Goal: Task Accomplishment & Management: Use online tool/utility

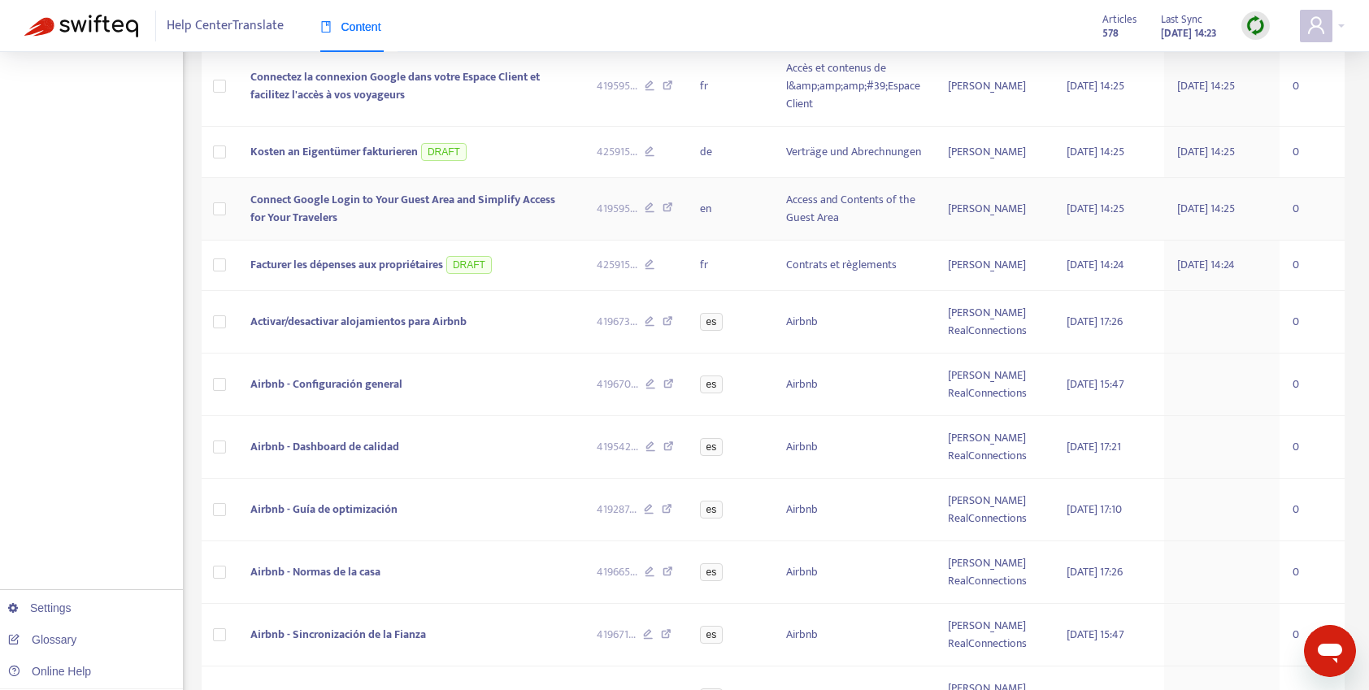
scroll to position [328, 0]
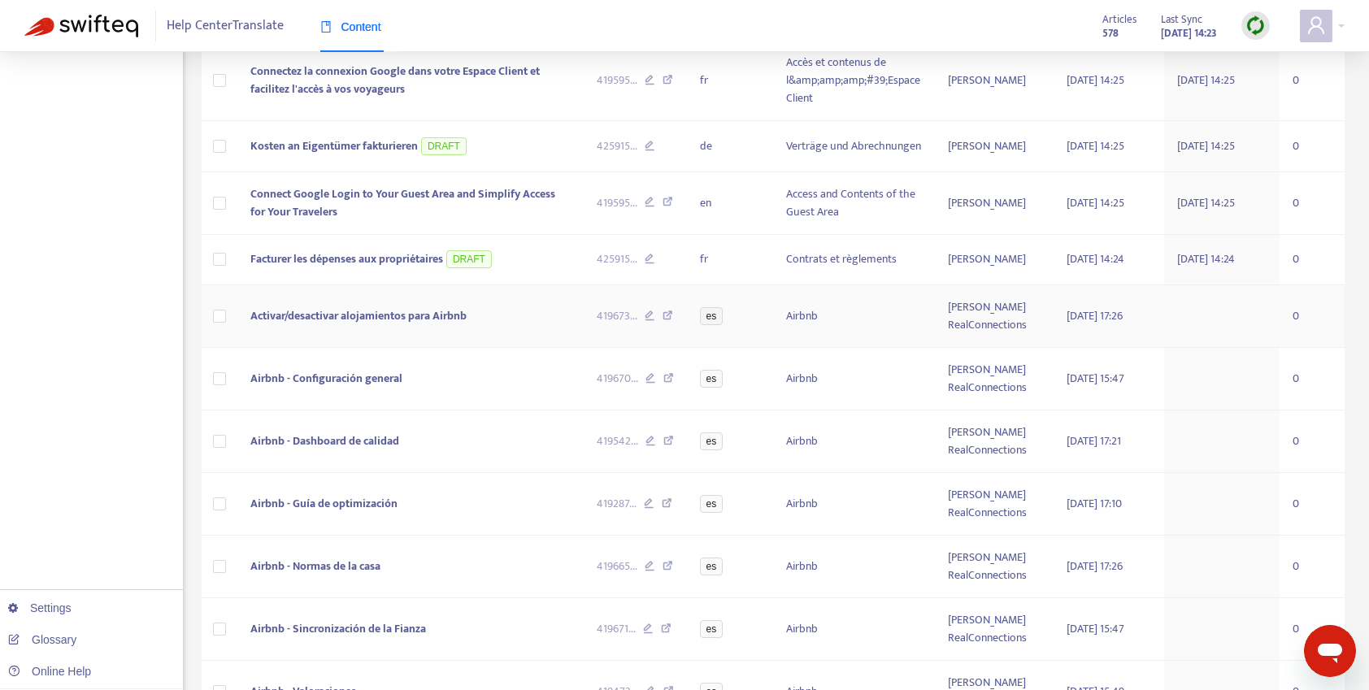
click at [226, 316] on td at bounding box center [220, 316] width 37 height 63
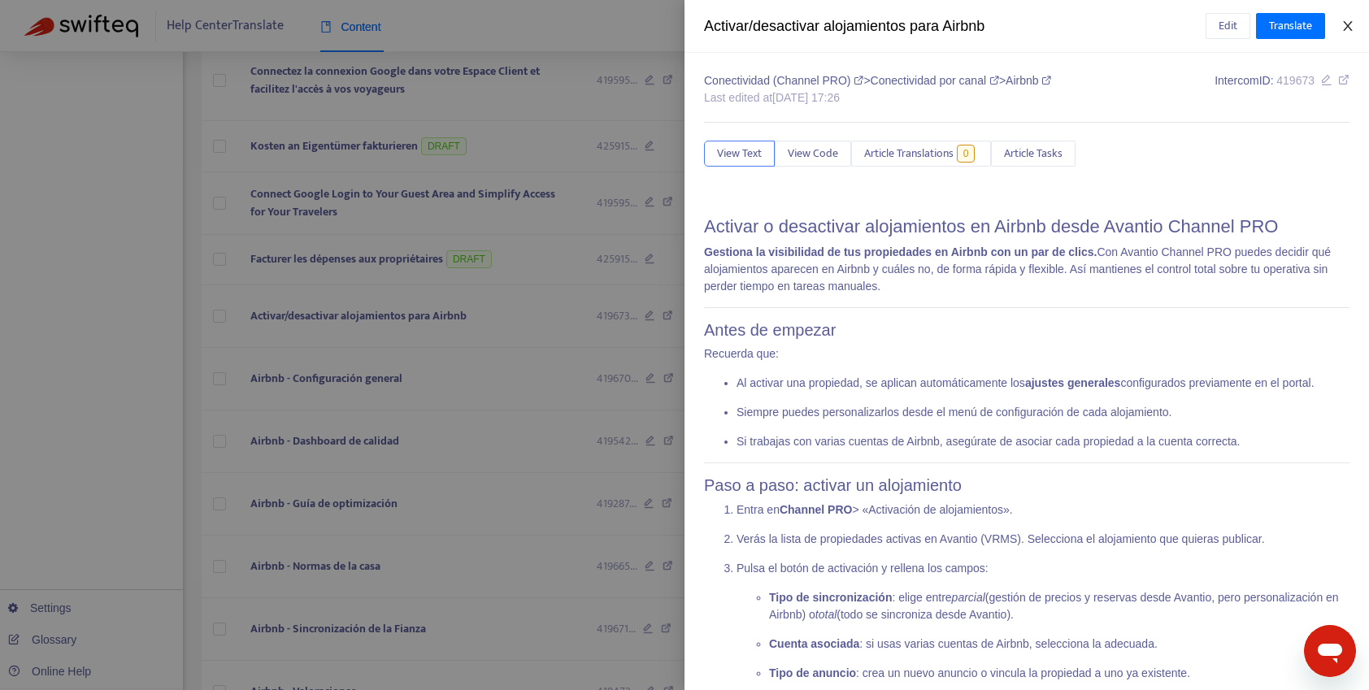
click at [1350, 25] on icon "close" at bounding box center [1347, 26] width 13 height 13
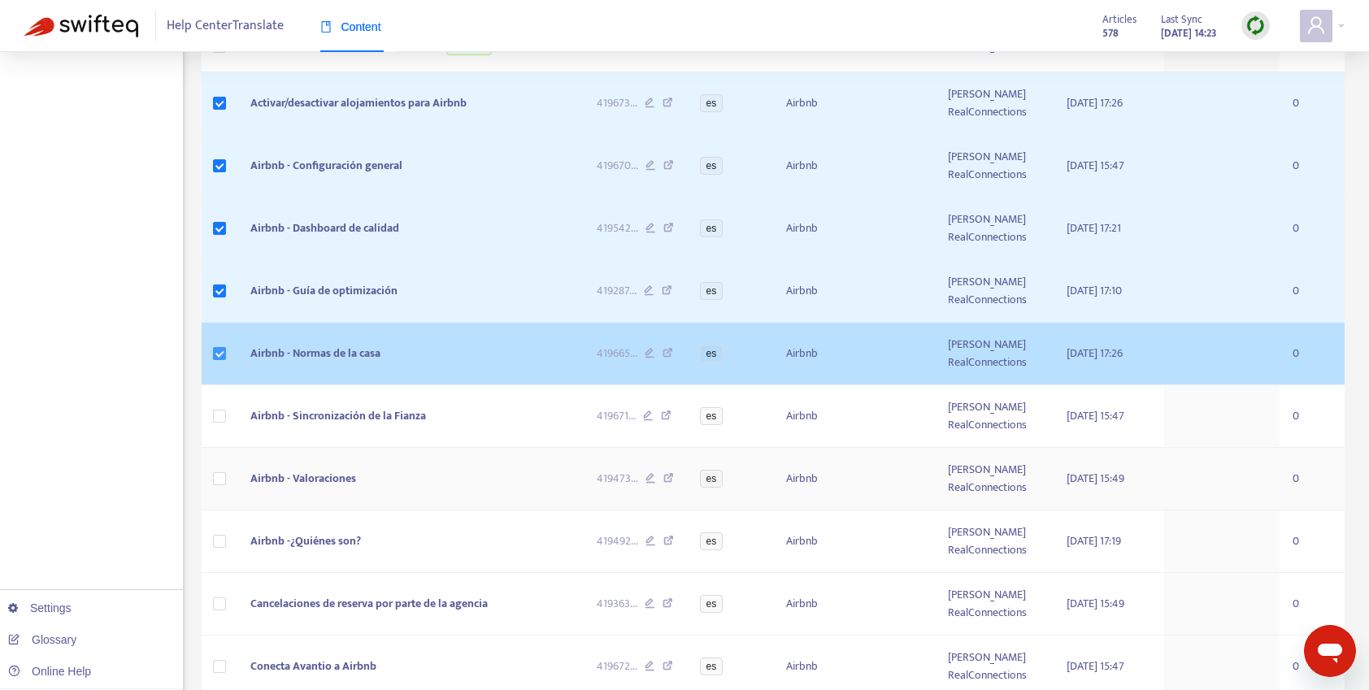
scroll to position [601, 0]
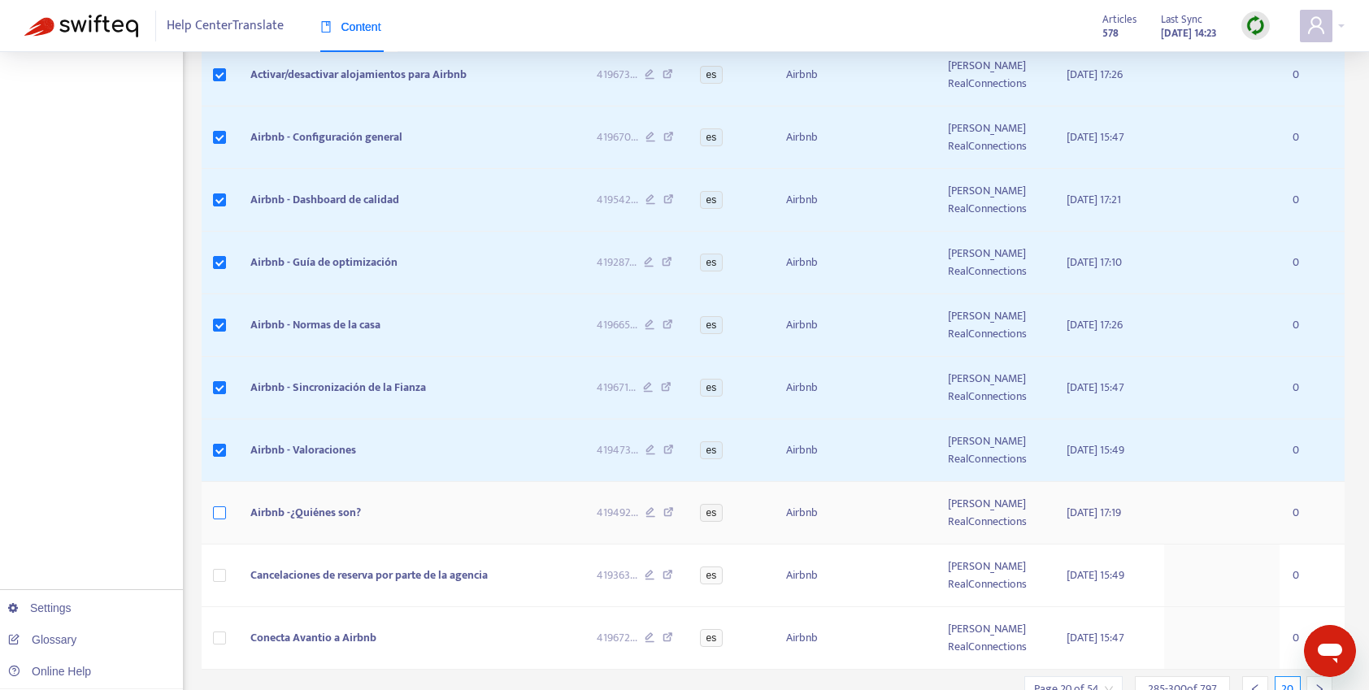
click at [219, 521] on label at bounding box center [219, 513] width 13 height 18
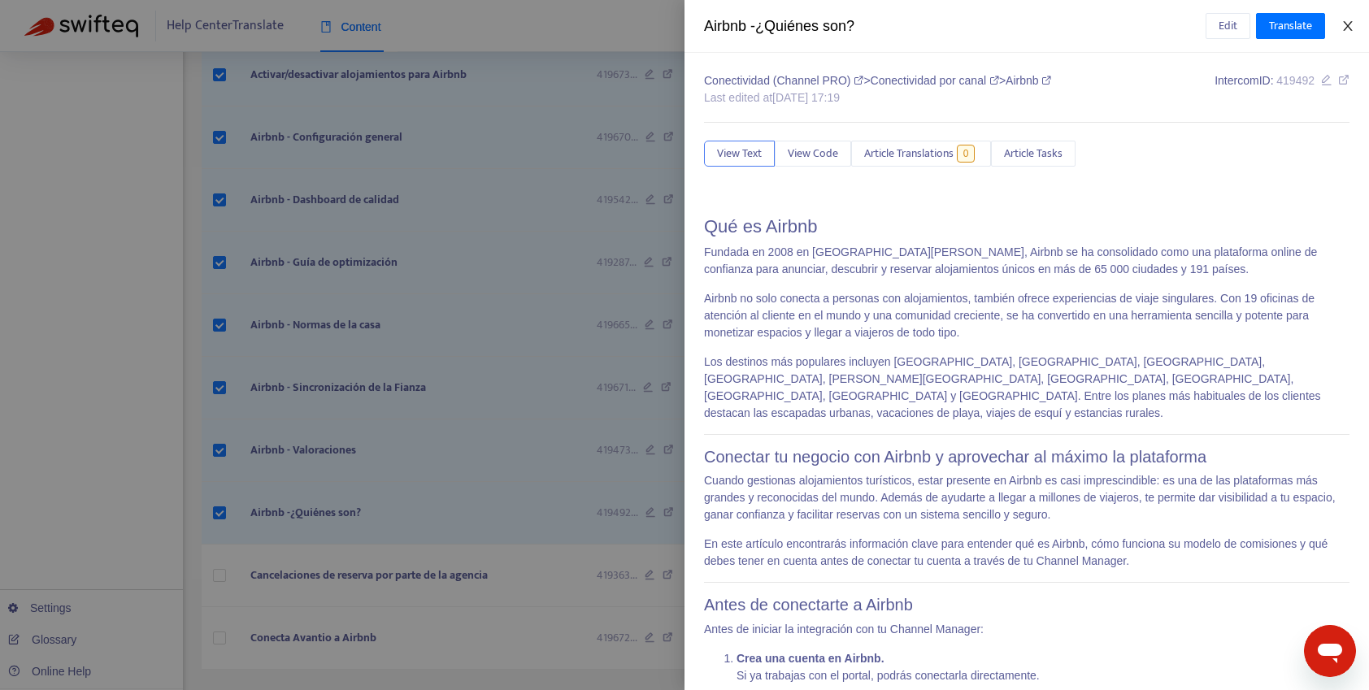
click at [1352, 28] on icon "close" at bounding box center [1347, 26] width 13 height 13
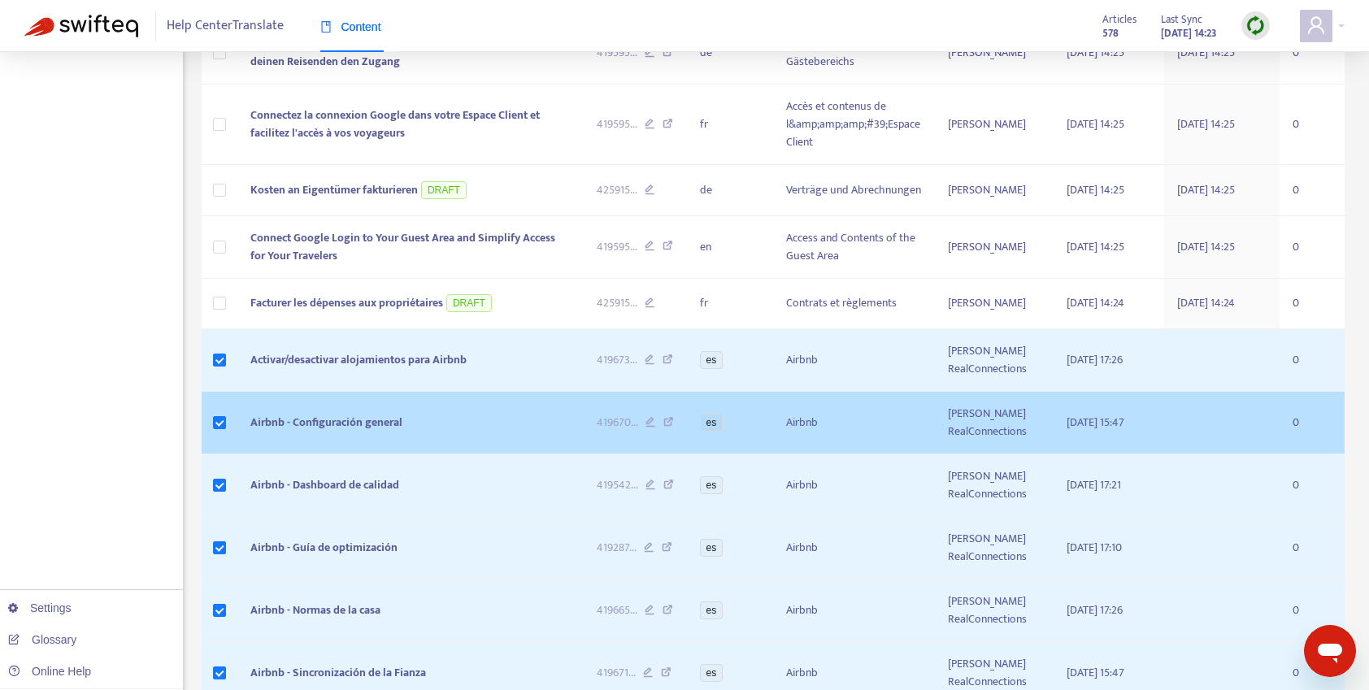
scroll to position [0, 0]
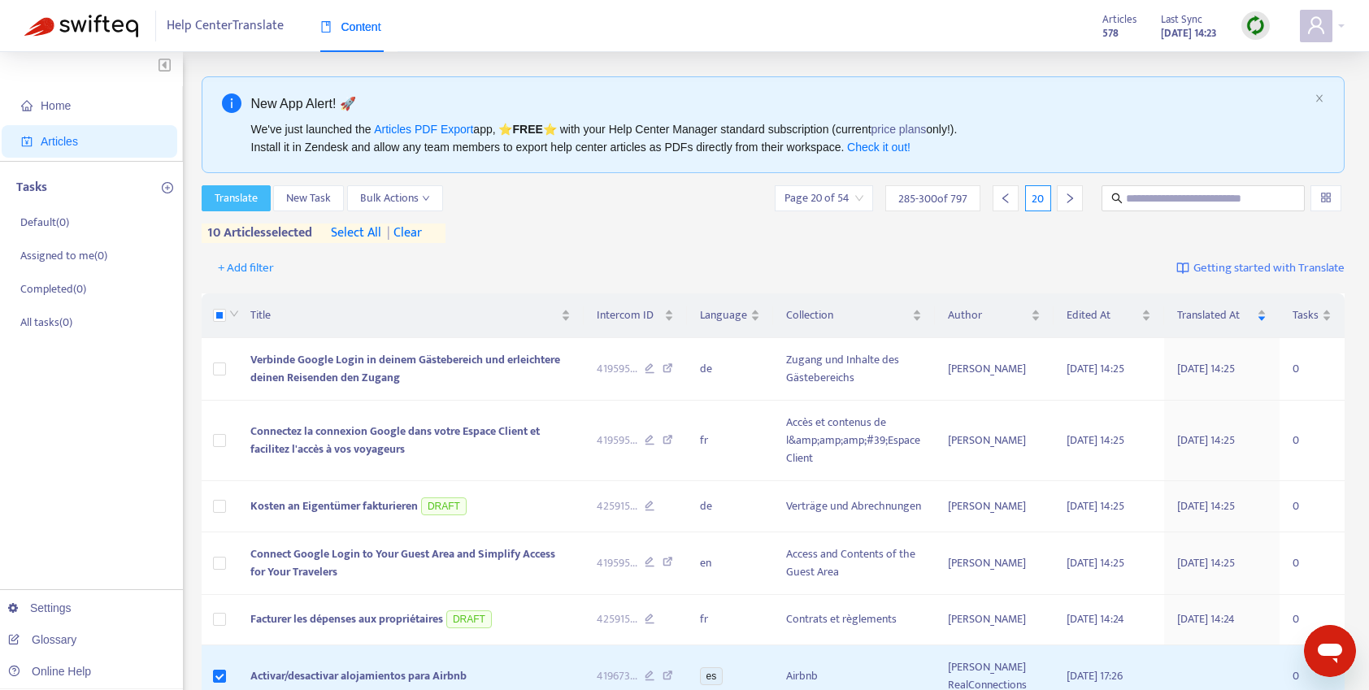
click at [242, 202] on span "Translate" at bounding box center [236, 198] width 43 height 18
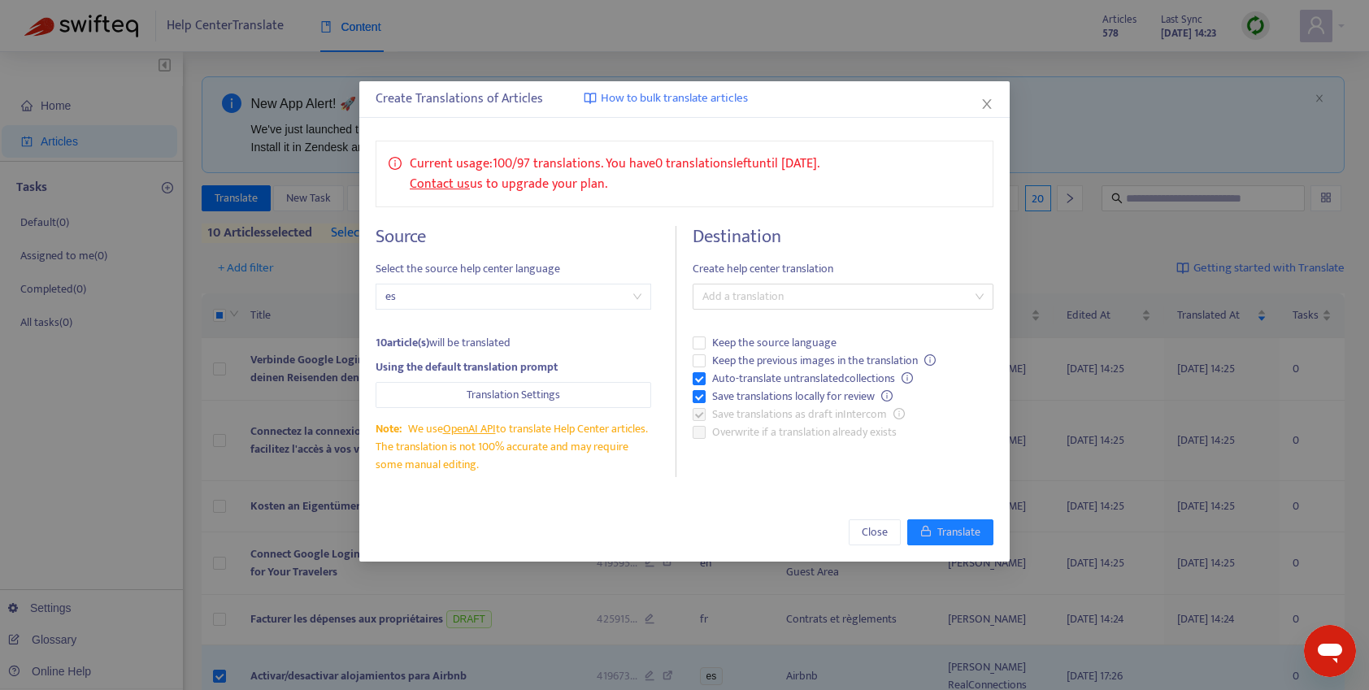
click at [701, 431] on label "Overwrite if a translation already exists" at bounding box center [842, 432] width 301 height 18
click at [978, 297] on div "Add a translation" at bounding box center [842, 297] width 301 height 26
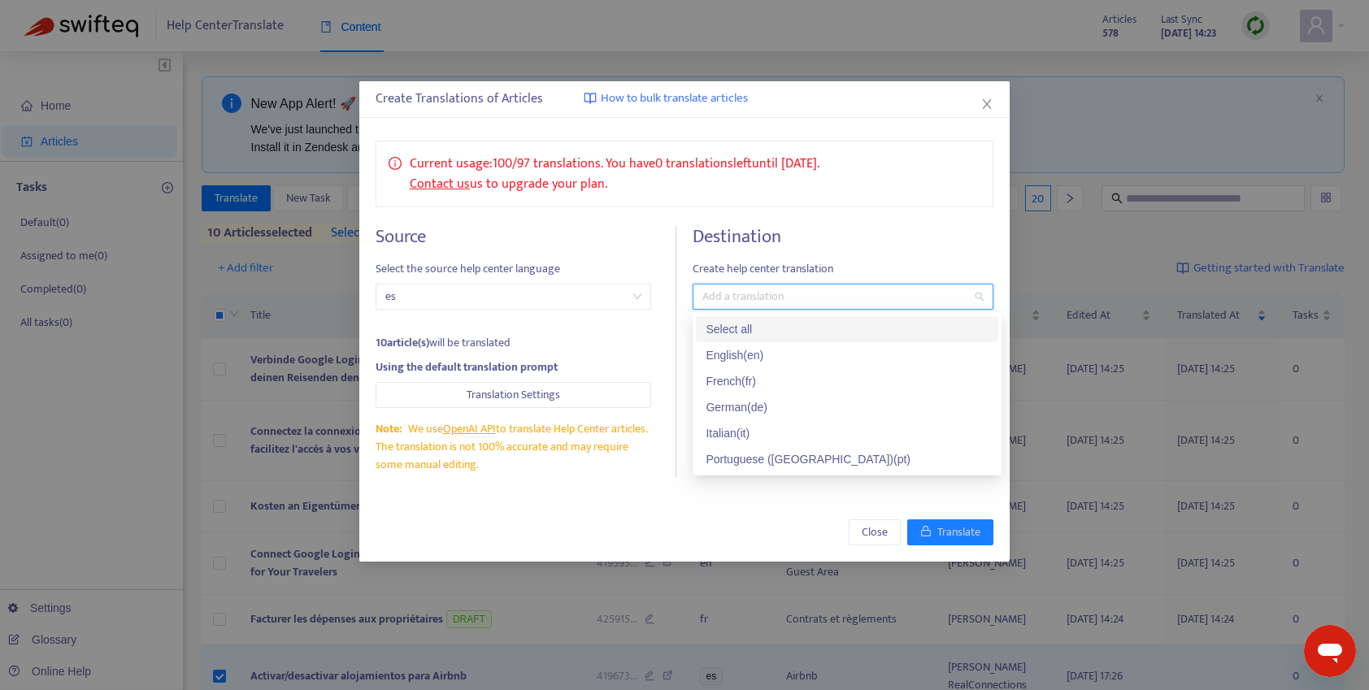
click at [730, 331] on div "Select all" at bounding box center [846, 329] width 283 height 18
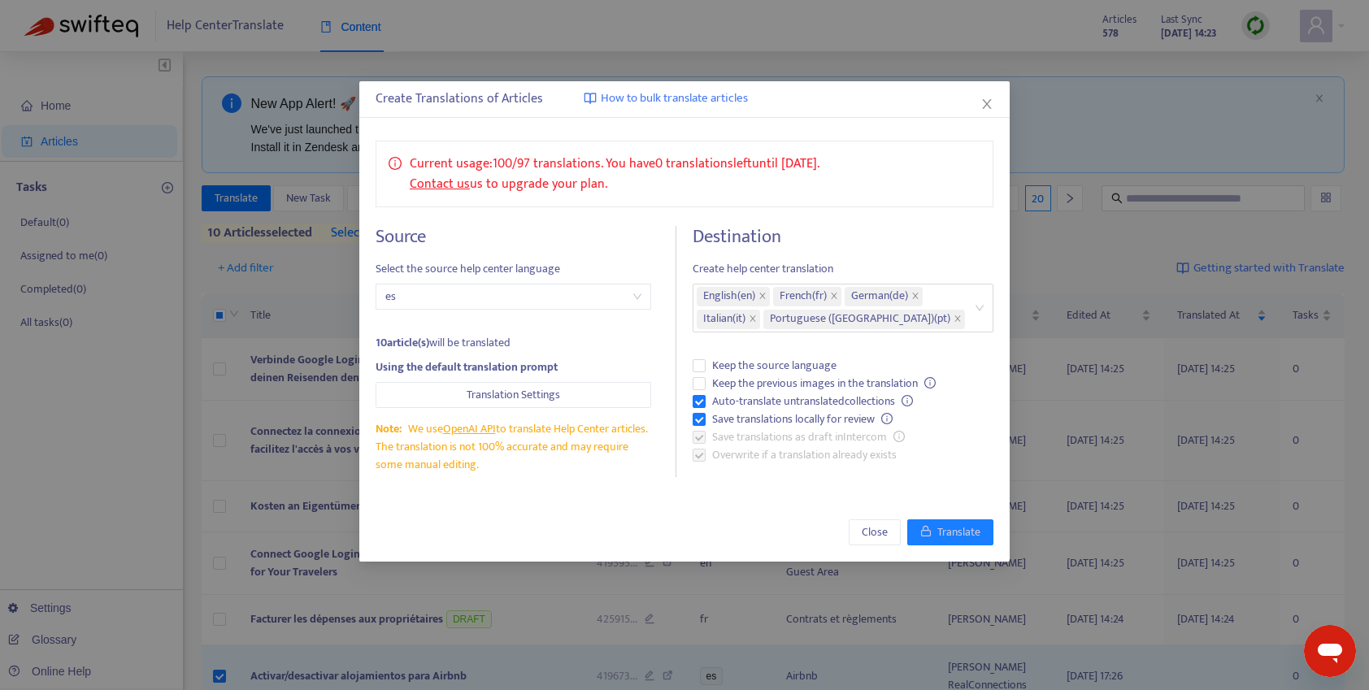
click at [938, 238] on h4 "Destination" at bounding box center [842, 237] width 301 height 22
drag, startPoint x: 410, startPoint y: 163, endPoint x: 601, endPoint y: 187, distance: 192.5
click at [601, 187] on p "Current usage: 100 / 97 translations . You have 0 translations left until 7/11/…" at bounding box center [615, 174] width 410 height 41
click at [631, 232] on h4 "Source" at bounding box center [513, 237] width 276 height 22
click at [870, 529] on span "Close" at bounding box center [874, 532] width 26 height 18
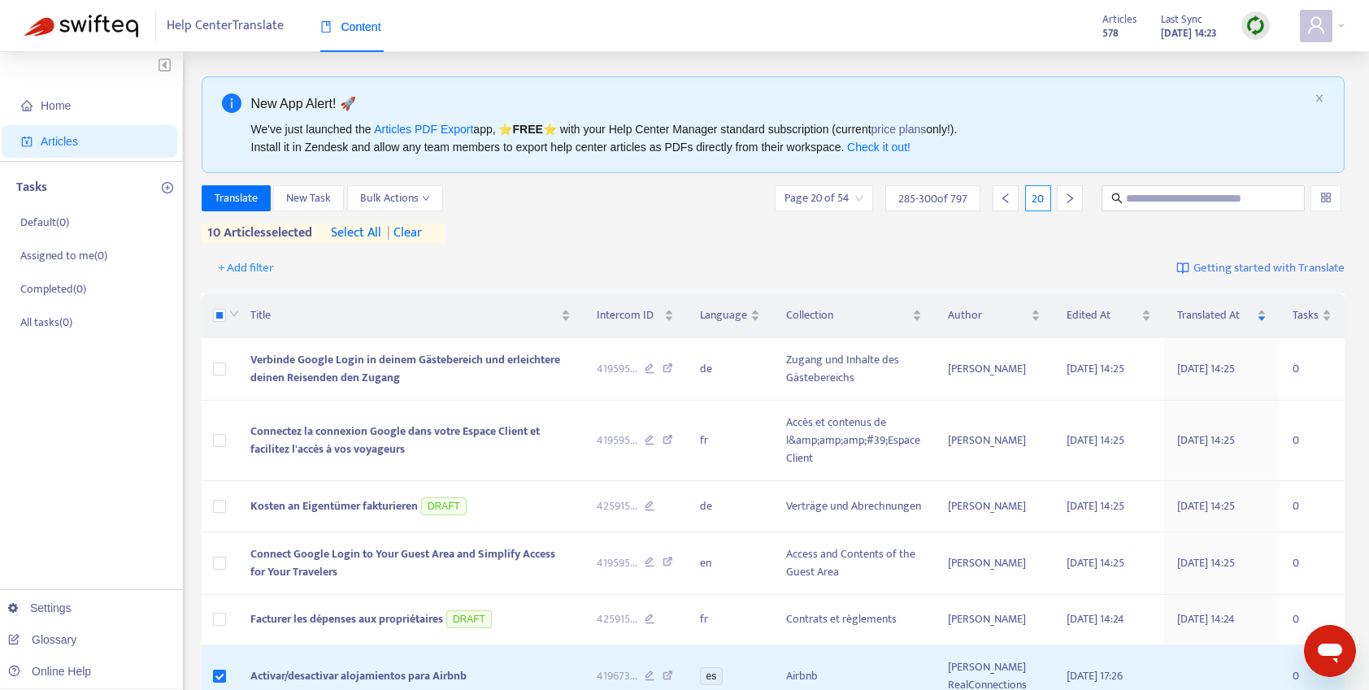
click at [1254, 24] on img at bounding box center [1255, 25] width 20 height 20
click at [1330, 24] on span at bounding box center [1315, 26] width 33 height 33
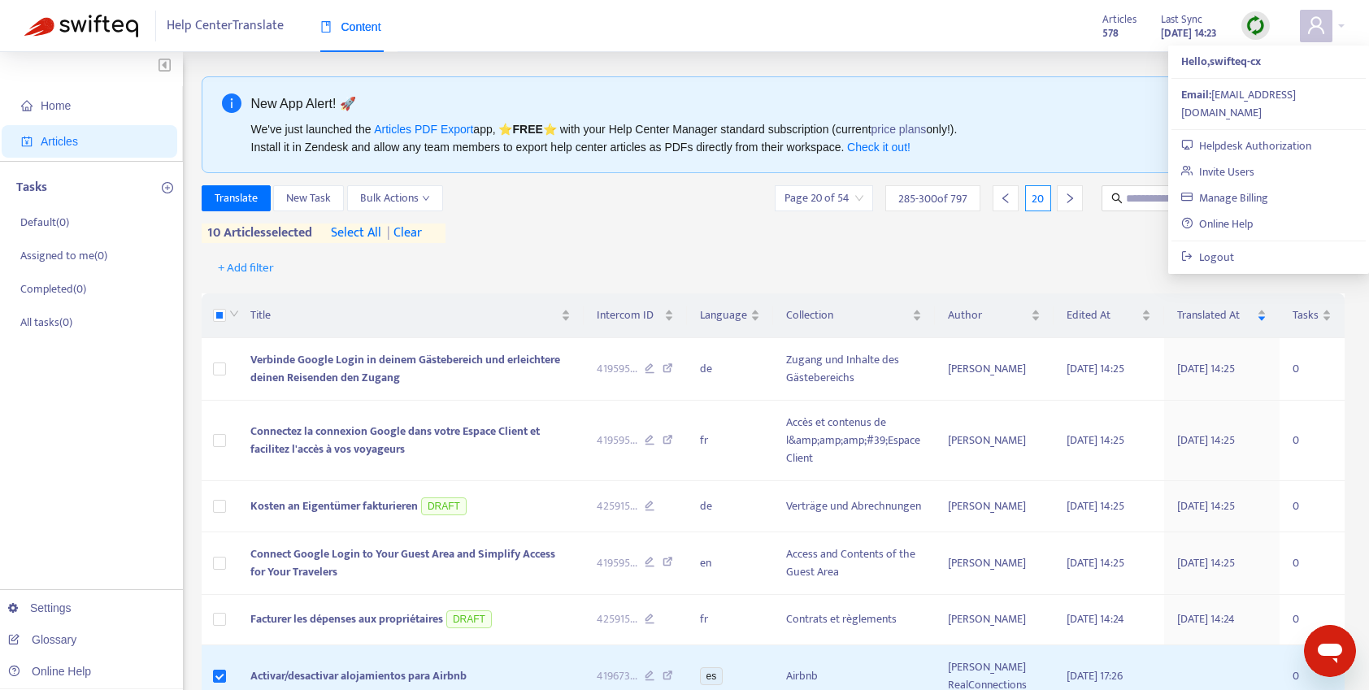
click at [905, 15] on div "Help Center Translate Content Articles 578 Last Sync Oct 7, 2025 14:23" at bounding box center [684, 26] width 1369 height 52
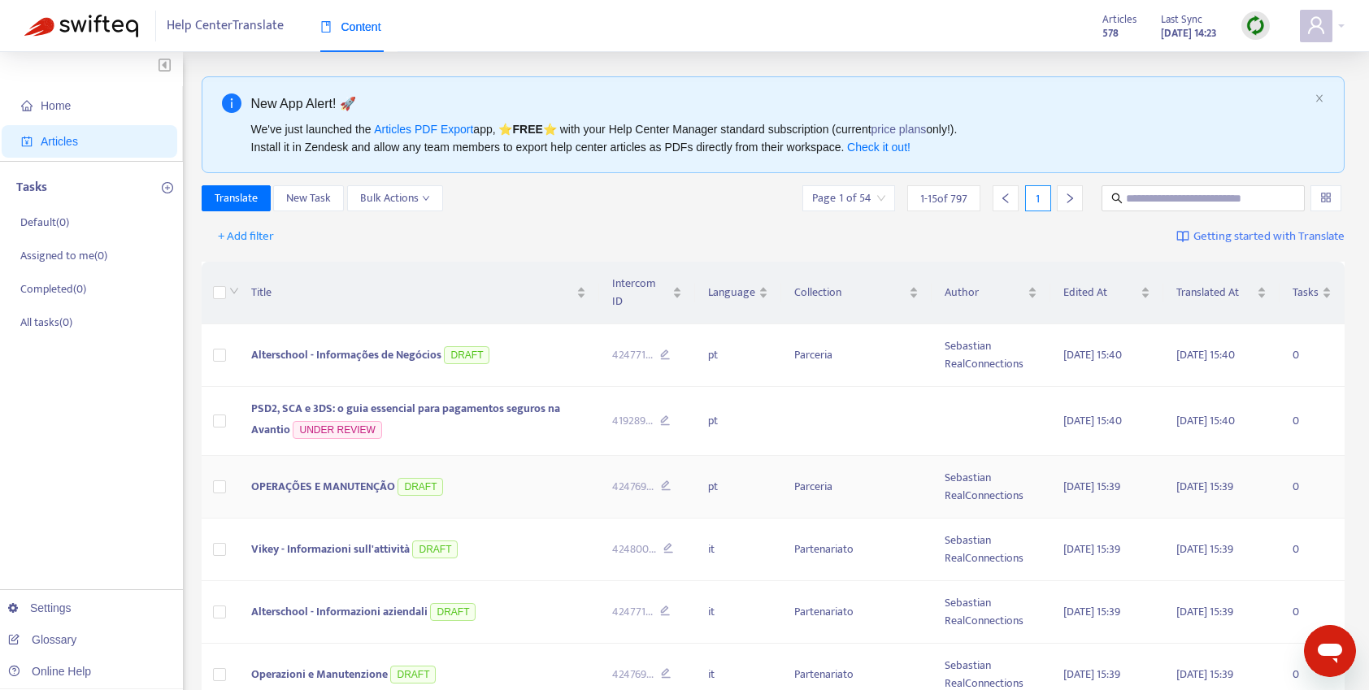
scroll to position [658, 0]
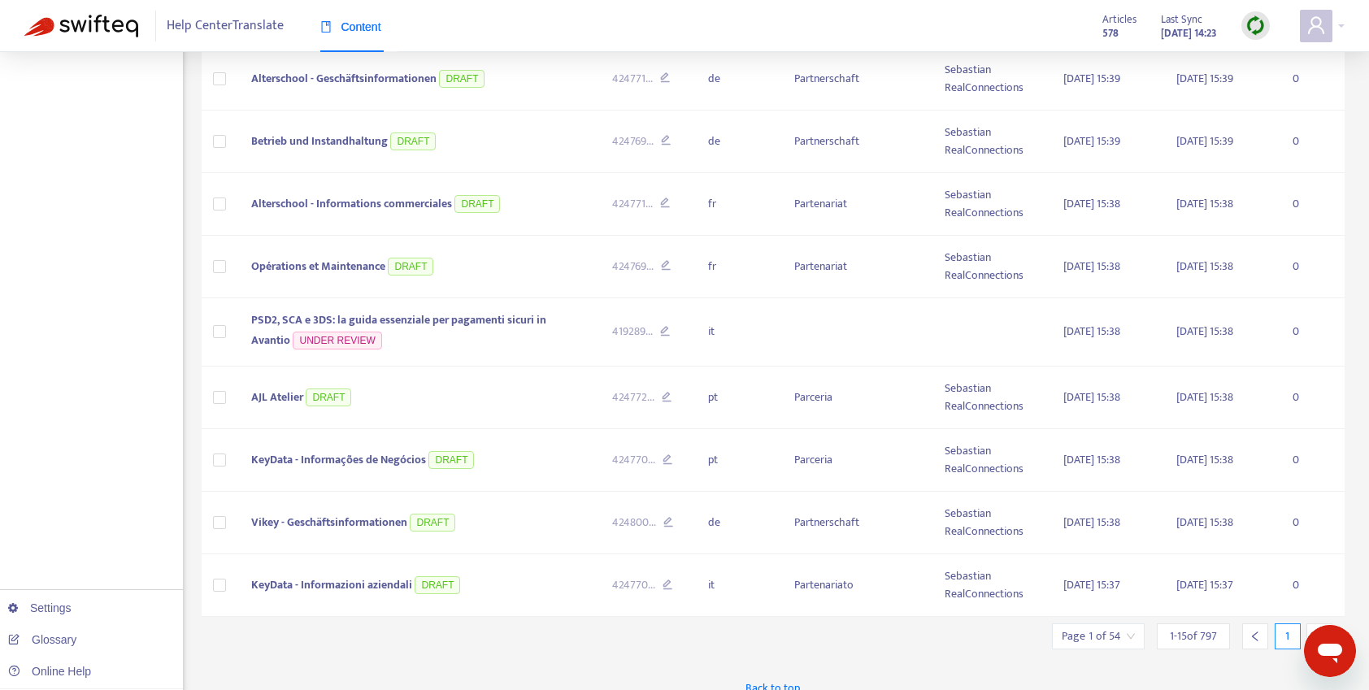
click at [1317, 631] on icon "right" at bounding box center [1318, 636] width 11 height 11
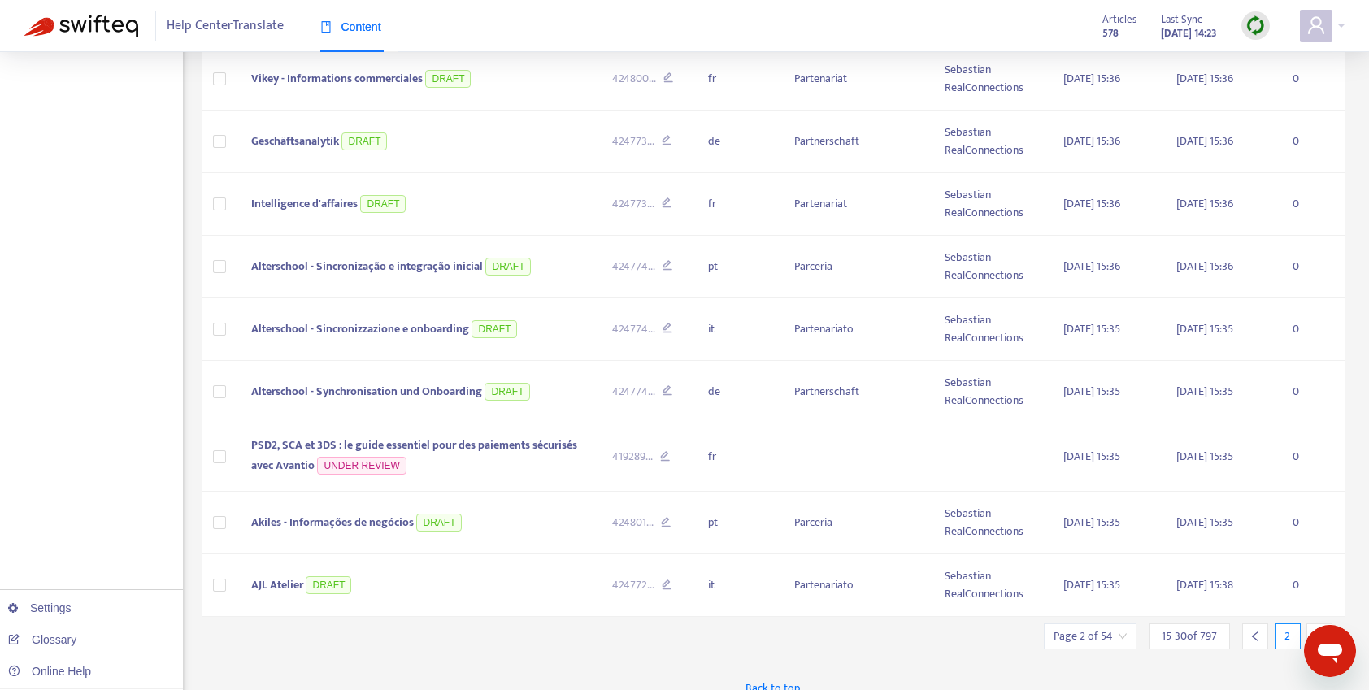
click at [1317, 631] on icon "right" at bounding box center [1318, 636] width 11 height 11
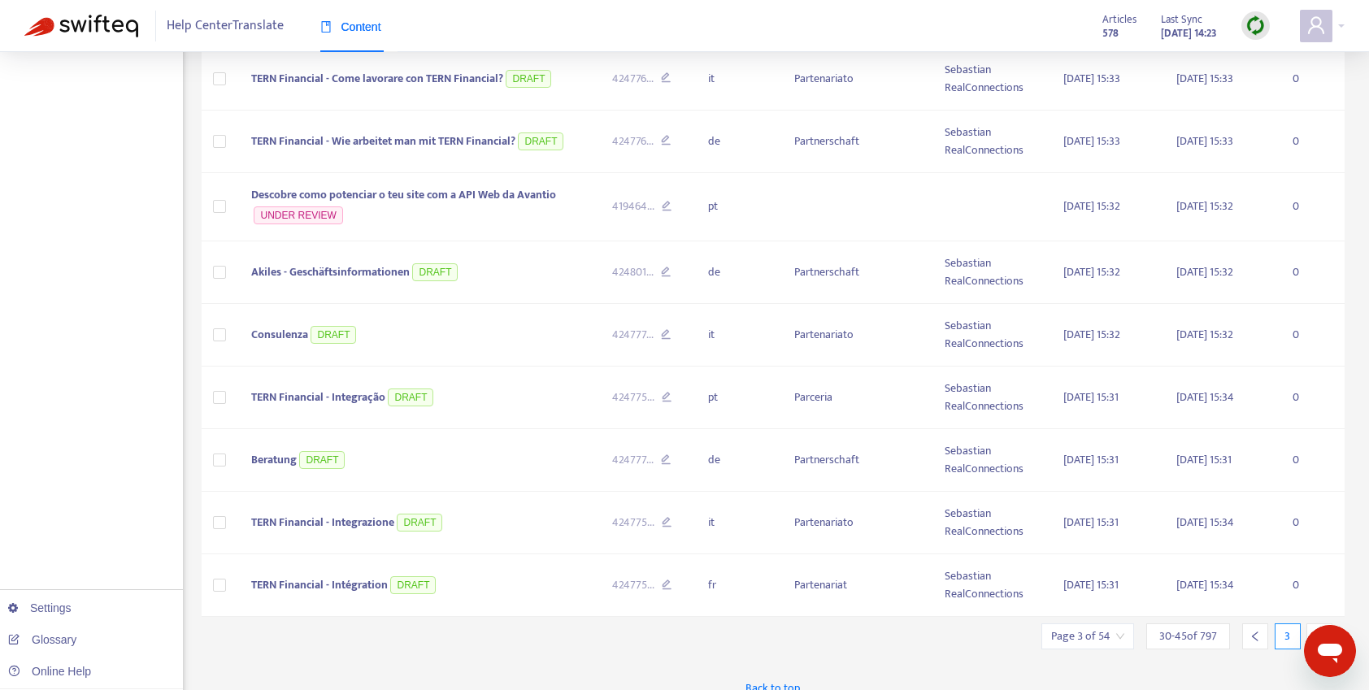
click at [1317, 631] on icon "right" at bounding box center [1318, 636] width 11 height 11
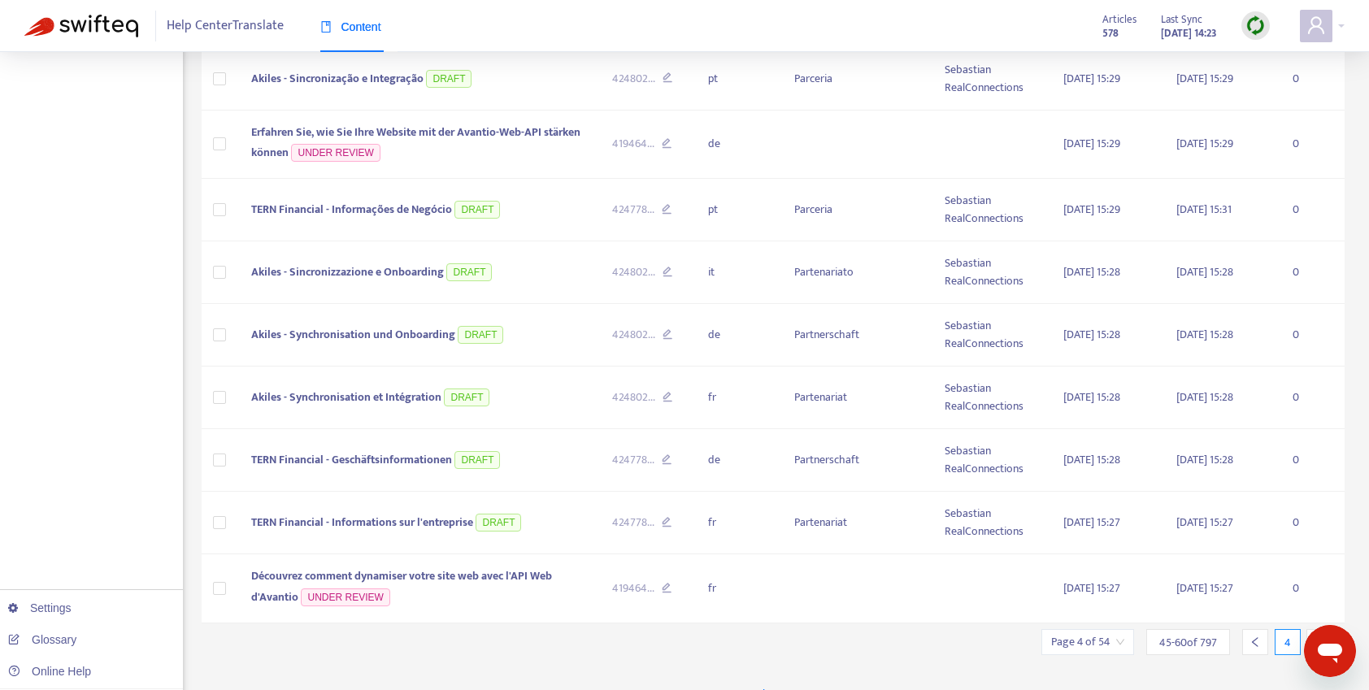
click at [1317, 629] on div at bounding box center [1319, 642] width 26 height 26
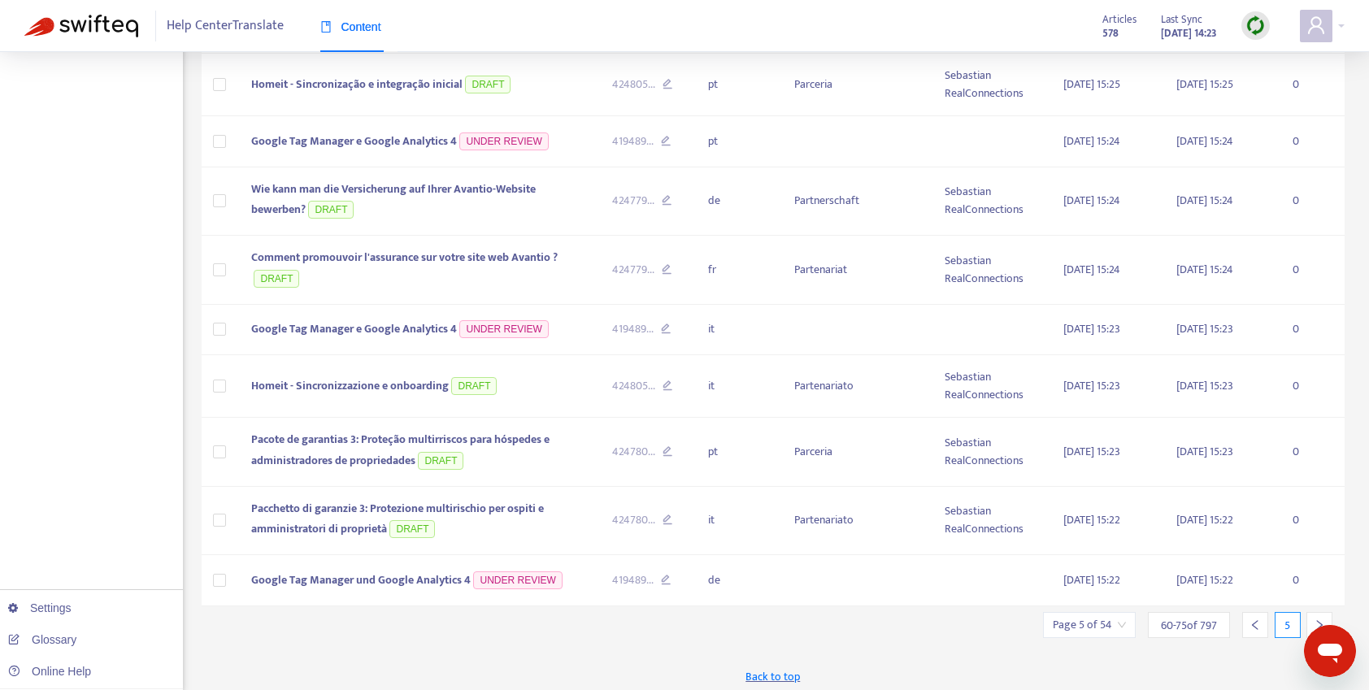
scroll to position [647, 0]
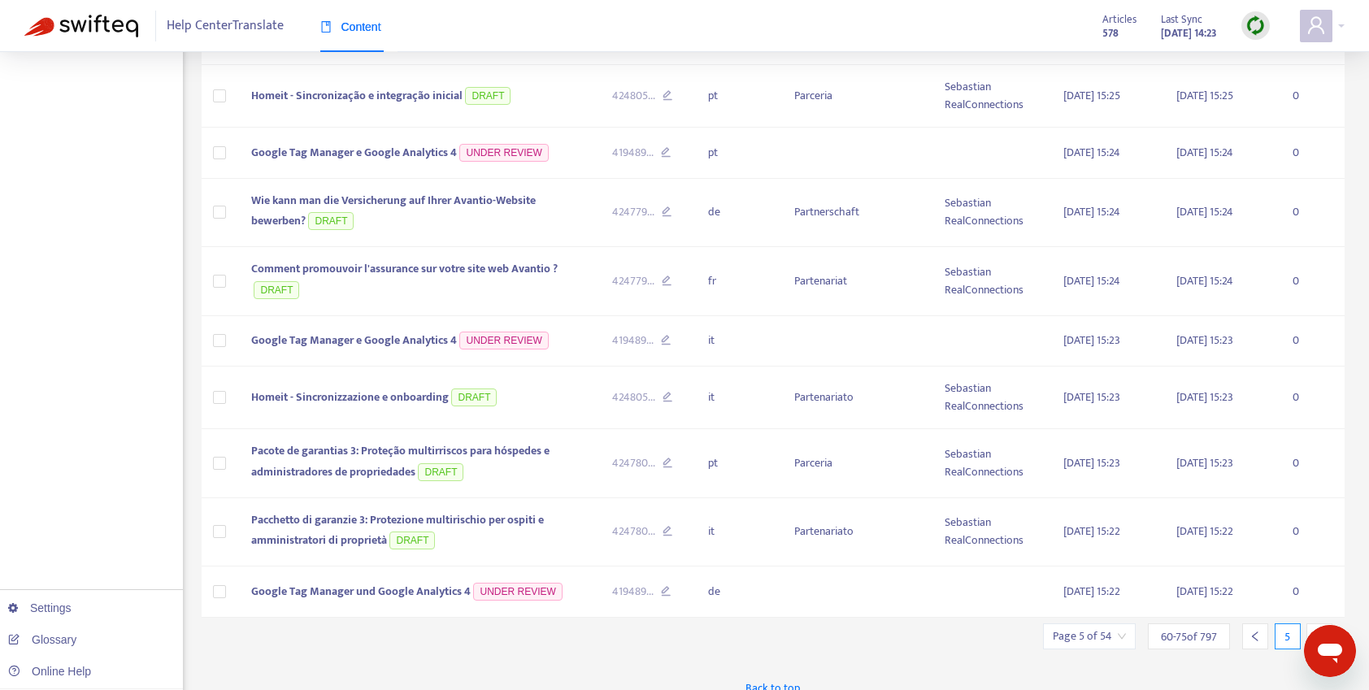
click at [1317, 631] on icon "right" at bounding box center [1318, 636] width 11 height 11
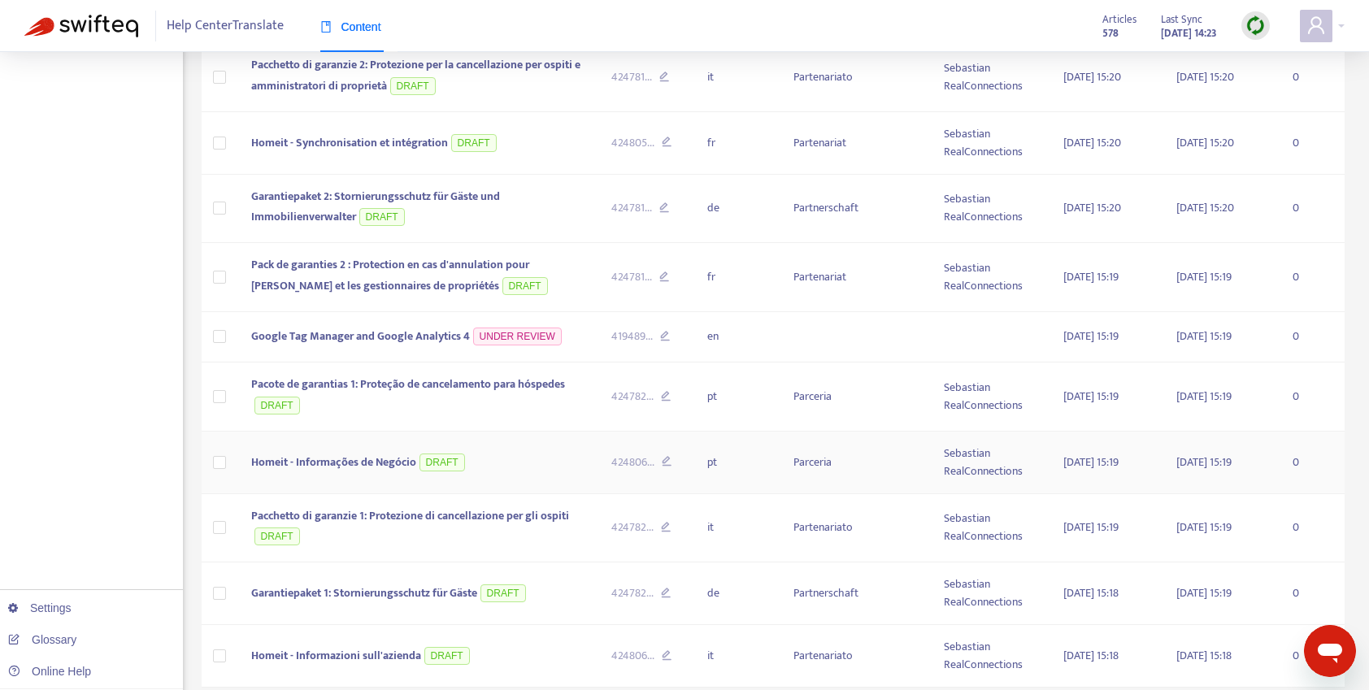
scroll to position [671, 0]
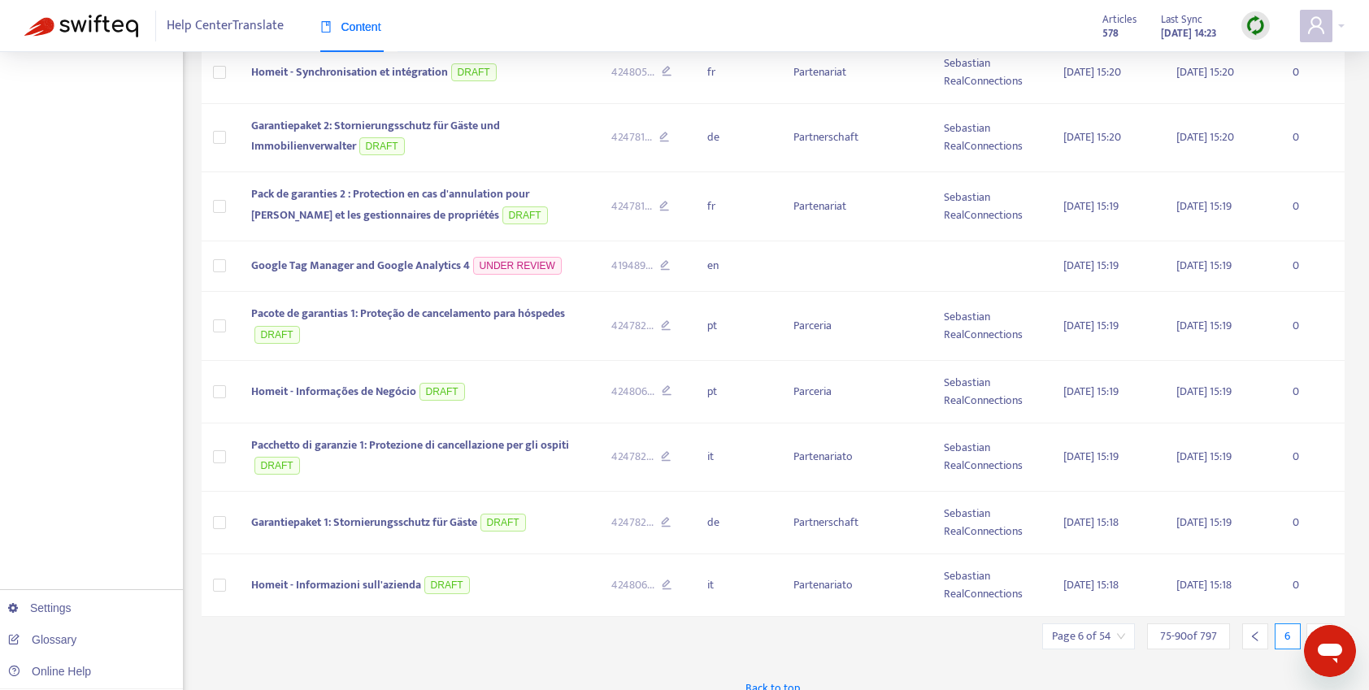
click at [1317, 631] on icon "right" at bounding box center [1318, 636] width 11 height 11
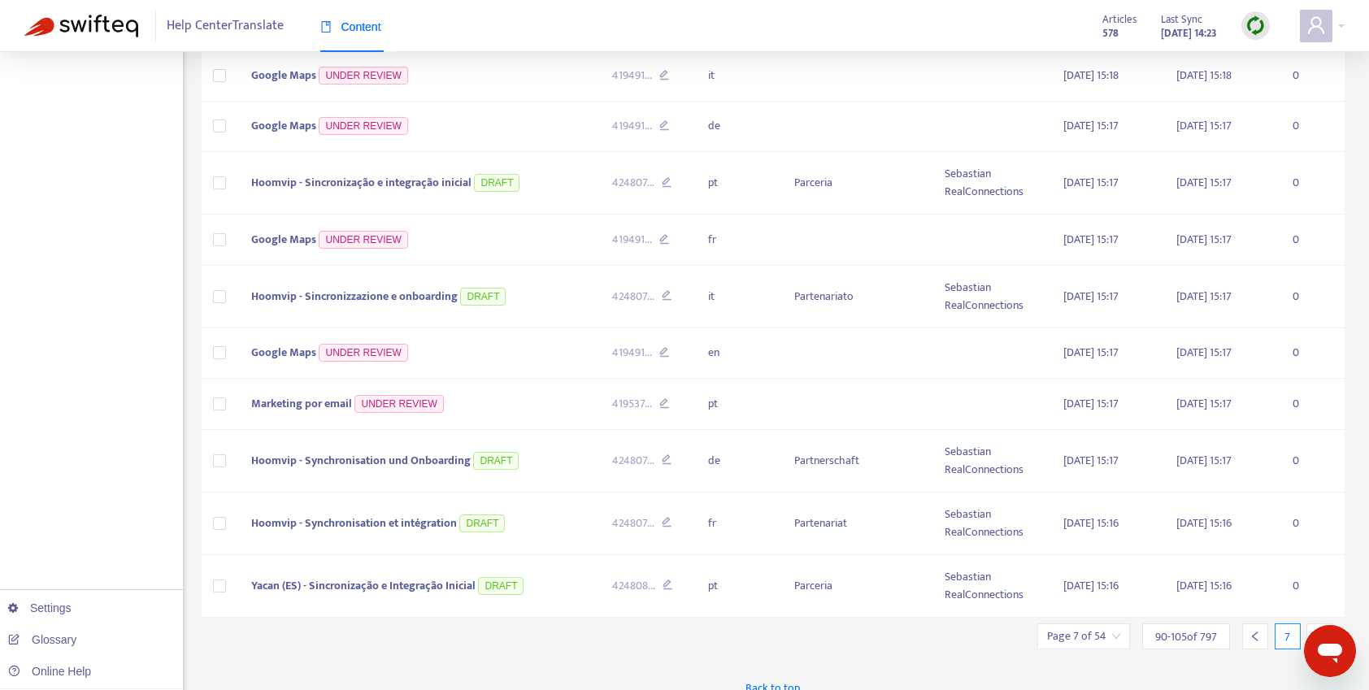
click at [1317, 631] on icon "right" at bounding box center [1318, 636] width 11 height 11
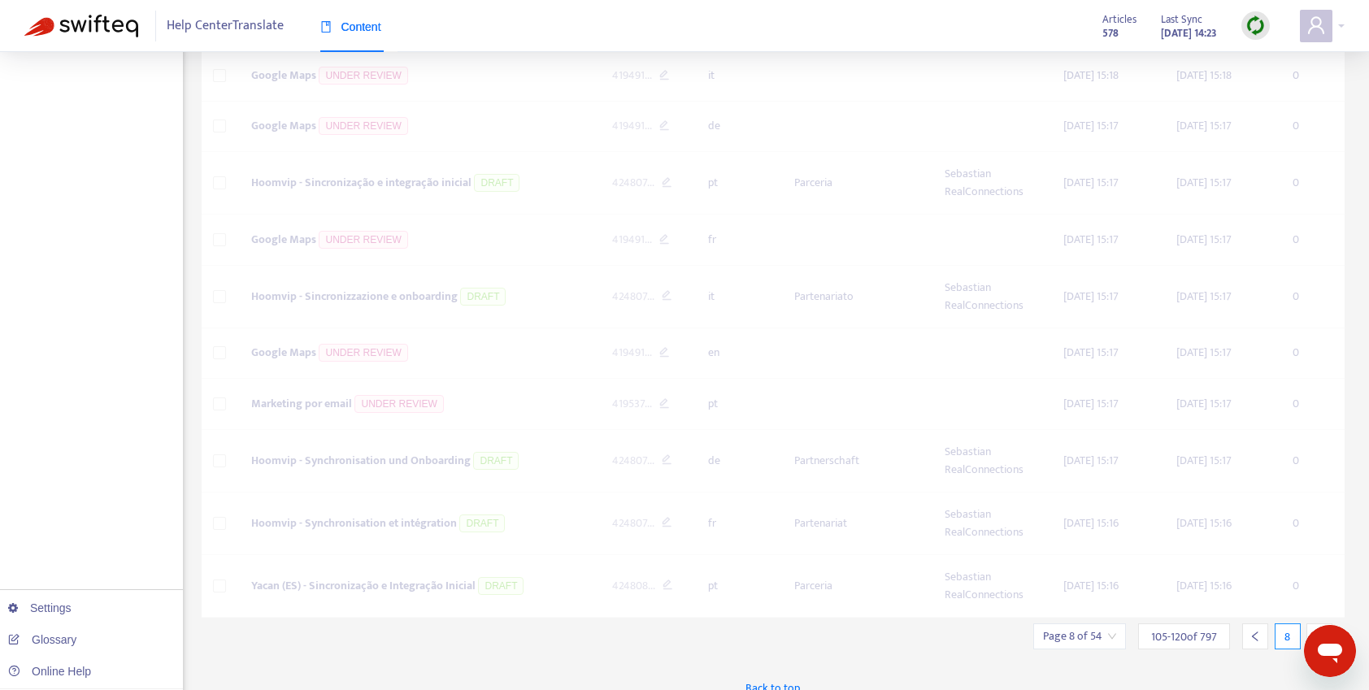
scroll to position [623, 0]
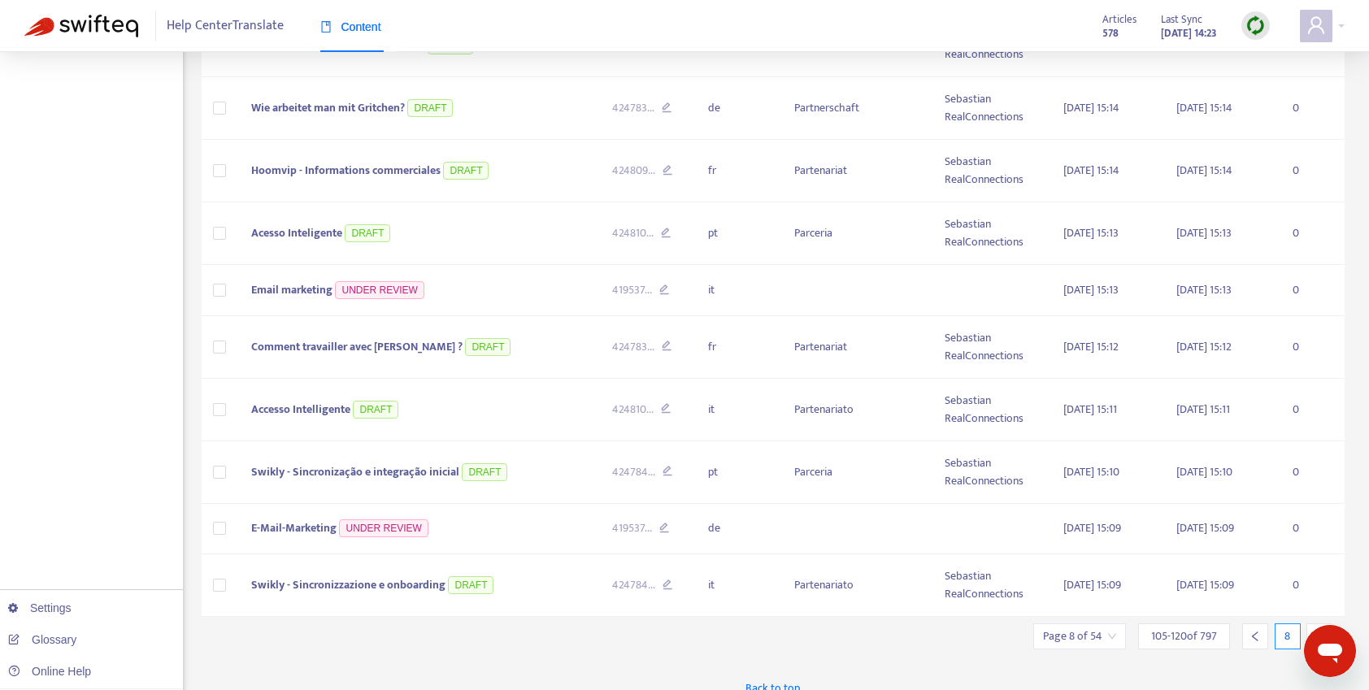
click at [1317, 631] on icon "right" at bounding box center [1318, 636] width 11 height 11
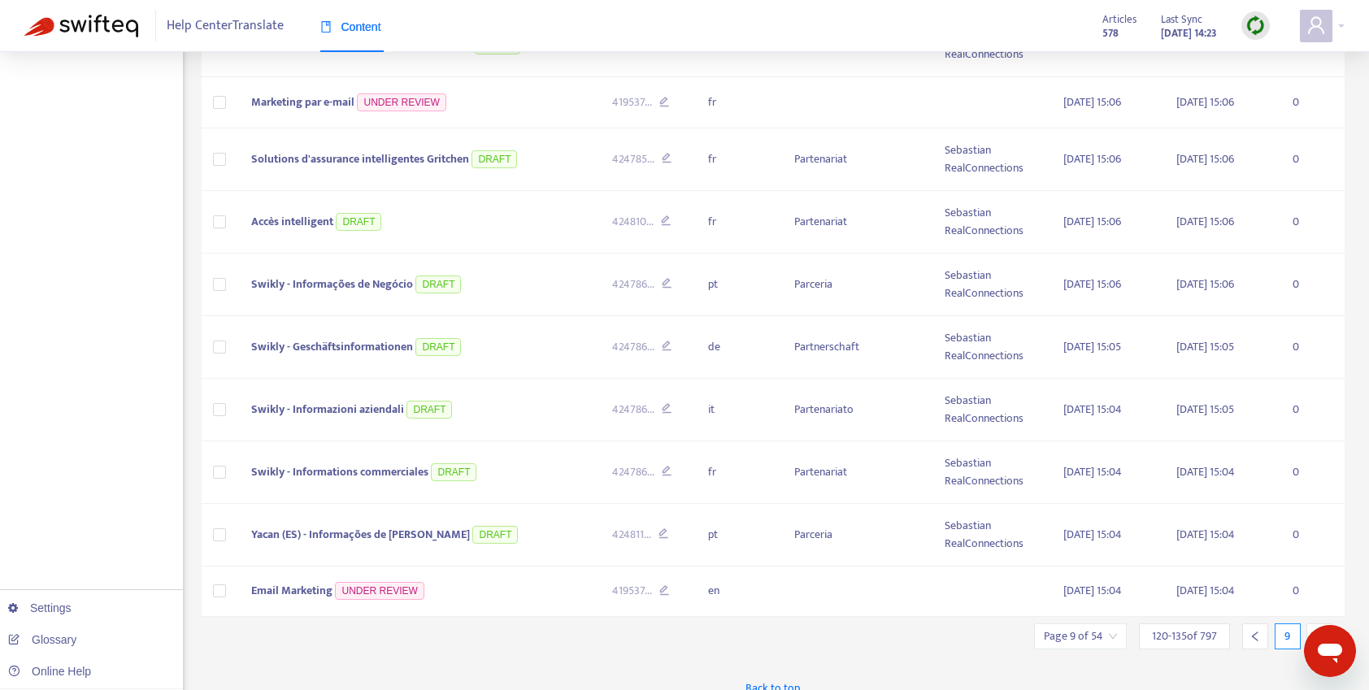
click at [1317, 631] on icon "right" at bounding box center [1318, 636] width 11 height 11
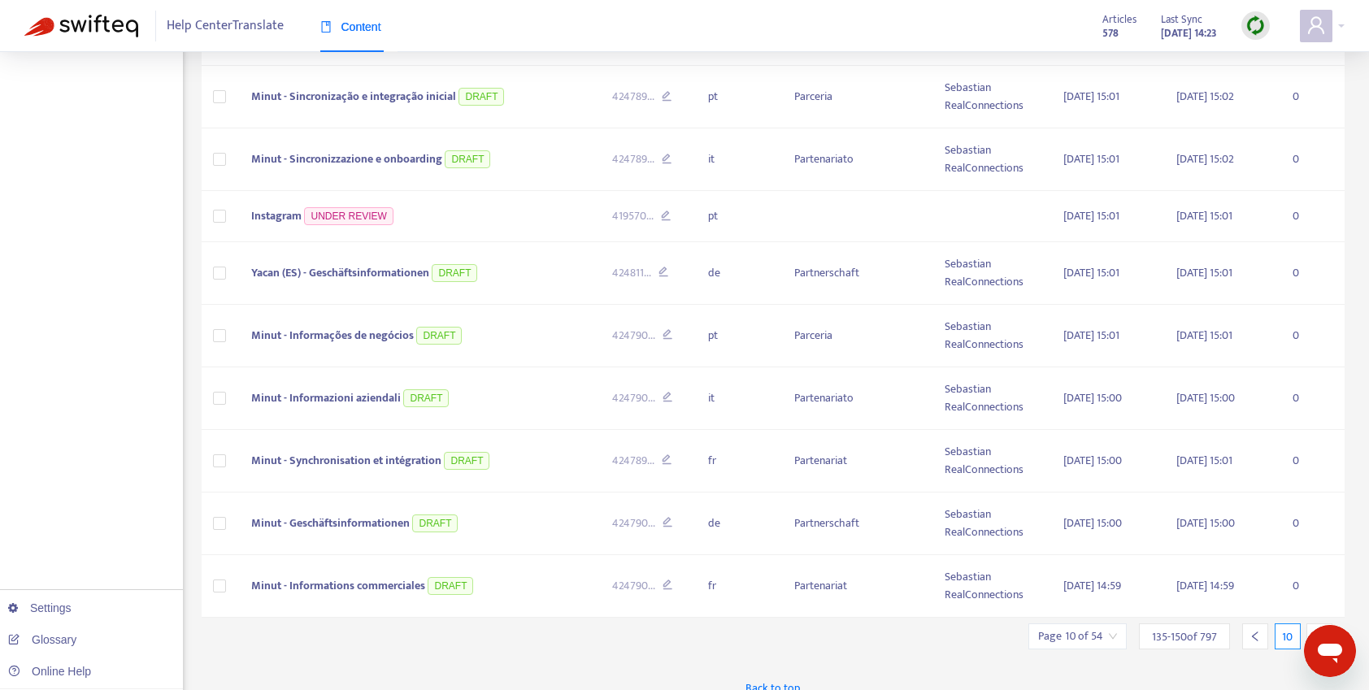
click at [1317, 631] on icon "right" at bounding box center [1318, 636] width 11 height 11
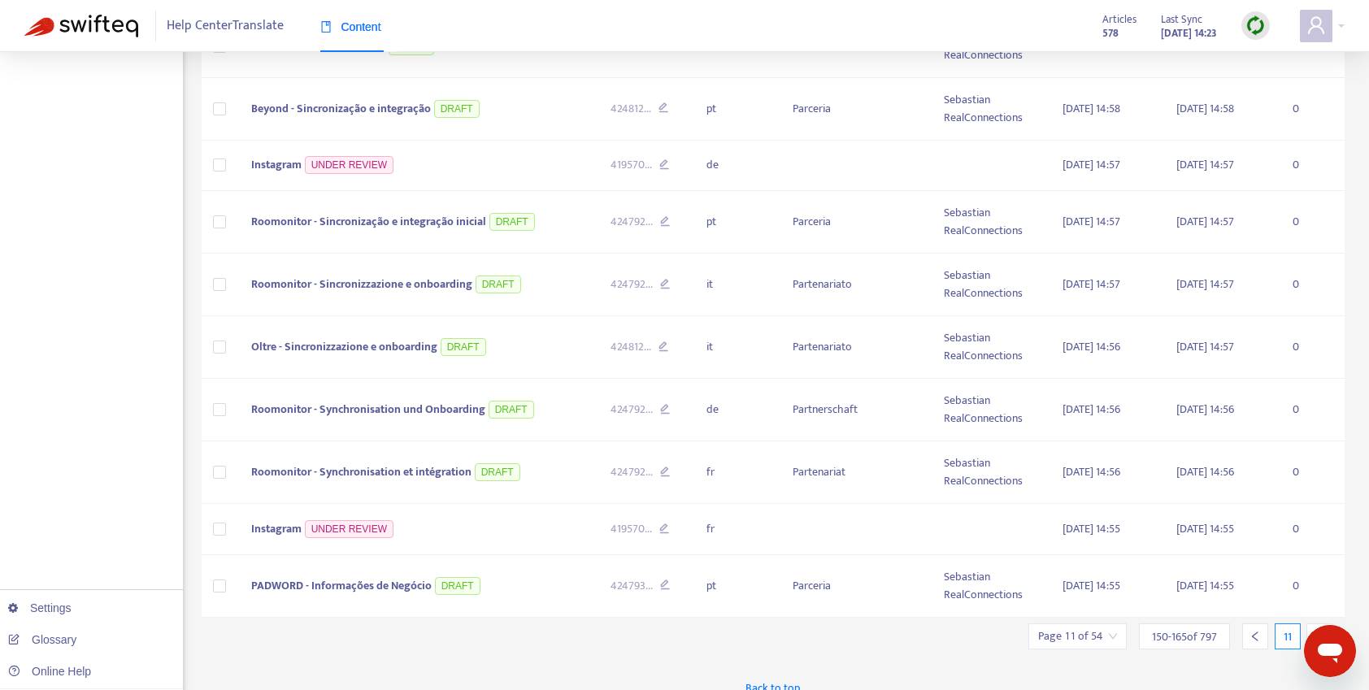
click at [1317, 631] on icon "right" at bounding box center [1318, 636] width 11 height 11
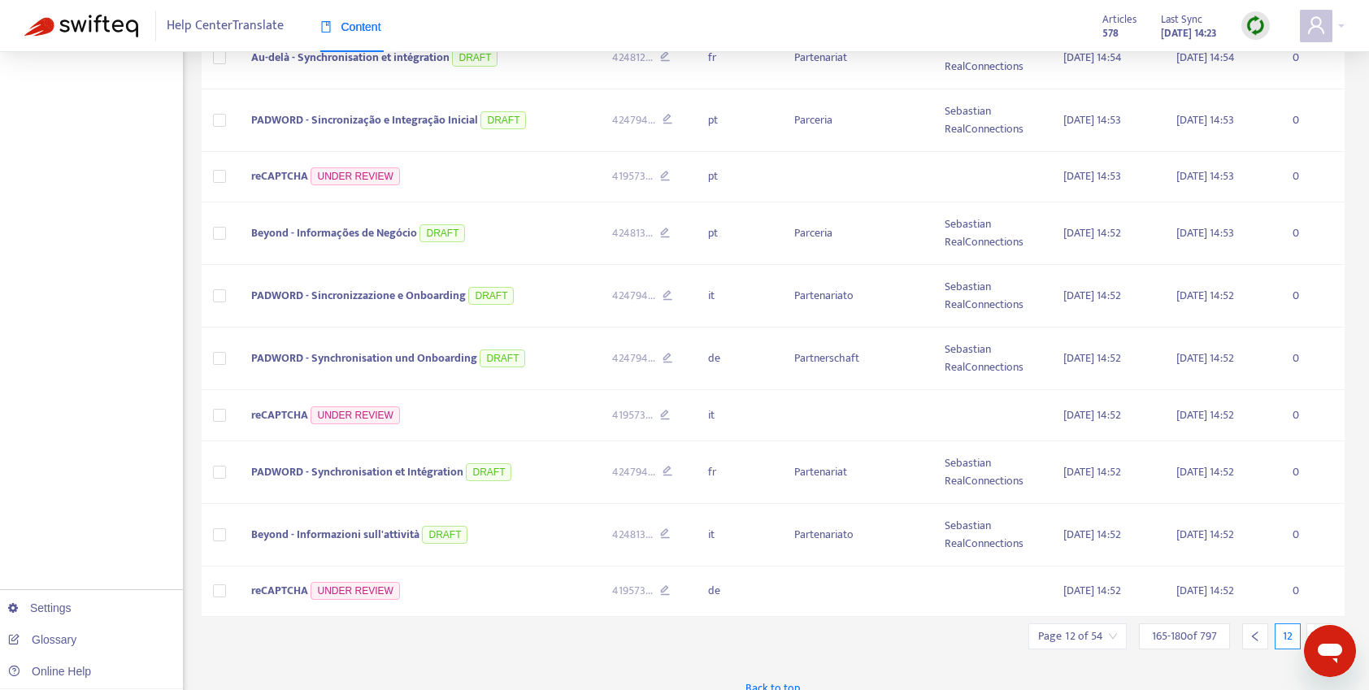
click at [1317, 631] on icon "right" at bounding box center [1318, 636] width 11 height 11
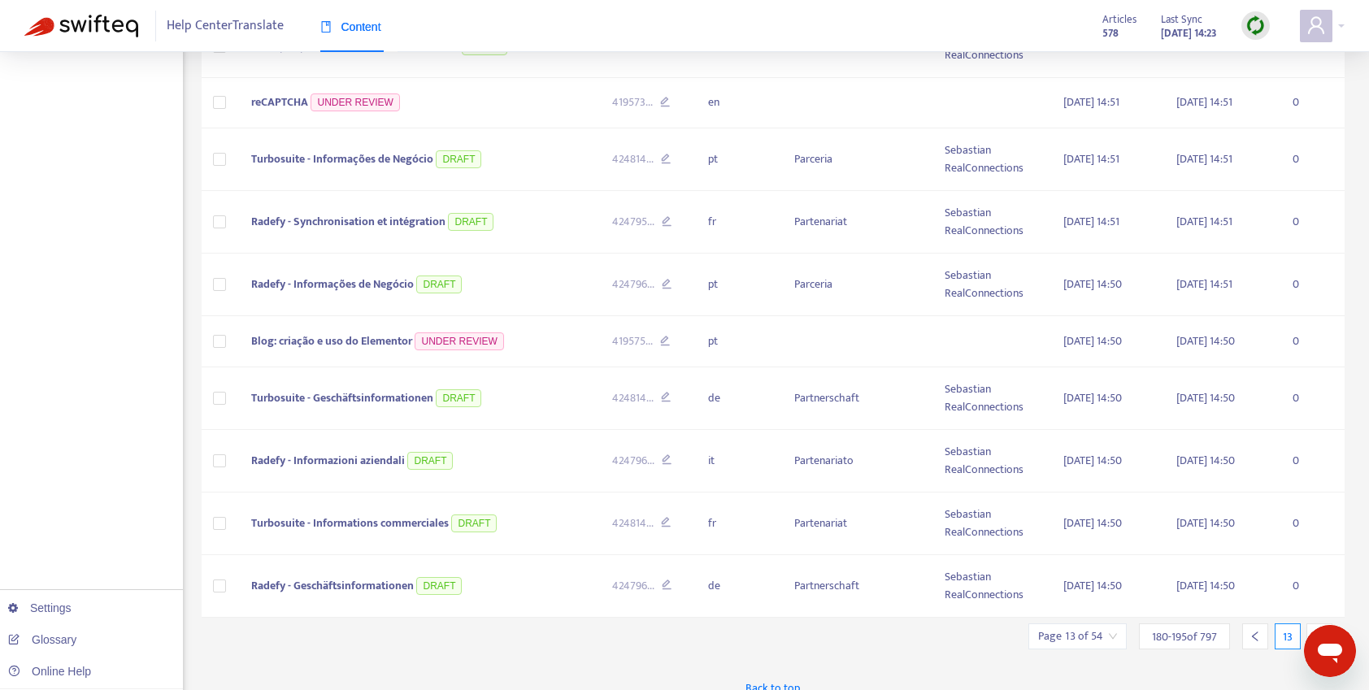
click at [1317, 631] on icon "right" at bounding box center [1318, 636] width 11 height 11
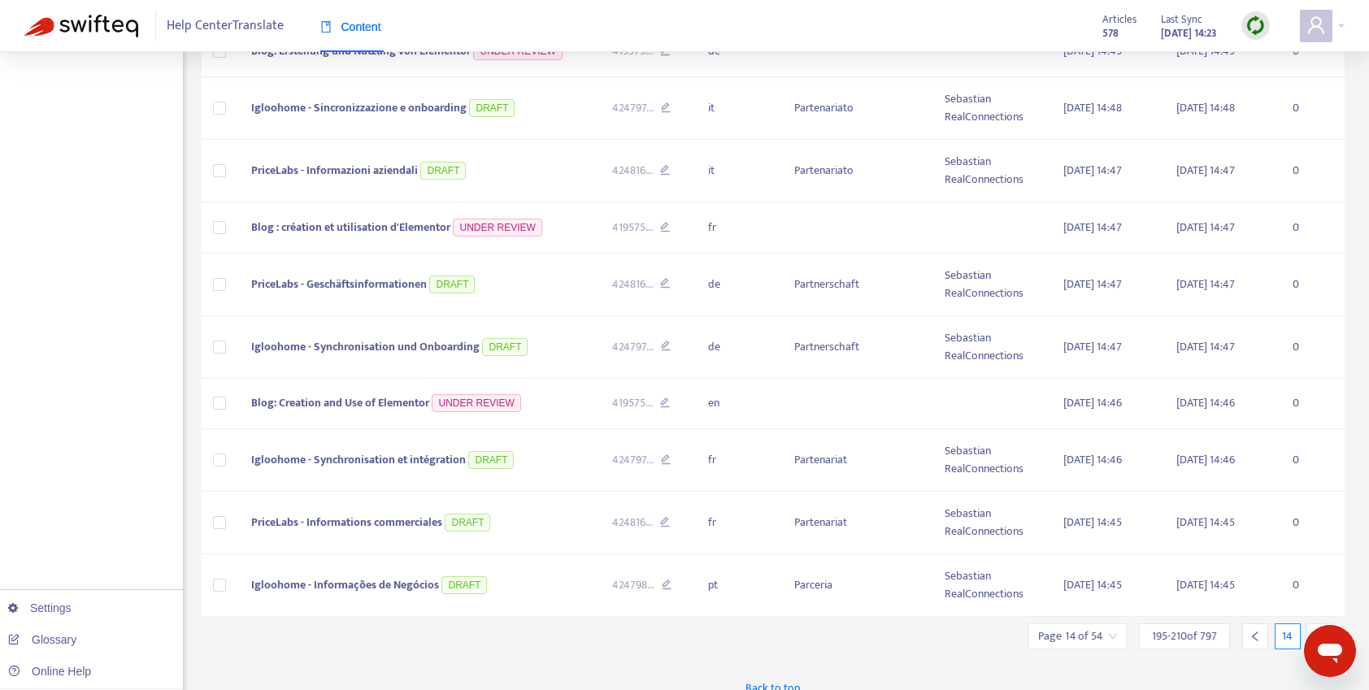
click at [1317, 631] on icon "right" at bounding box center [1318, 636] width 11 height 11
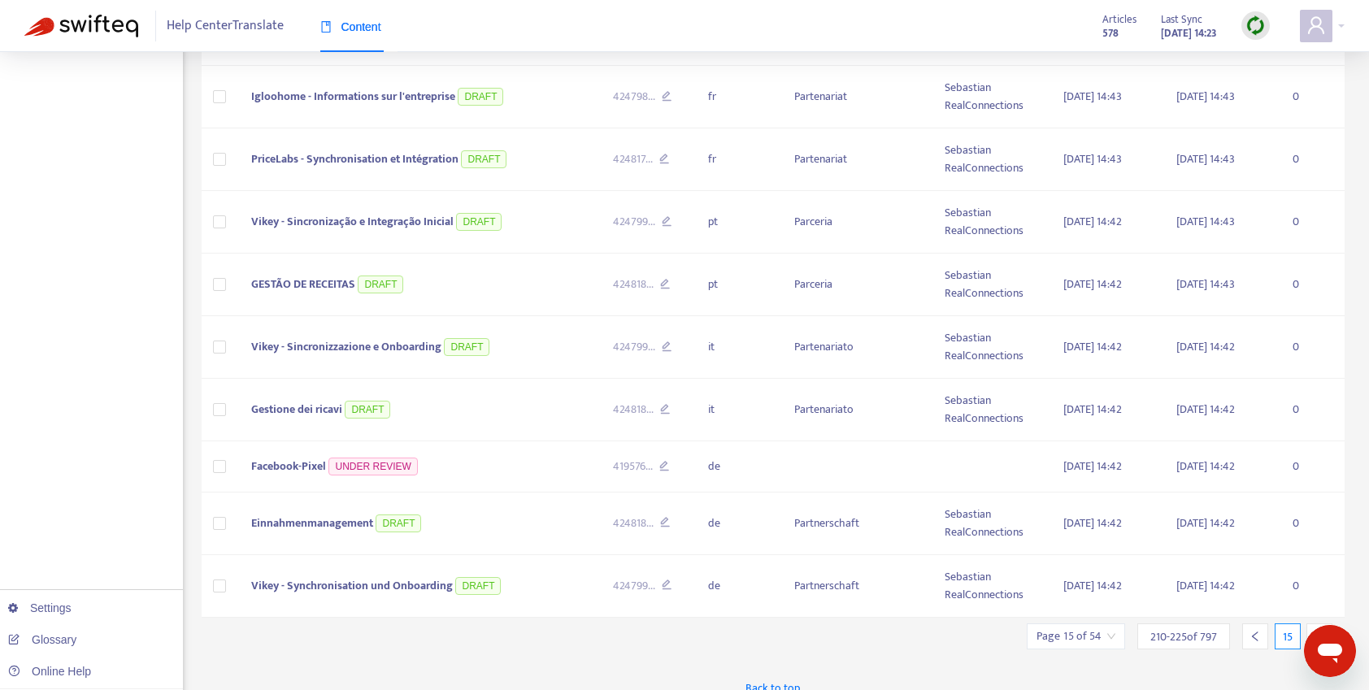
click at [1317, 631] on icon "right" at bounding box center [1318, 636] width 11 height 11
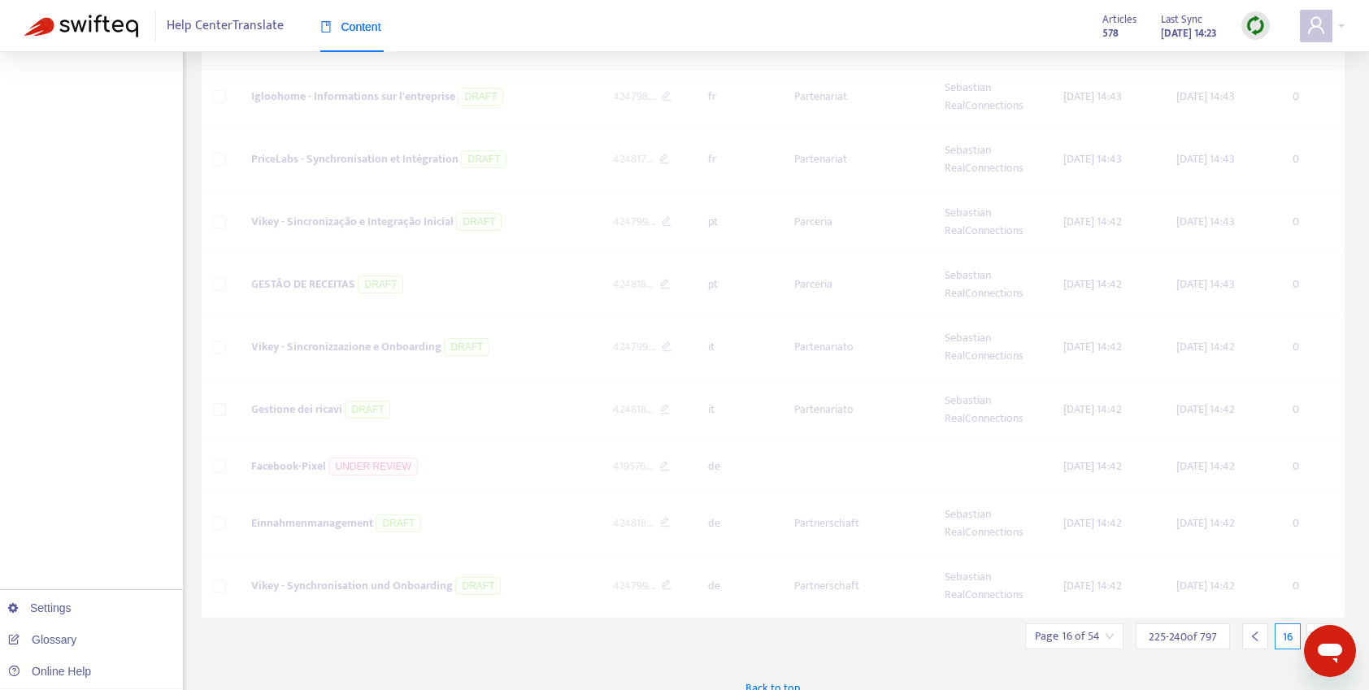
scroll to position [582, 0]
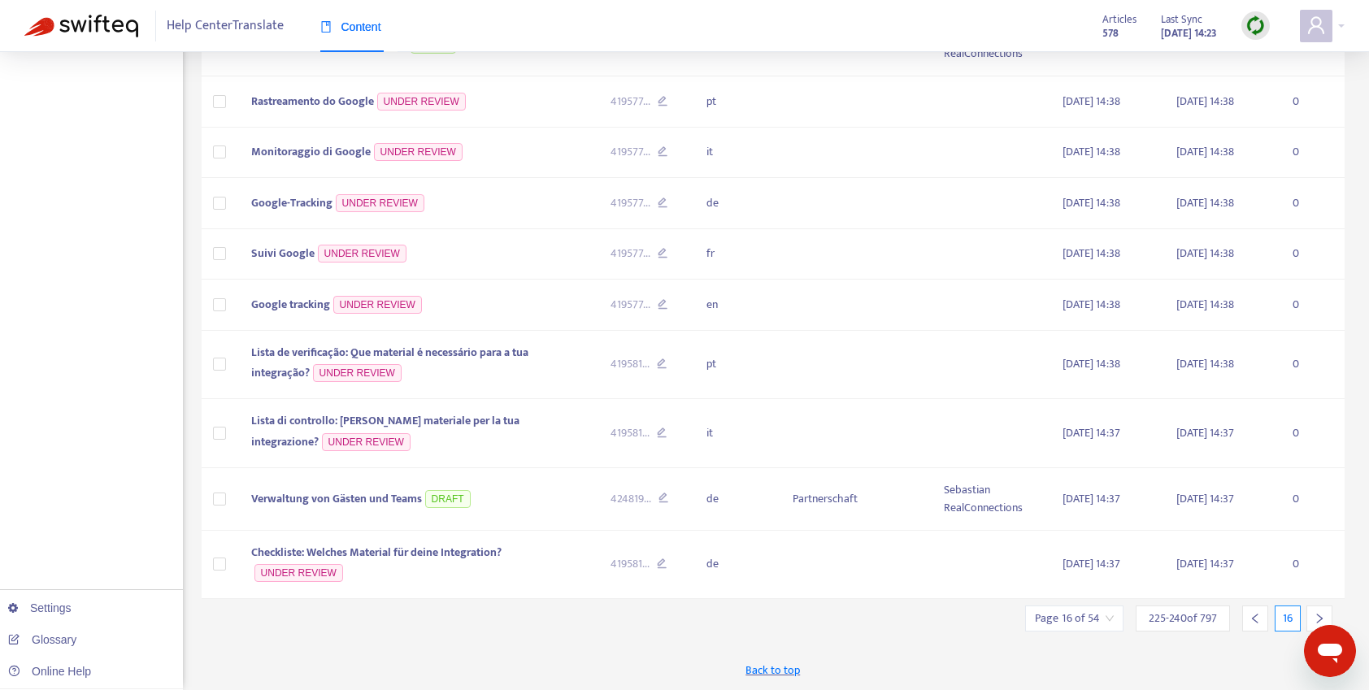
click at [1317, 618] on icon "right" at bounding box center [1318, 618] width 11 height 11
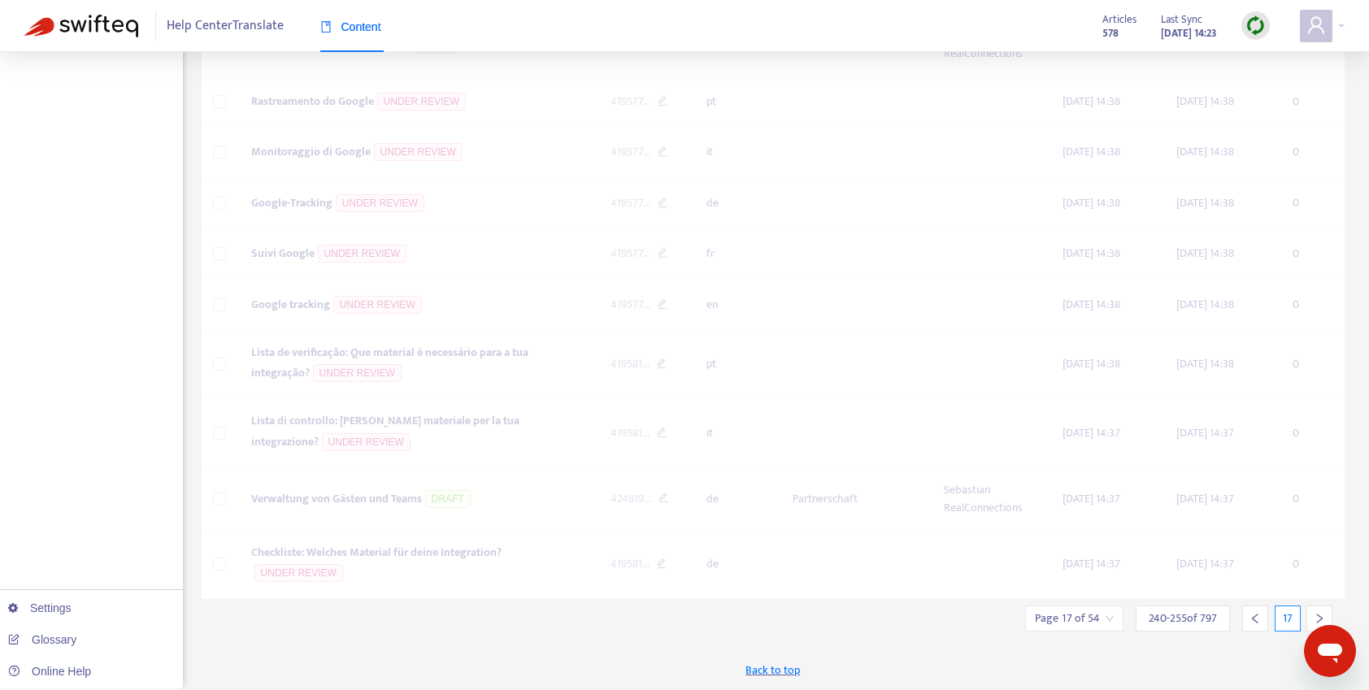
scroll to position [665, 0]
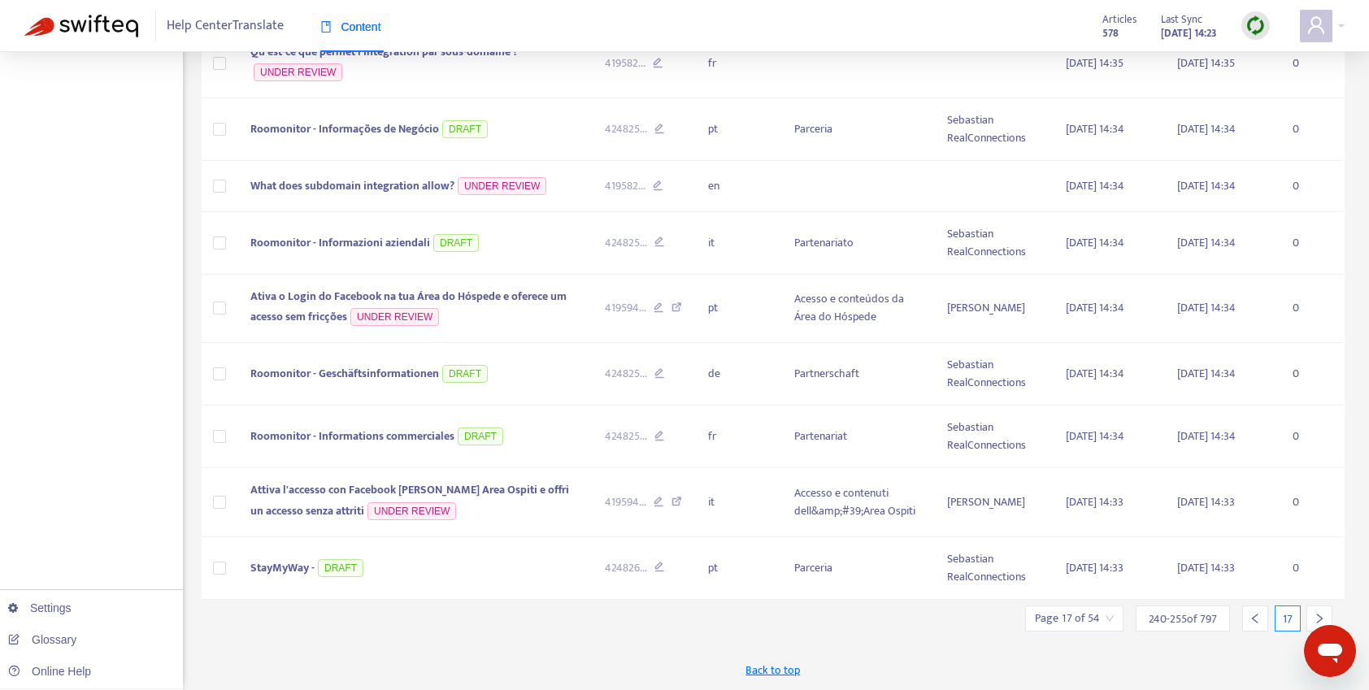
click at [1317, 618] on icon "right" at bounding box center [1318, 618] width 11 height 11
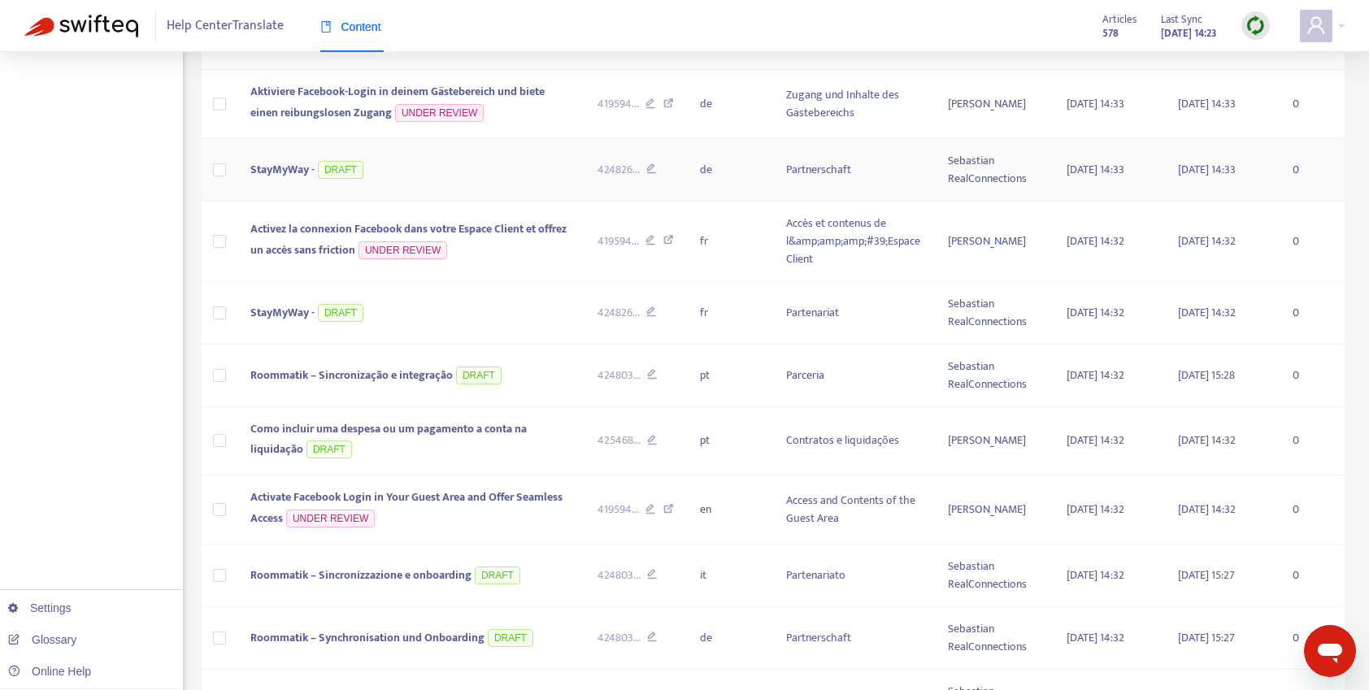
scroll to position [683, 0]
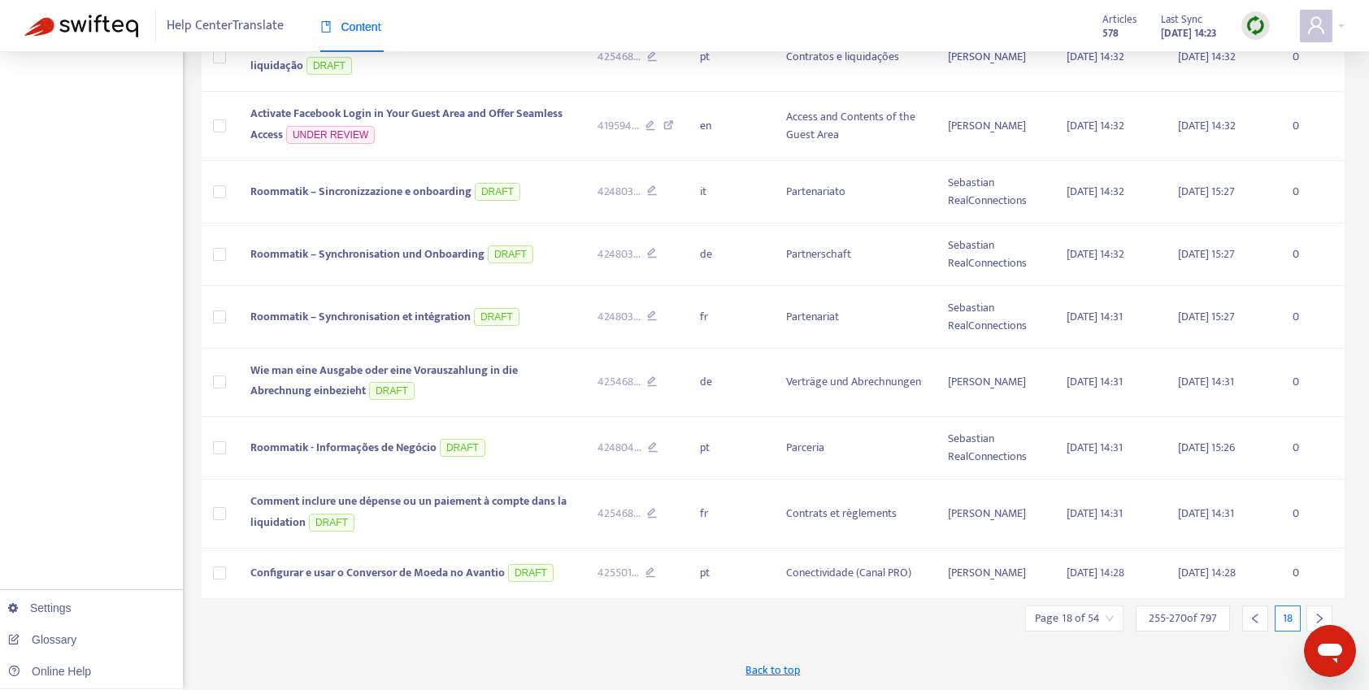
click at [1315, 619] on icon "right" at bounding box center [1318, 618] width 11 height 11
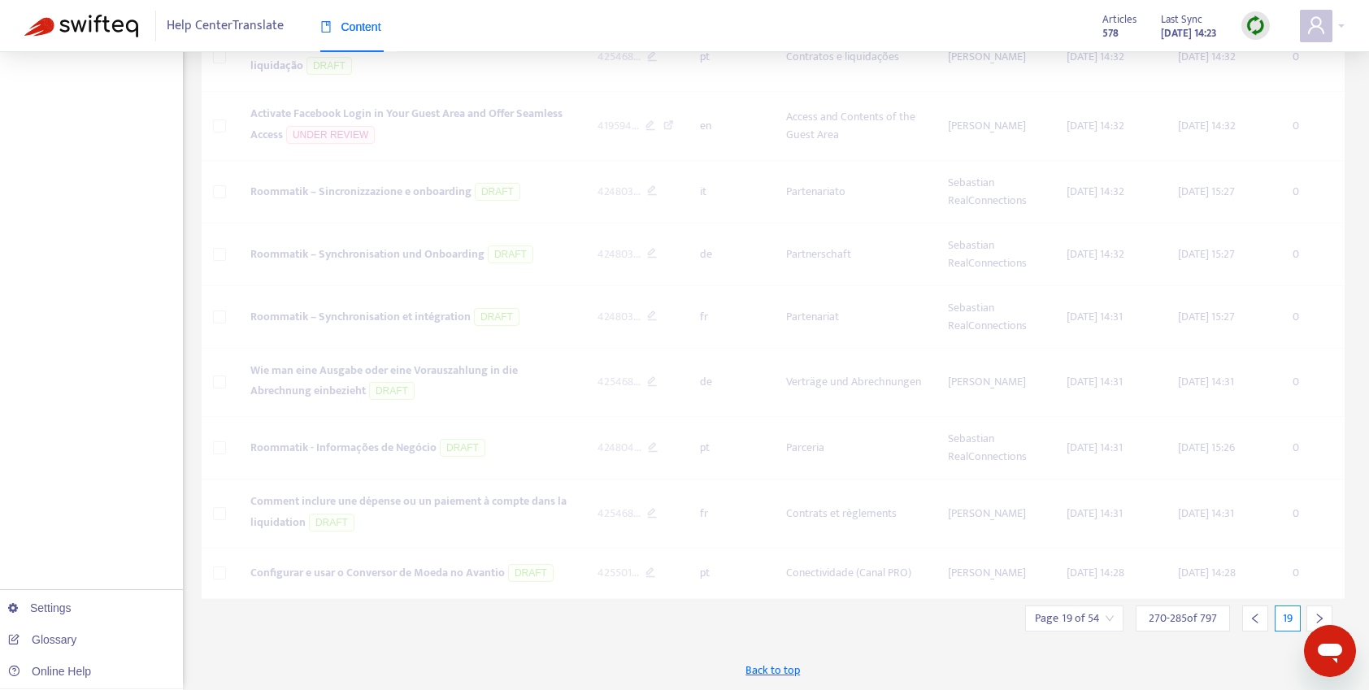
scroll to position [635, 0]
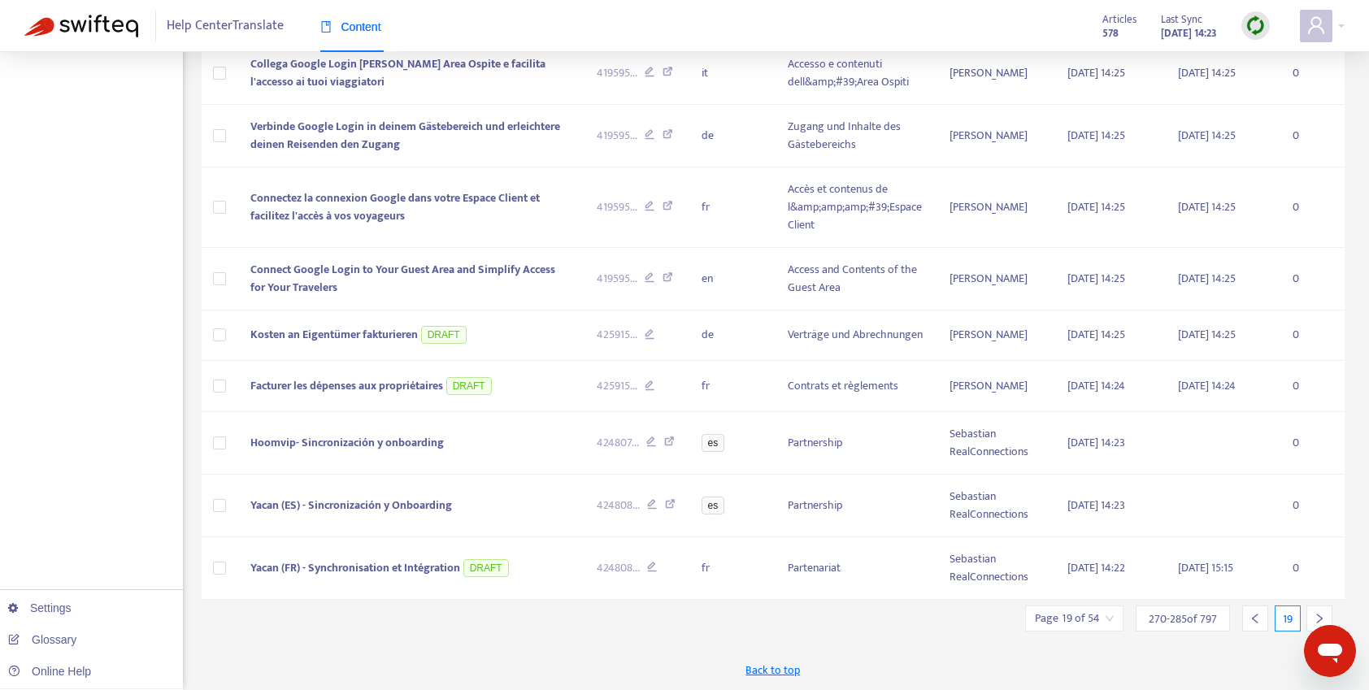
click at [1315, 619] on icon "right" at bounding box center [1318, 618] width 11 height 11
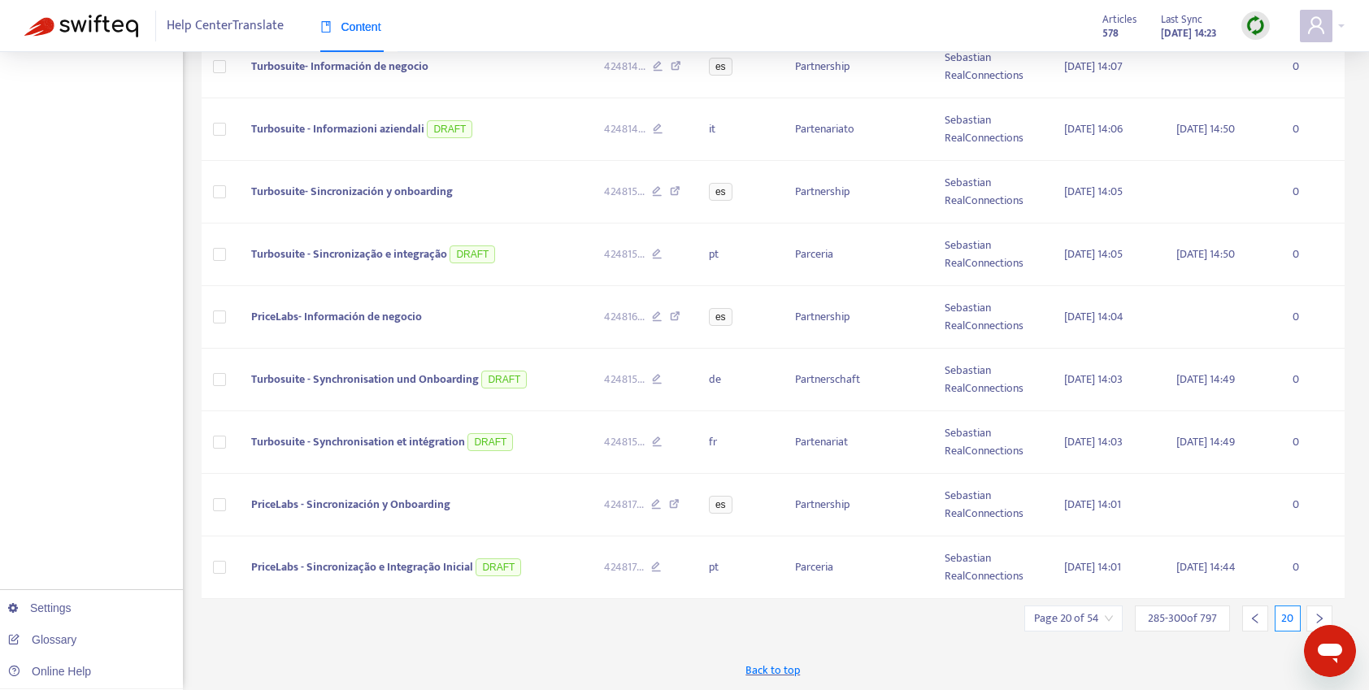
click at [1315, 619] on icon "right" at bounding box center [1318, 618] width 11 height 11
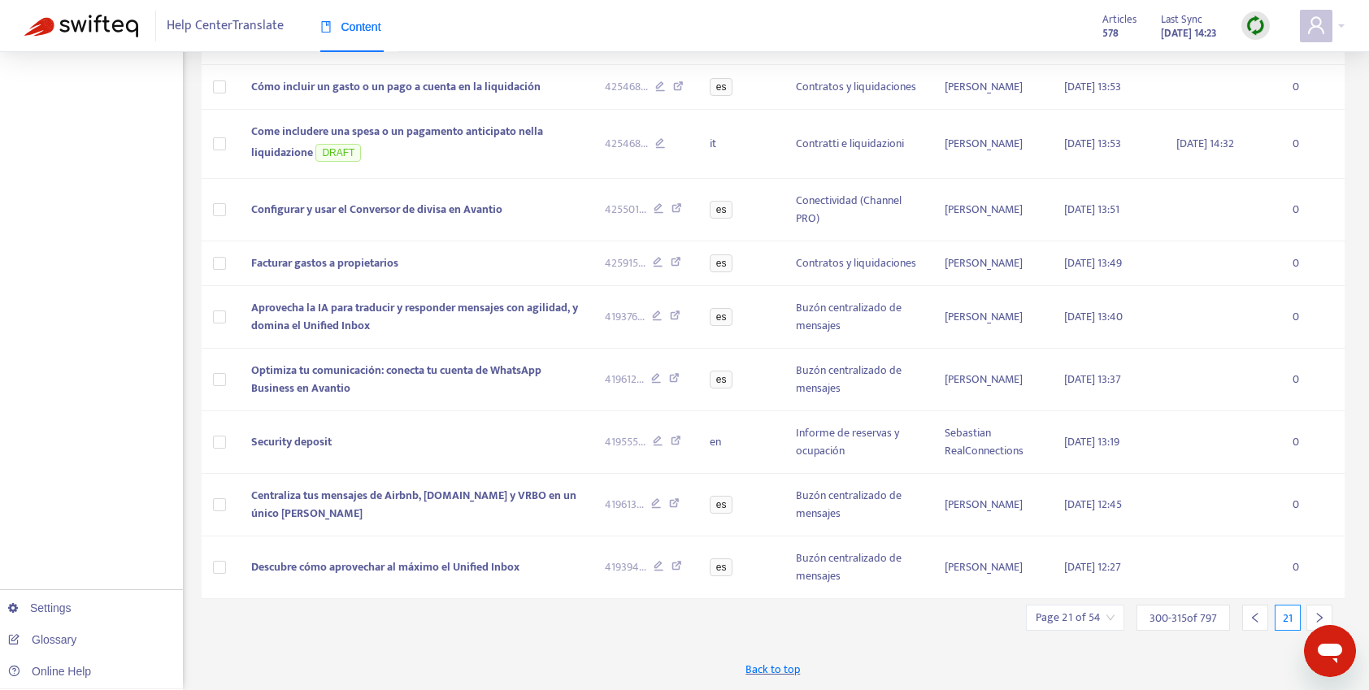
scroll to position [617, 0]
click at [1257, 619] on icon "left" at bounding box center [1254, 617] width 11 height 11
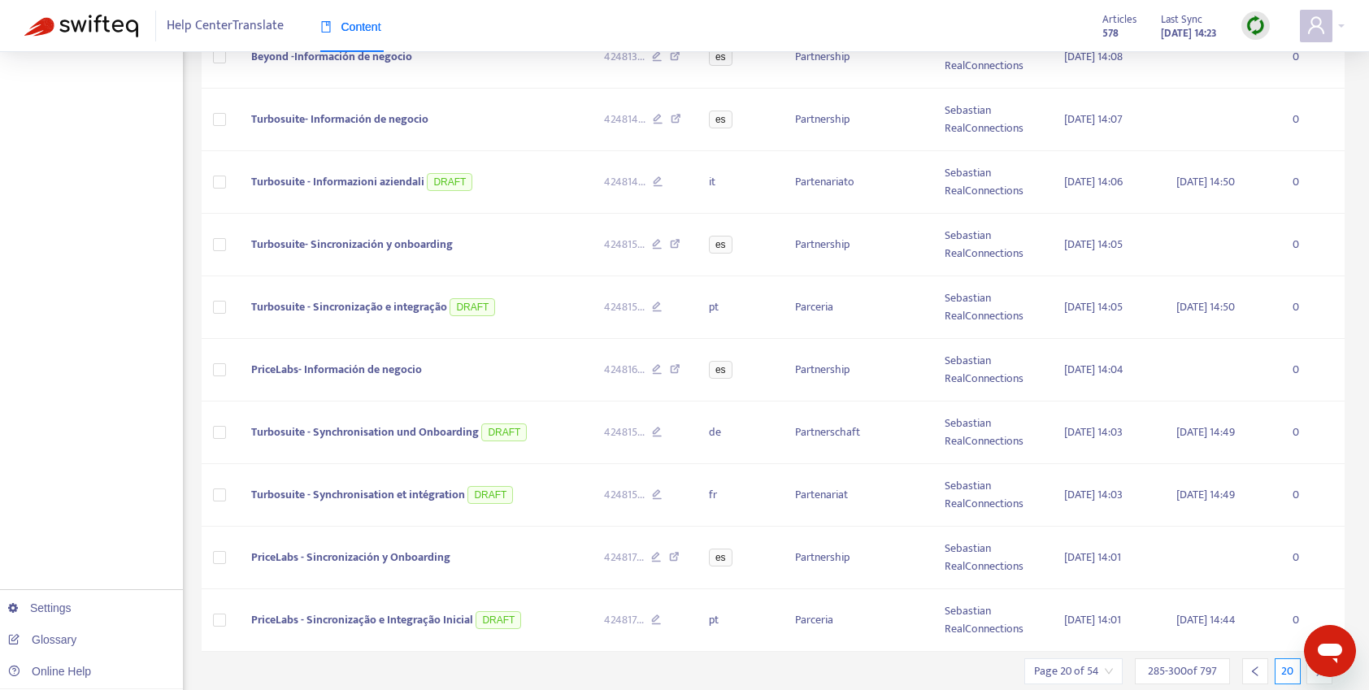
scroll to position [646, 0]
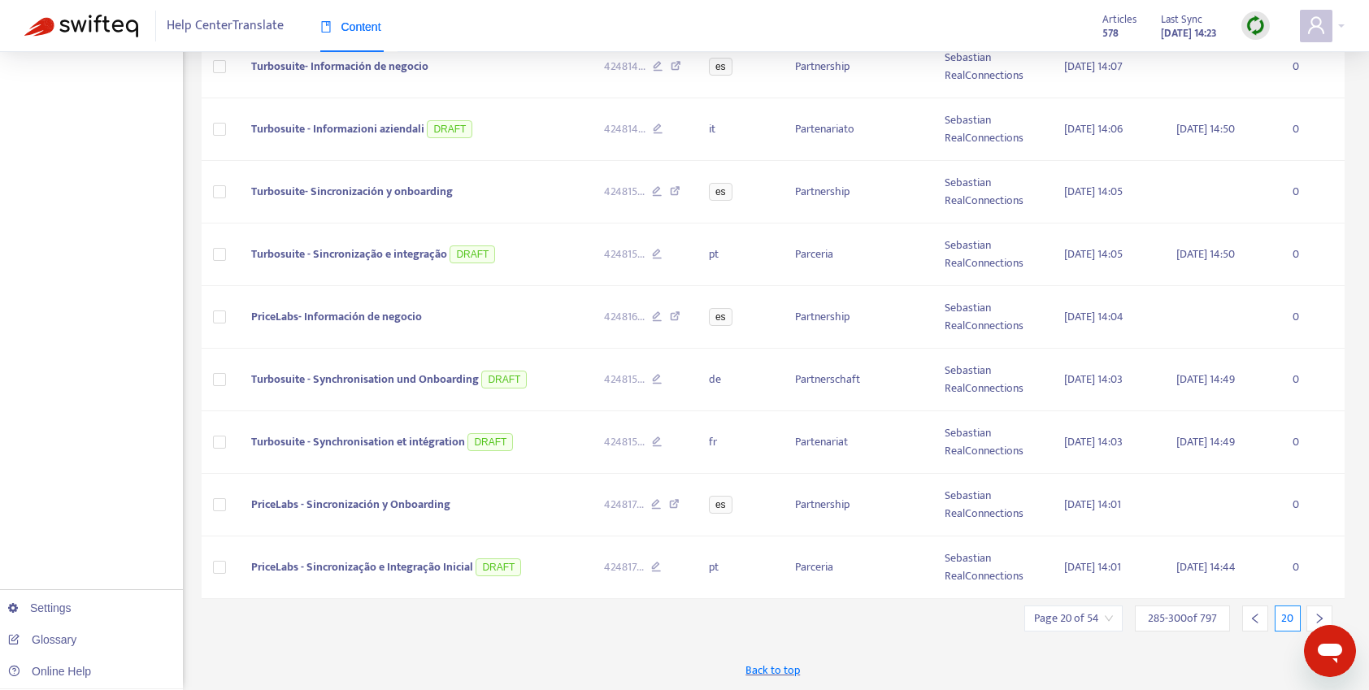
click at [1109, 616] on input "search" at bounding box center [1073, 618] width 79 height 24
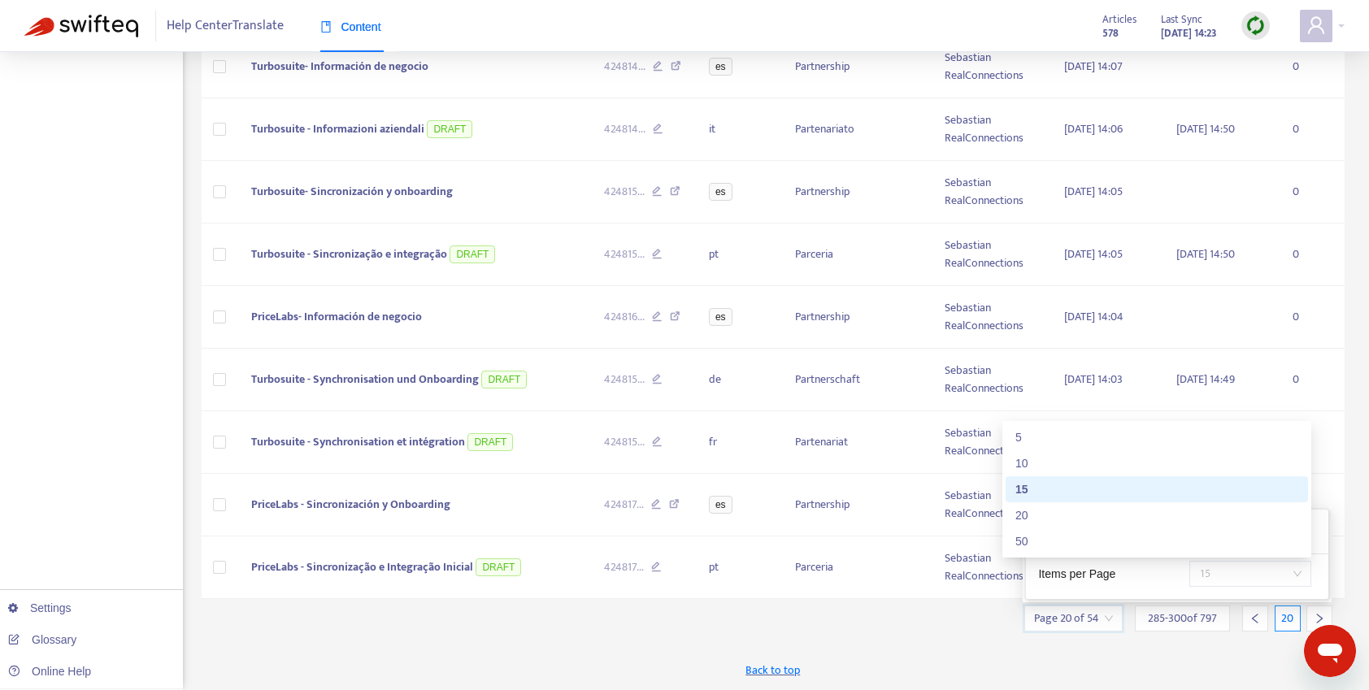
click at [1298, 572] on span "15" at bounding box center [1250, 574] width 102 height 24
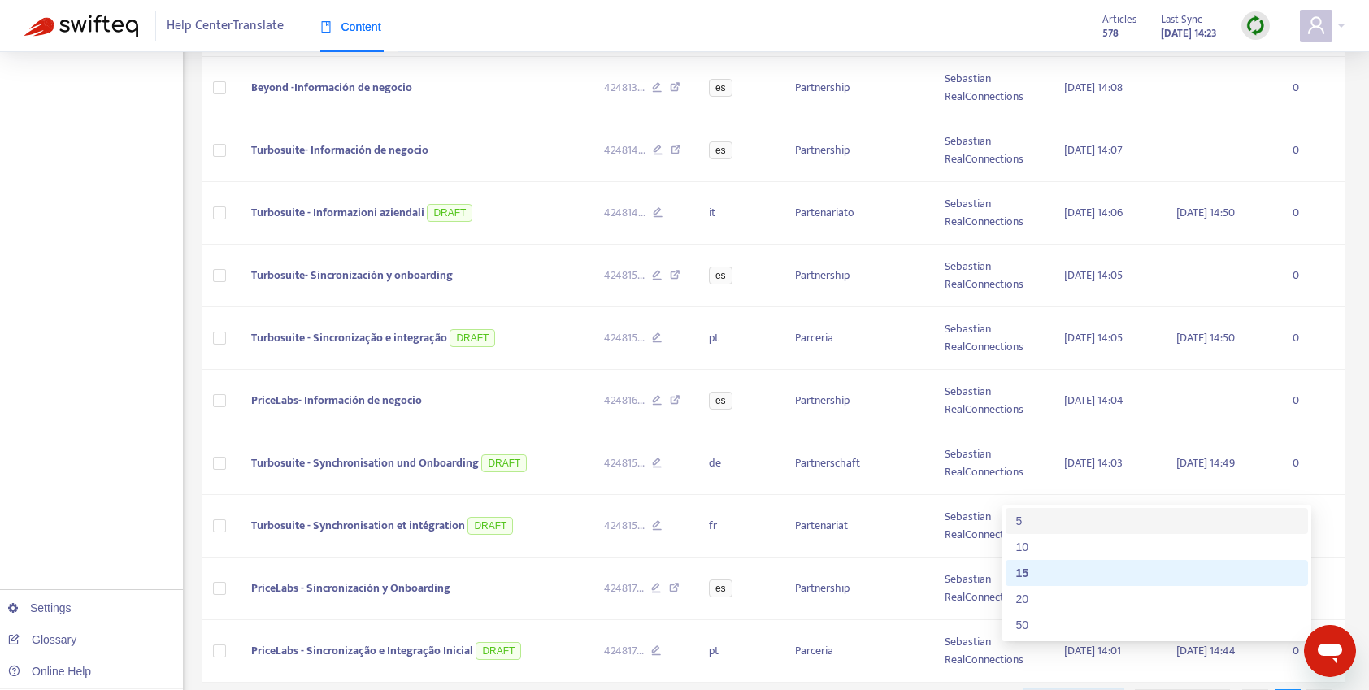
click at [1026, 522] on div "5" at bounding box center [1156, 521] width 283 height 18
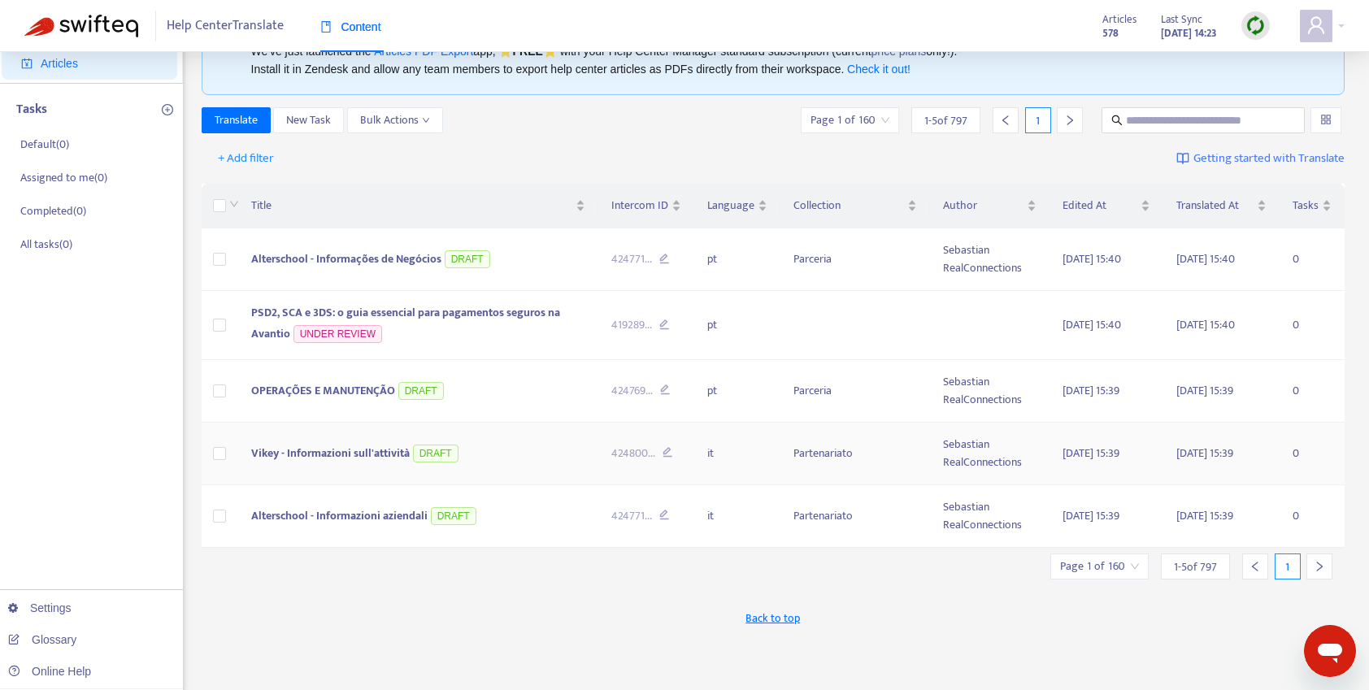
scroll to position [88, 0]
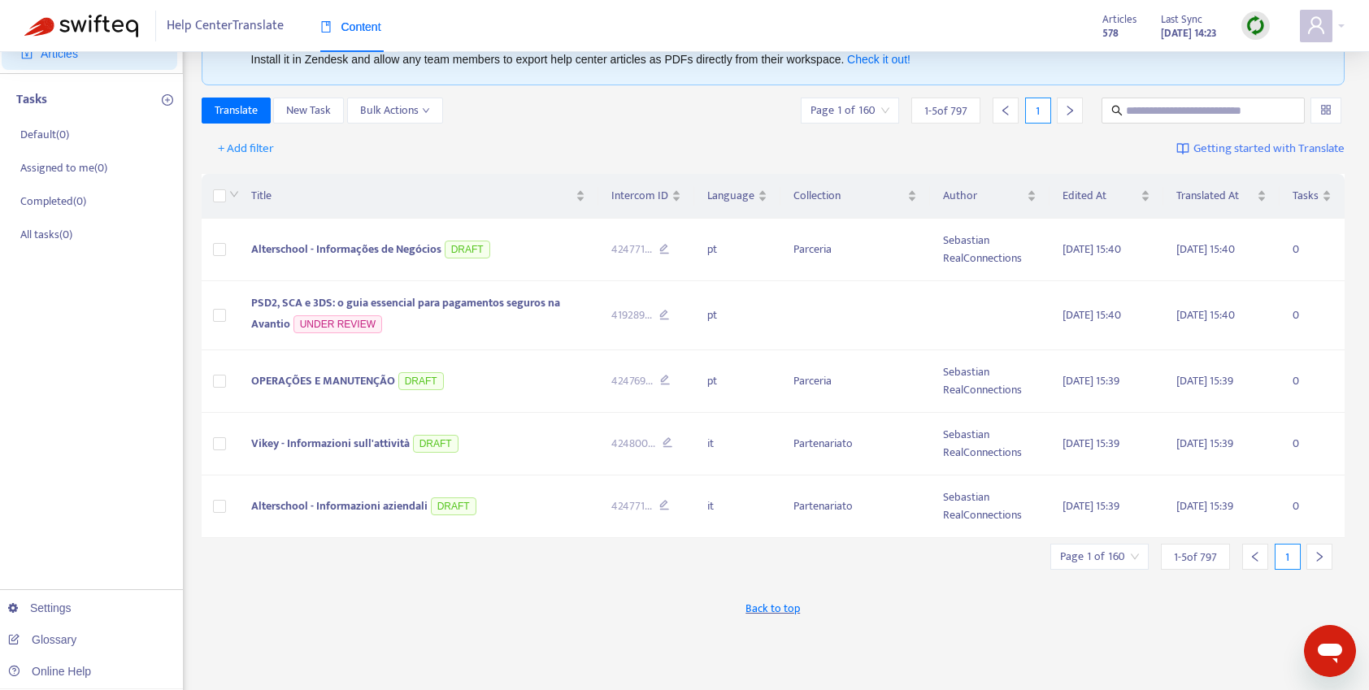
click at [1253, 559] on icon "left" at bounding box center [1254, 556] width 11 height 11
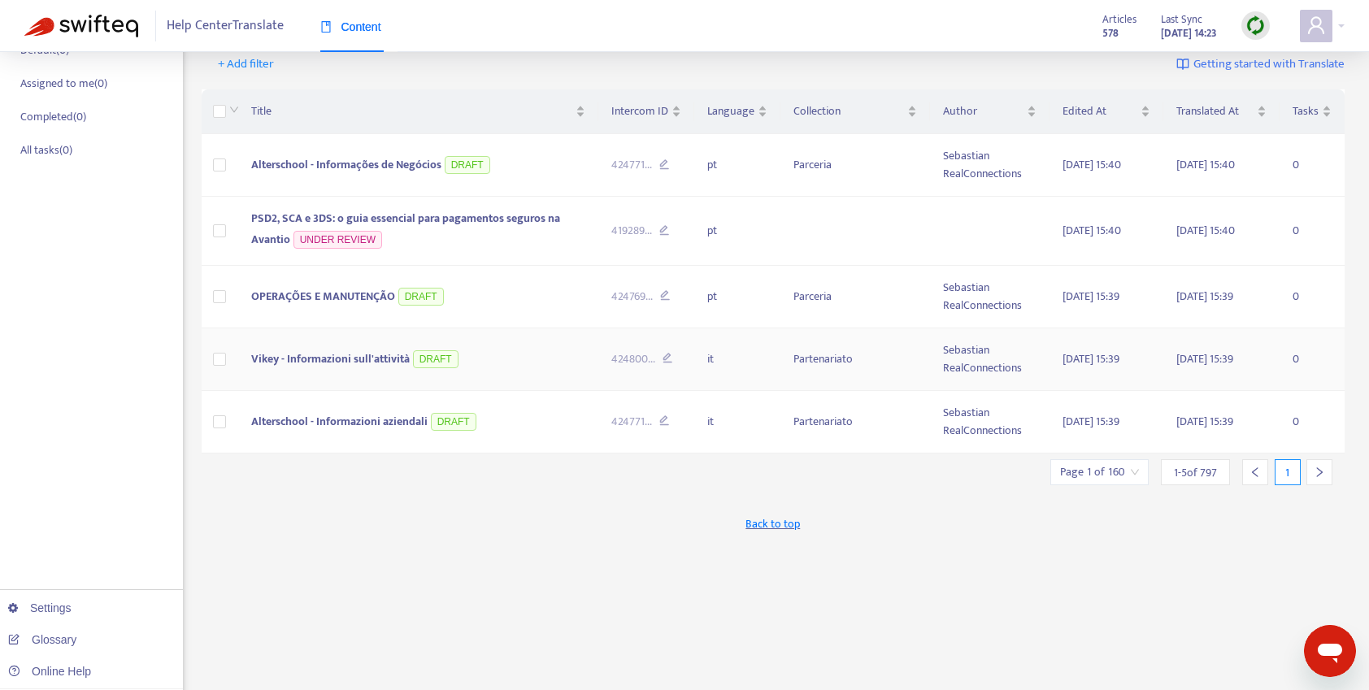
scroll to position [171, 0]
click at [1315, 475] on icon "right" at bounding box center [1318, 472] width 11 height 11
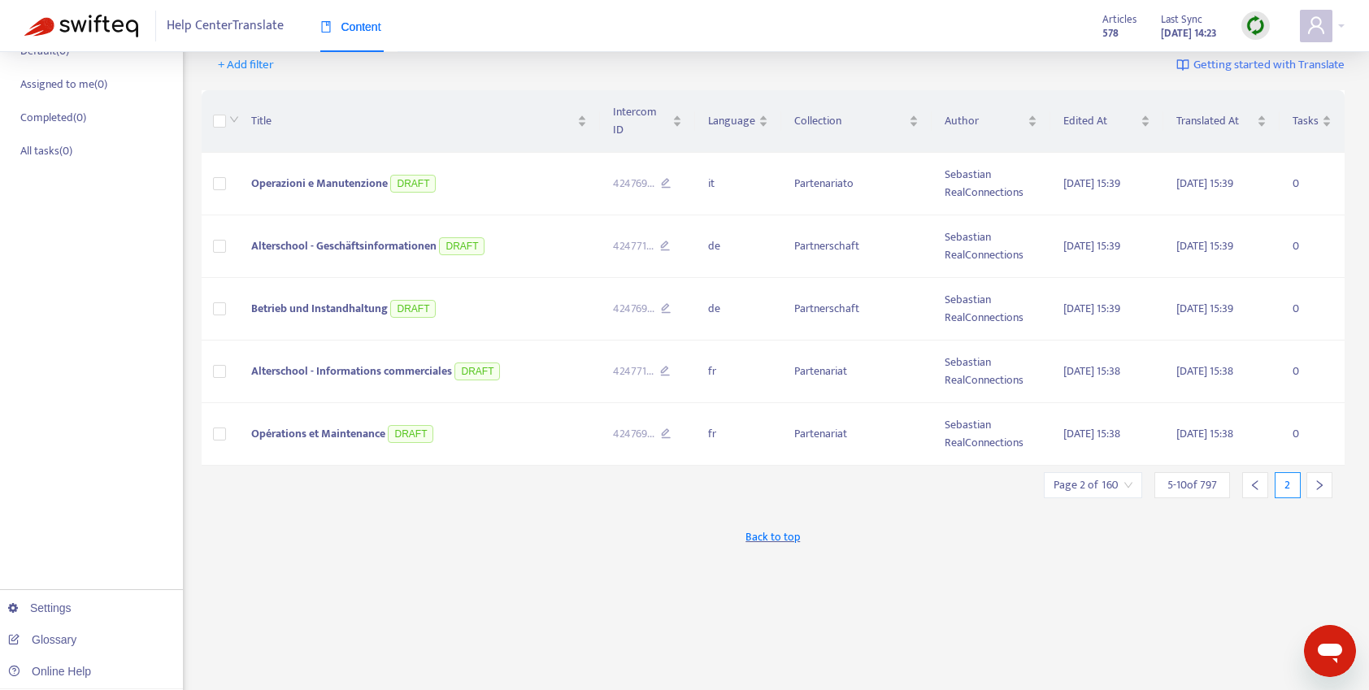
click at [1315, 475] on div at bounding box center [1319, 485] width 26 height 26
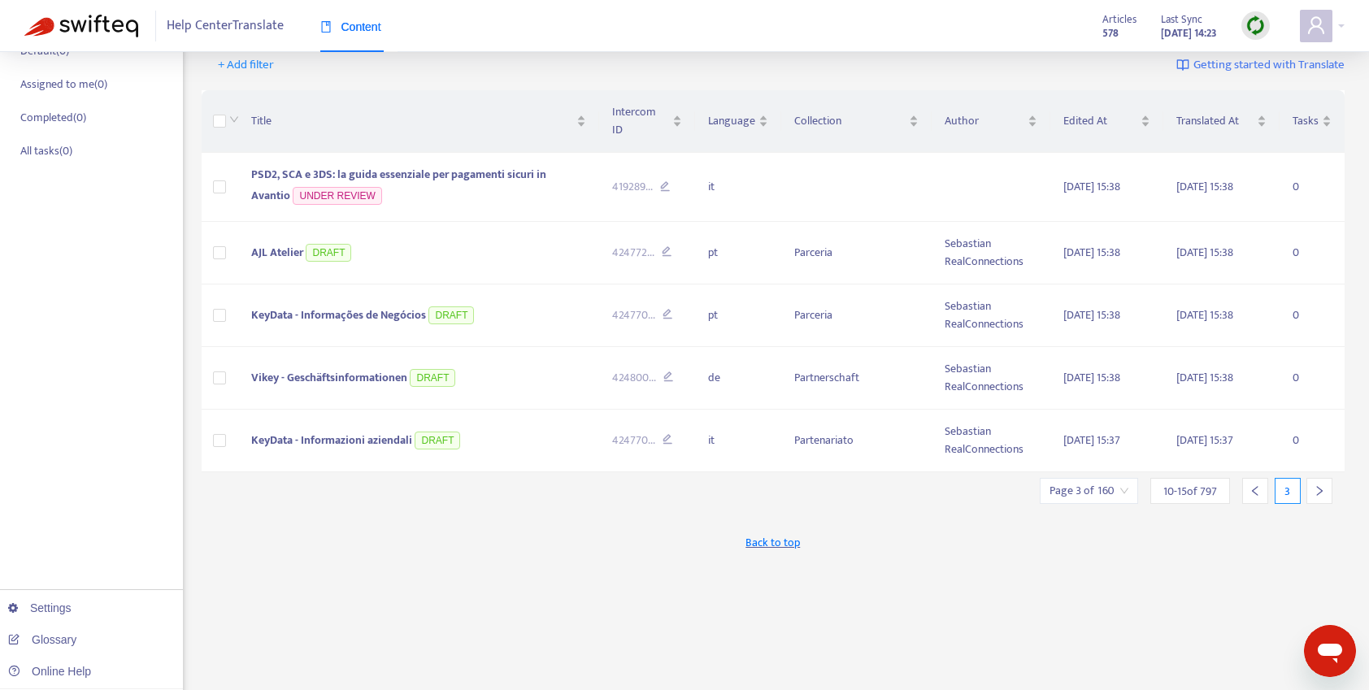
click at [1315, 485] on icon "right" at bounding box center [1318, 490] width 11 height 11
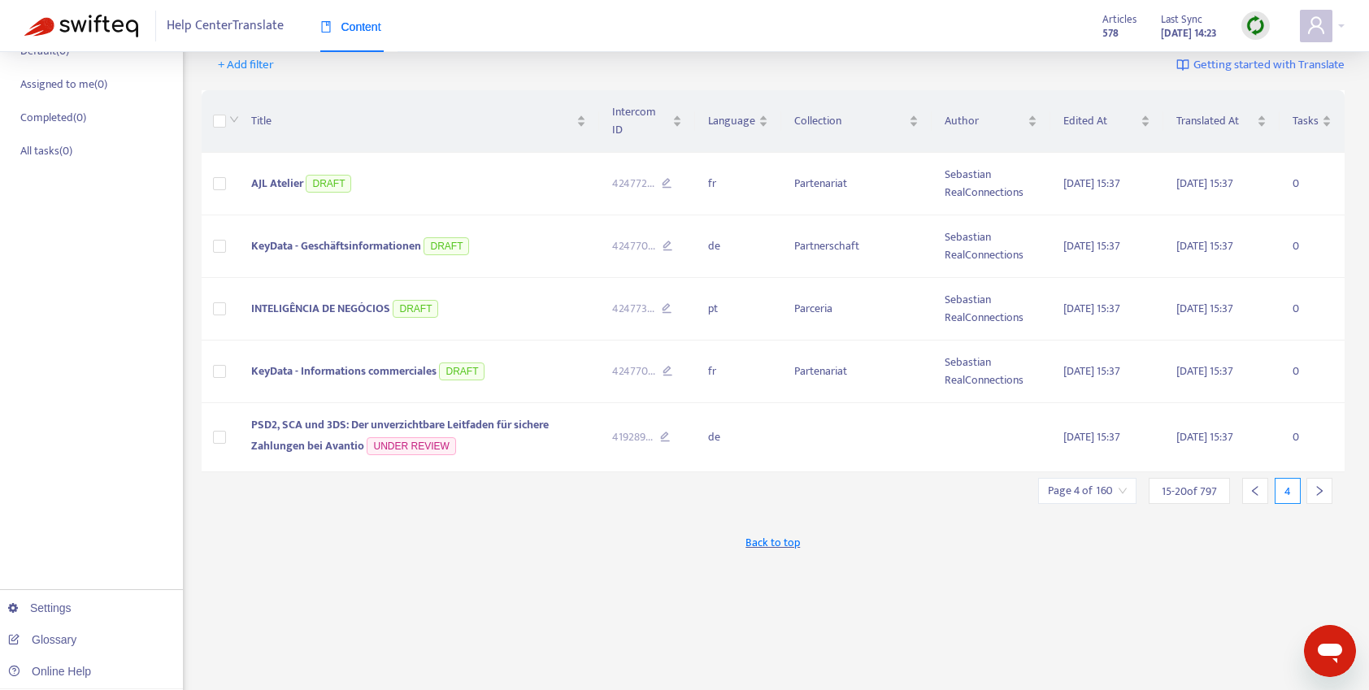
click at [1315, 485] on icon "right" at bounding box center [1318, 490] width 11 height 11
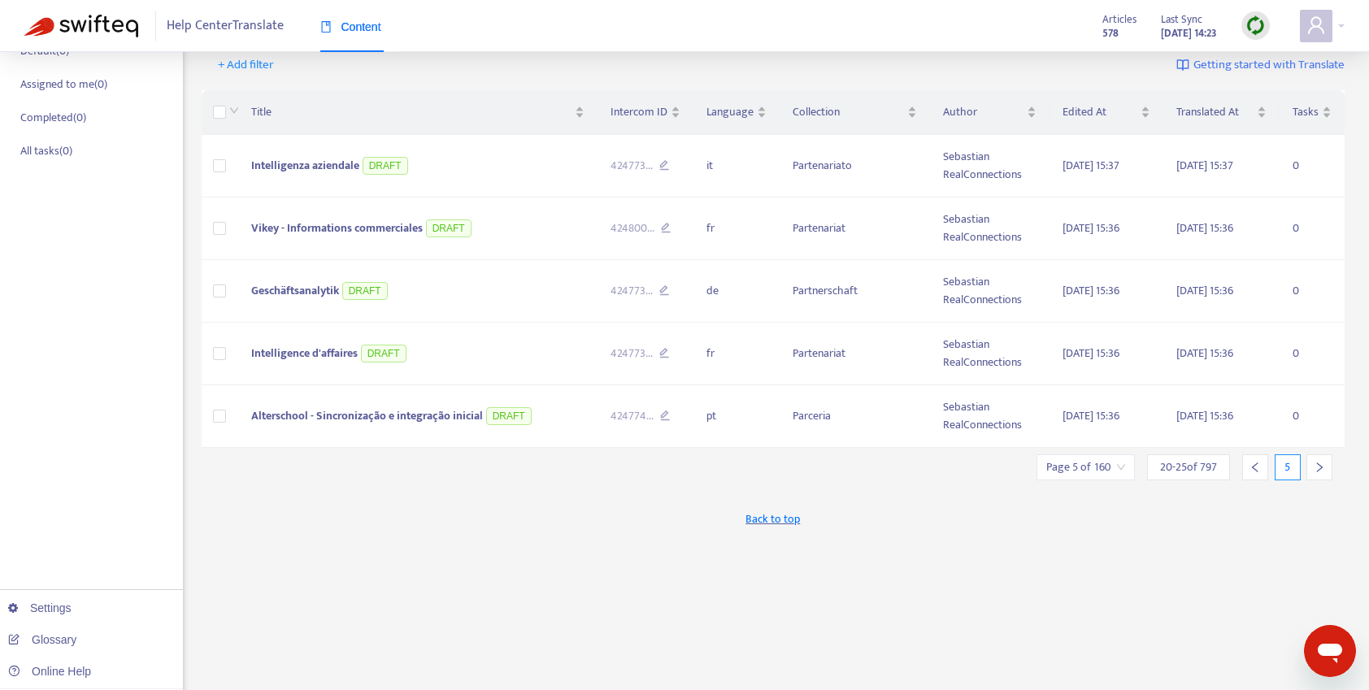
click at [1315, 475] on div at bounding box center [1319, 467] width 26 height 26
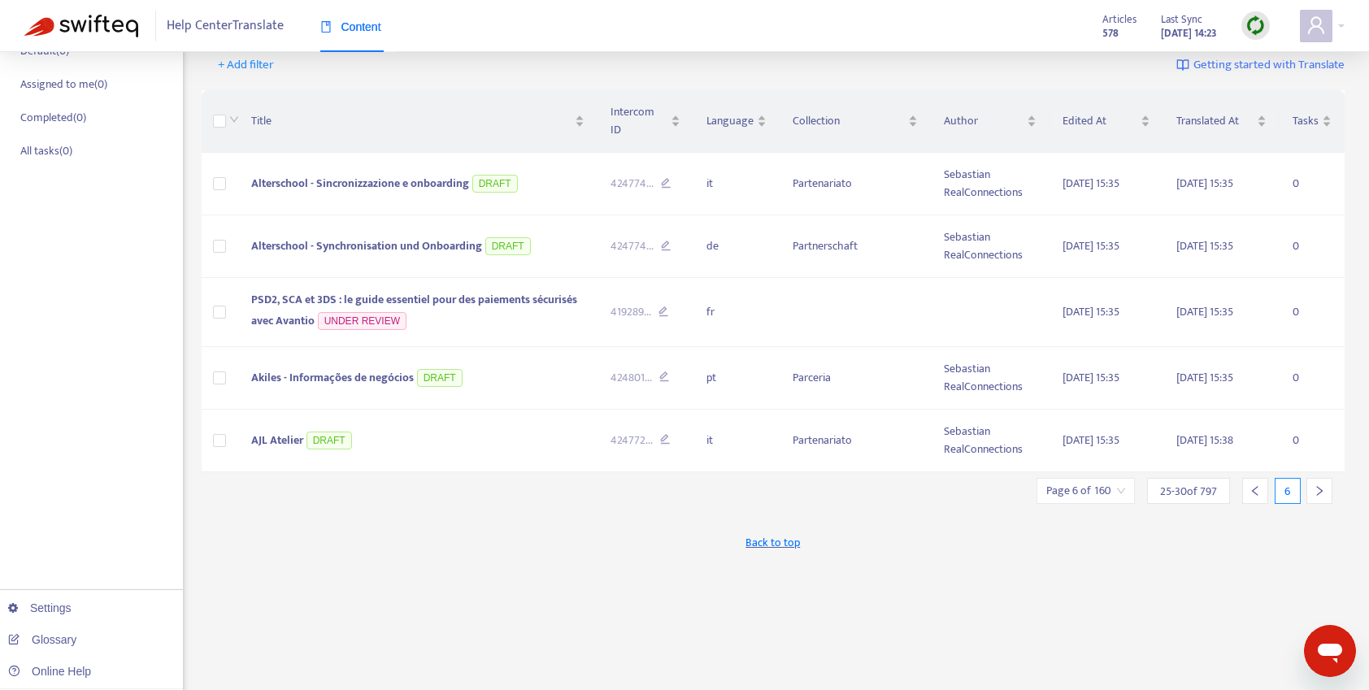
click at [1315, 485] on icon "right" at bounding box center [1318, 490] width 11 height 11
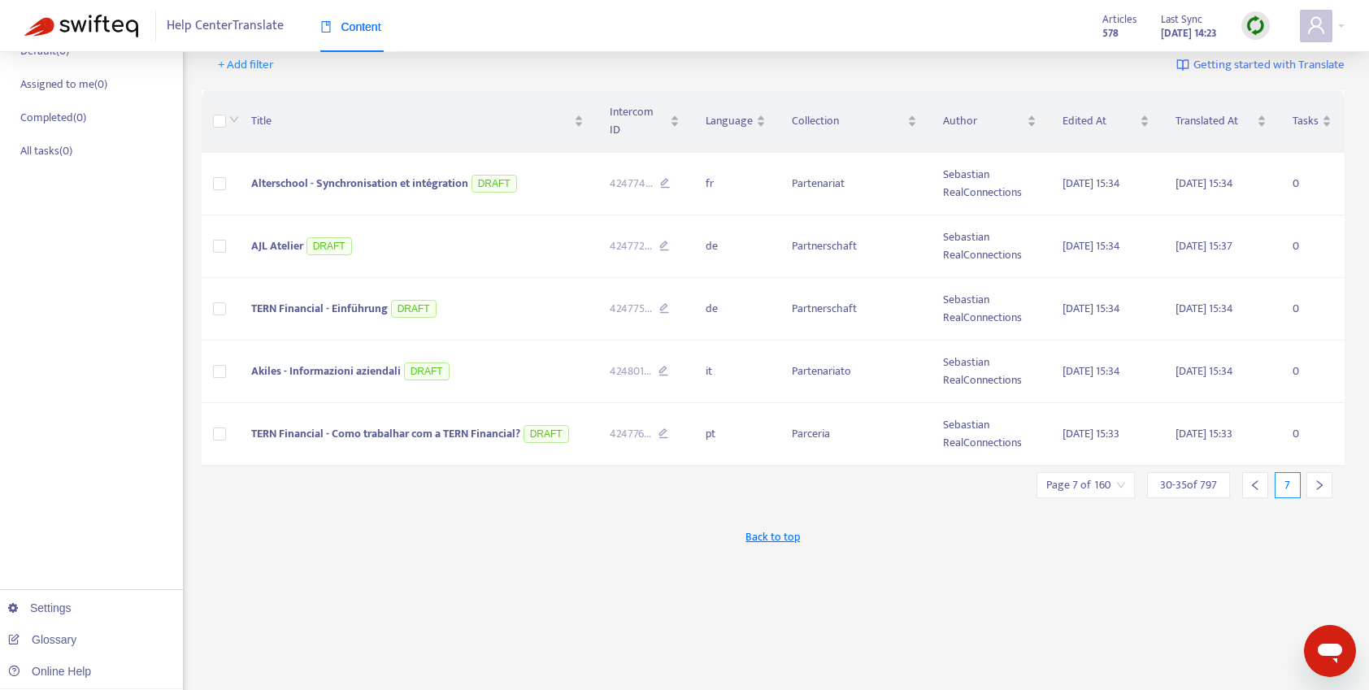
click at [1315, 475] on div at bounding box center [1319, 485] width 26 height 26
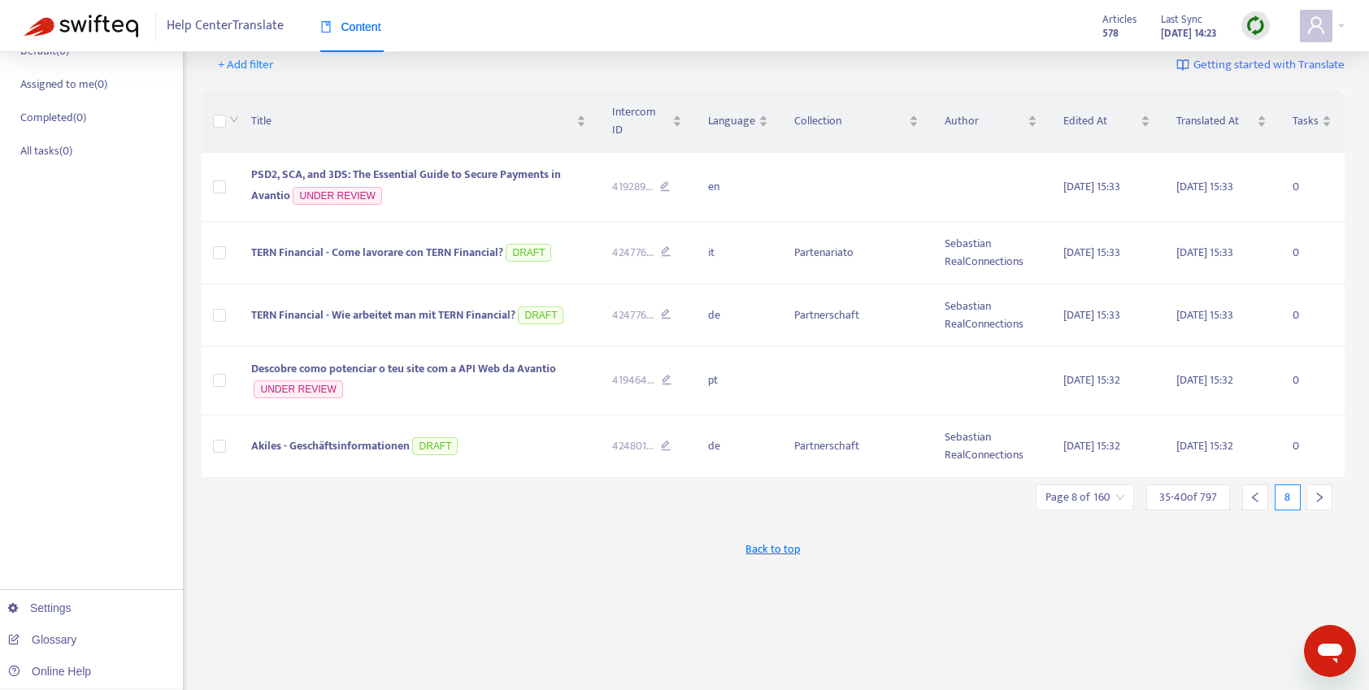
click at [1315, 492] on icon "right" at bounding box center [1318, 497] width 11 height 11
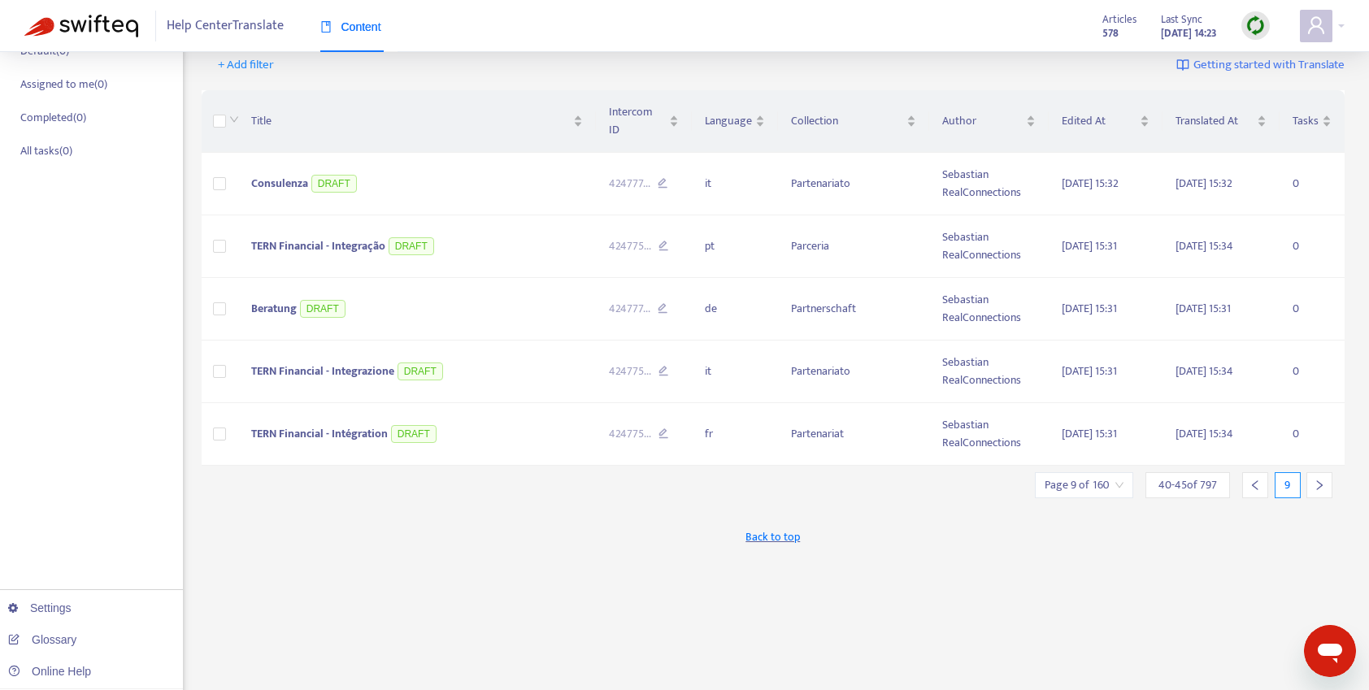
click at [1315, 475] on div at bounding box center [1319, 485] width 26 height 26
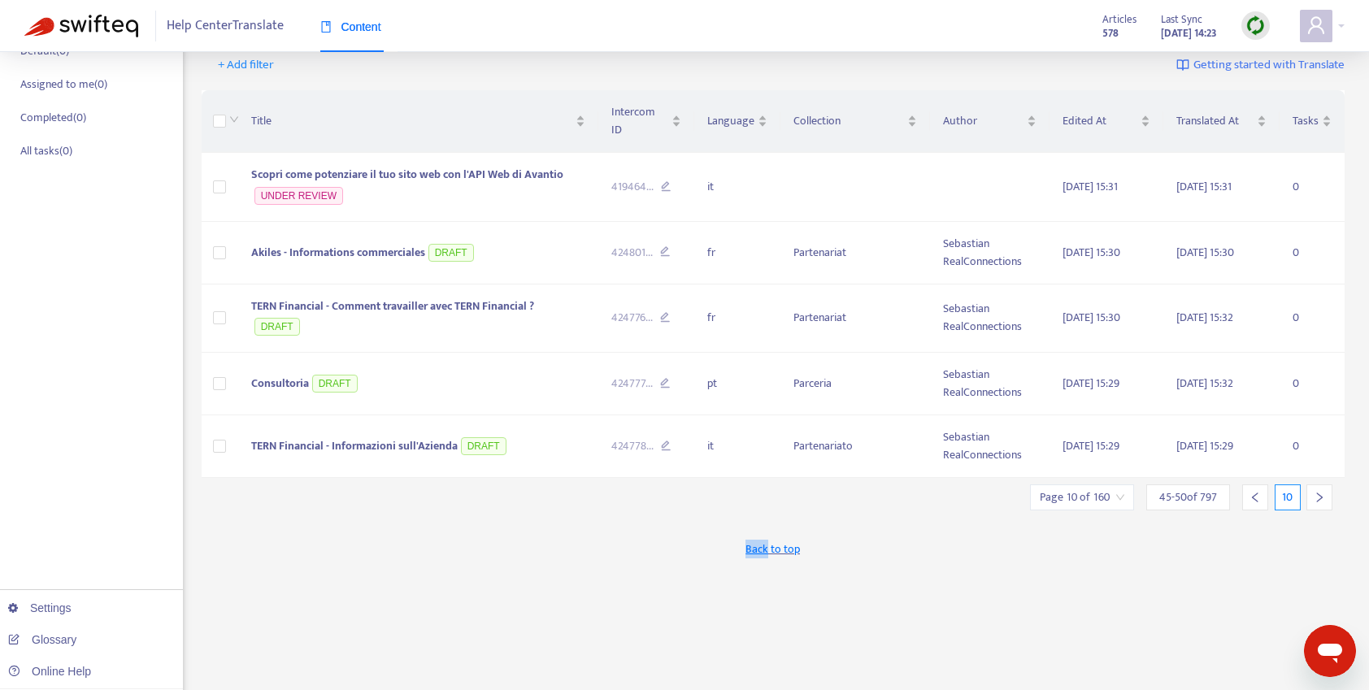
click at [1315, 492] on icon "right" at bounding box center [1318, 497] width 11 height 11
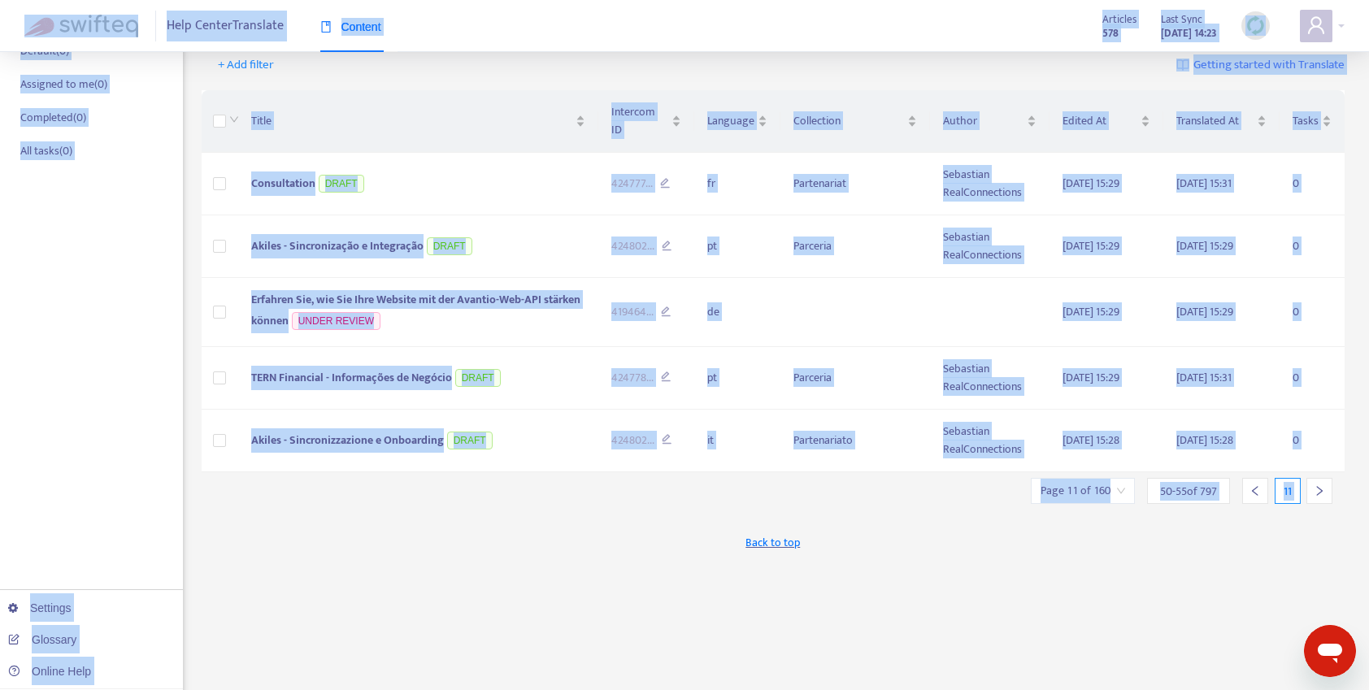
click at [1315, 485] on icon "right" at bounding box center [1318, 490] width 11 height 11
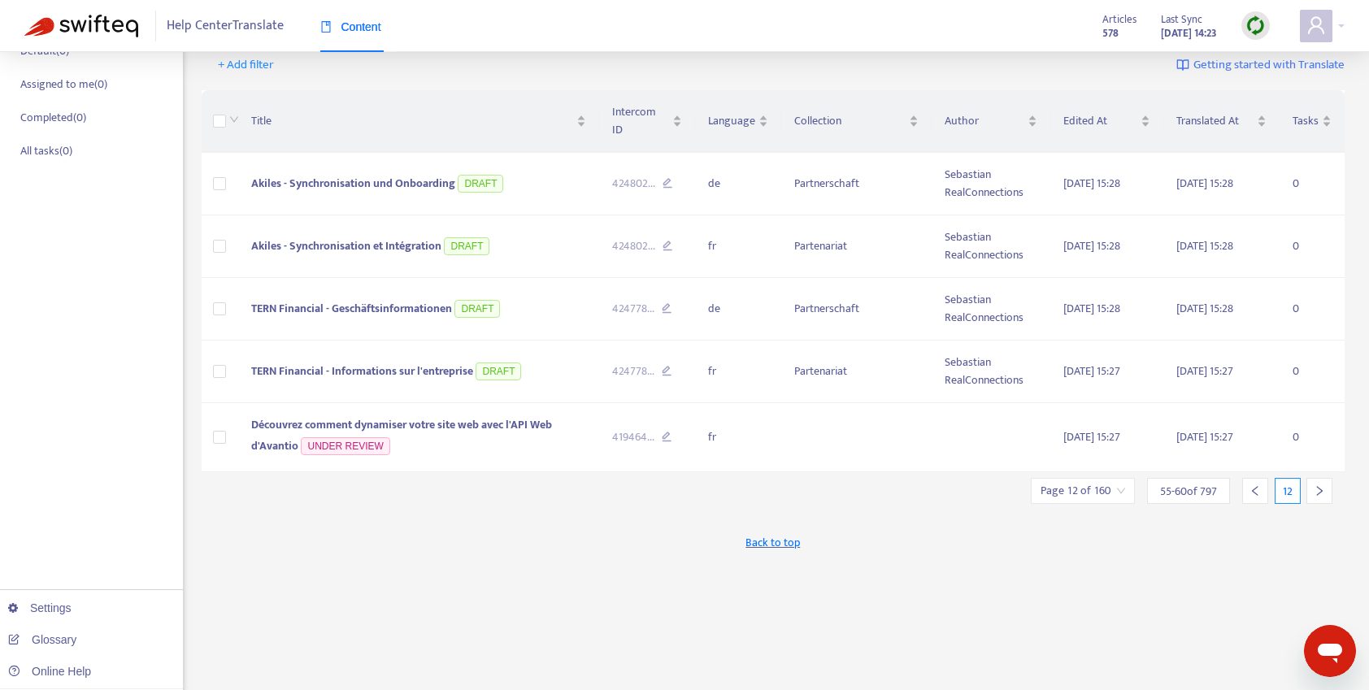
click at [1315, 485] on icon "right" at bounding box center [1318, 490] width 11 height 11
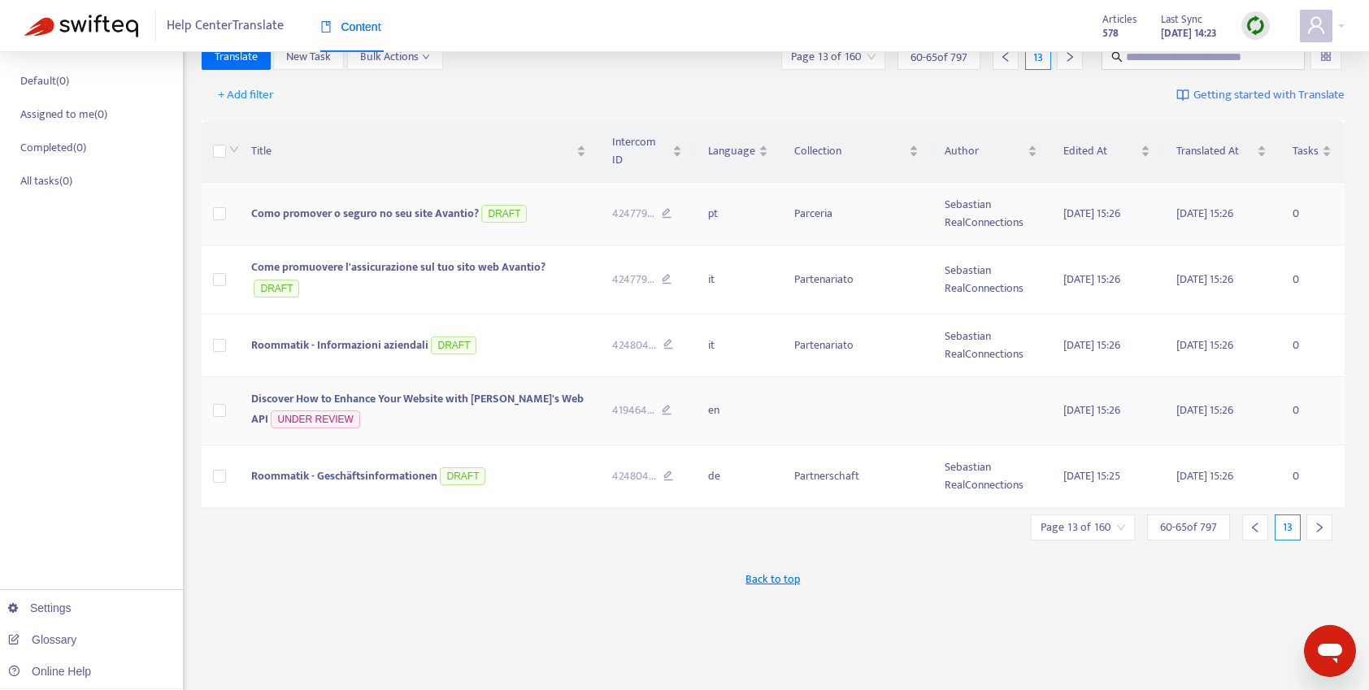
scroll to position [147, 0]
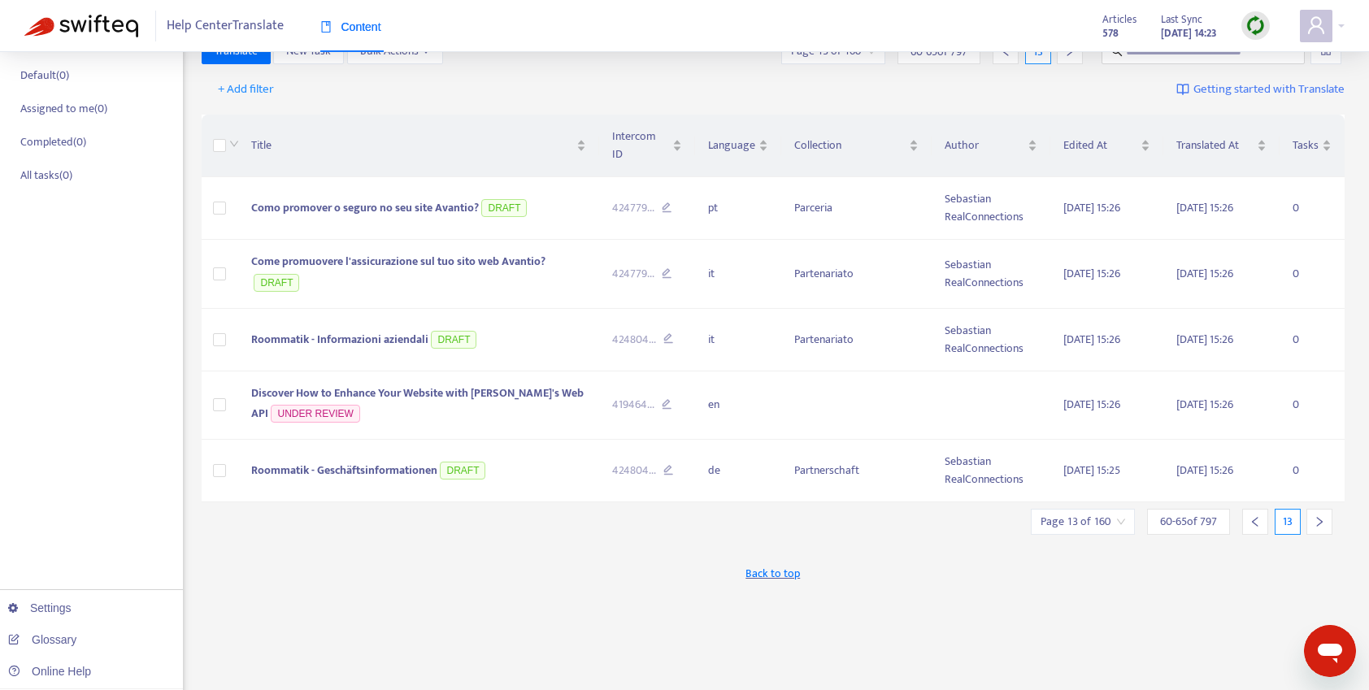
click at [1308, 509] on div at bounding box center [1319, 522] width 26 height 26
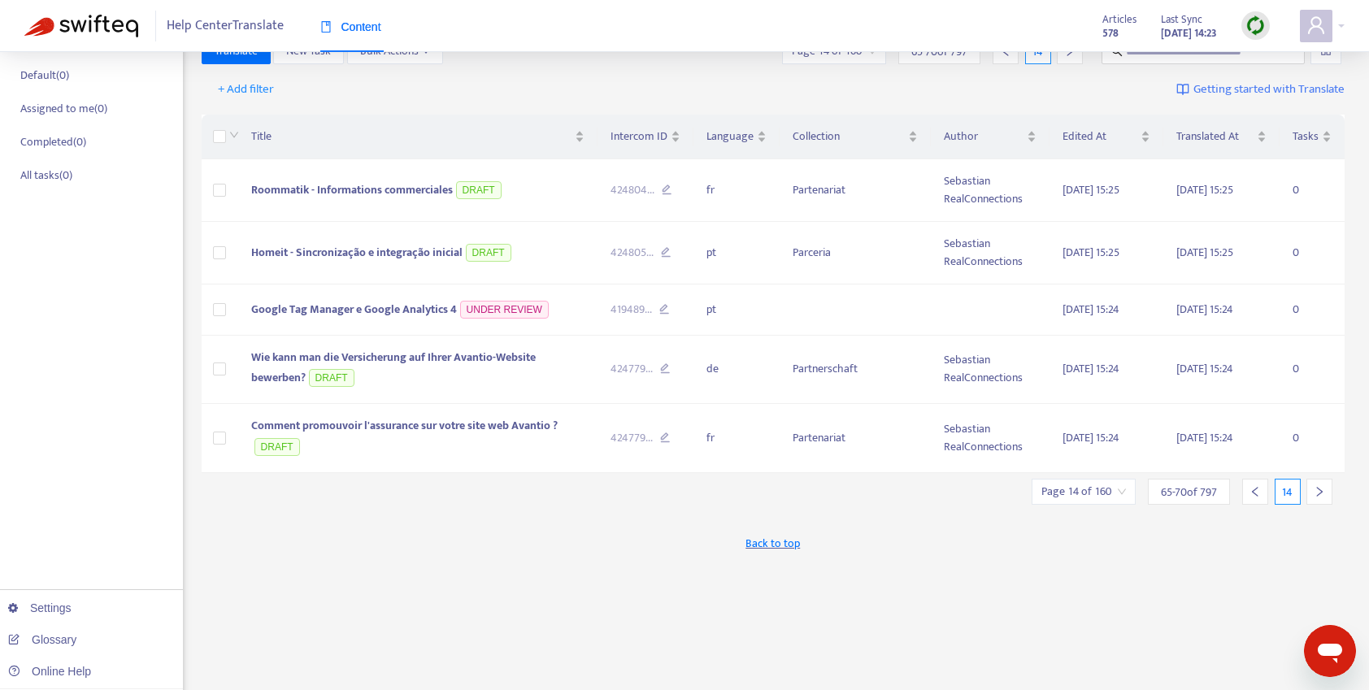
click at [1317, 507] on div "New App Alert! 🚀 We've just launched the Articles PDF Export app, ⭐ FREE ⭐️ wit…" at bounding box center [773, 404] width 1143 height 951
click at [1317, 500] on div at bounding box center [1319, 492] width 26 height 26
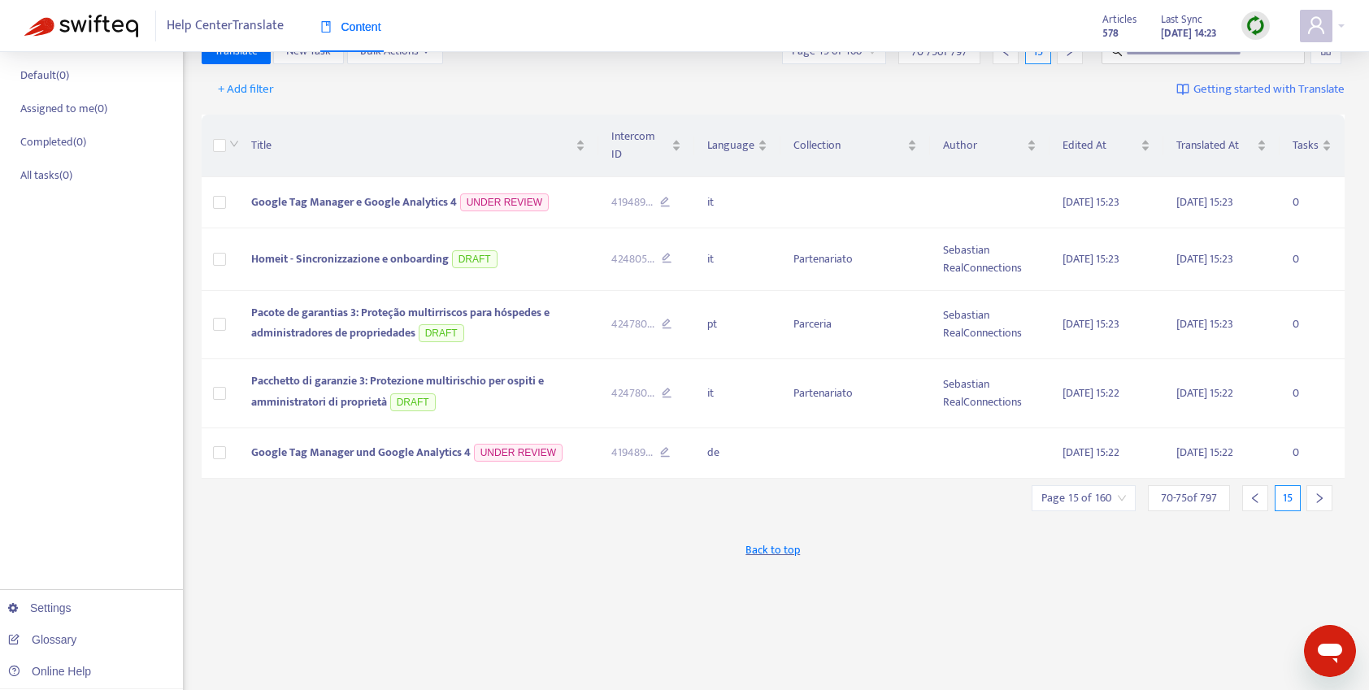
click at [1317, 499] on div "New App Alert! 🚀 We've just launched the Articles PDF Export app, ⭐ FREE ⭐️ wit…" at bounding box center [773, 404] width 1143 height 951
click at [1317, 493] on icon "right" at bounding box center [1320, 498] width 6 height 10
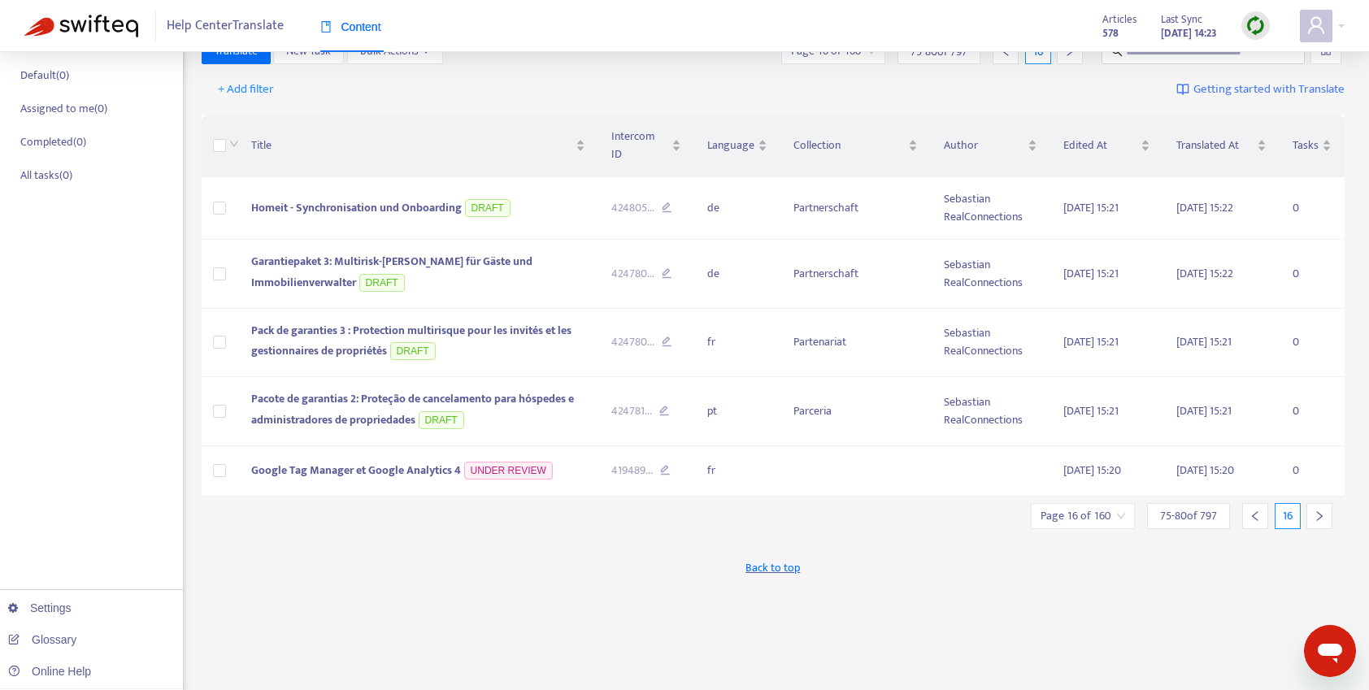
click at [1321, 510] on icon "right" at bounding box center [1318, 515] width 11 height 11
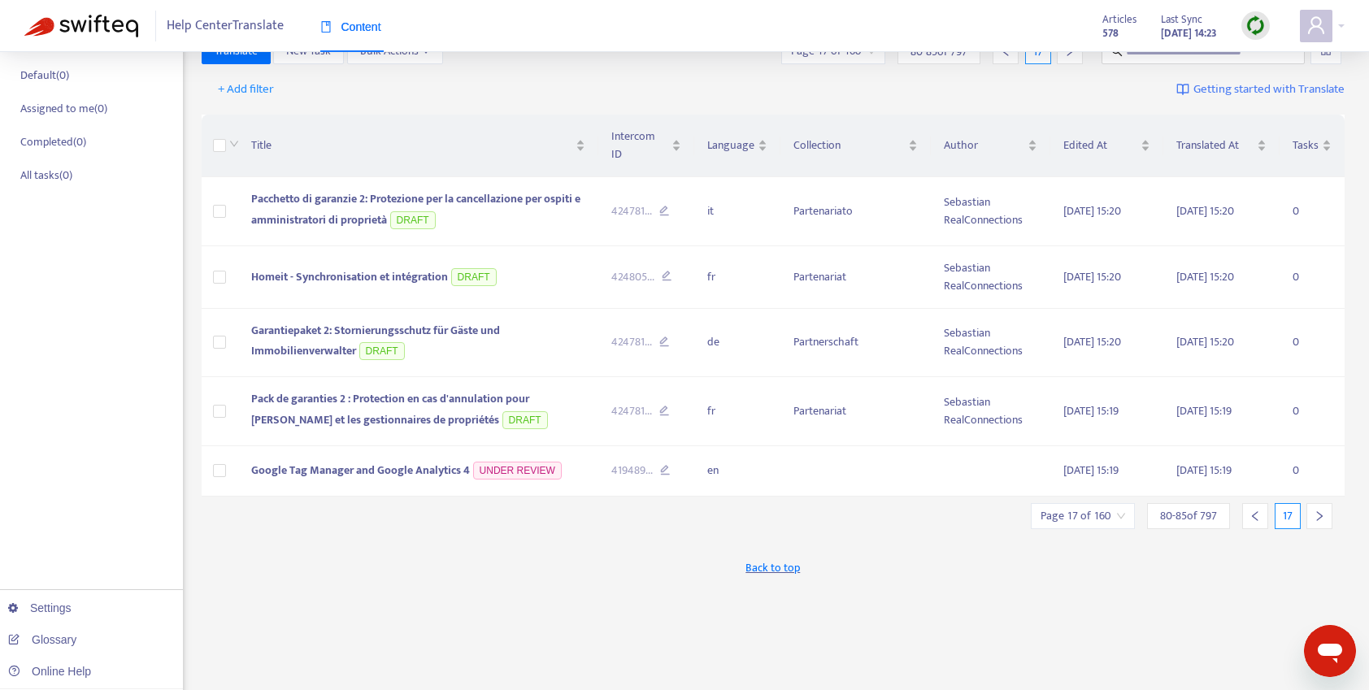
click at [1321, 510] on icon "right" at bounding box center [1318, 515] width 11 height 11
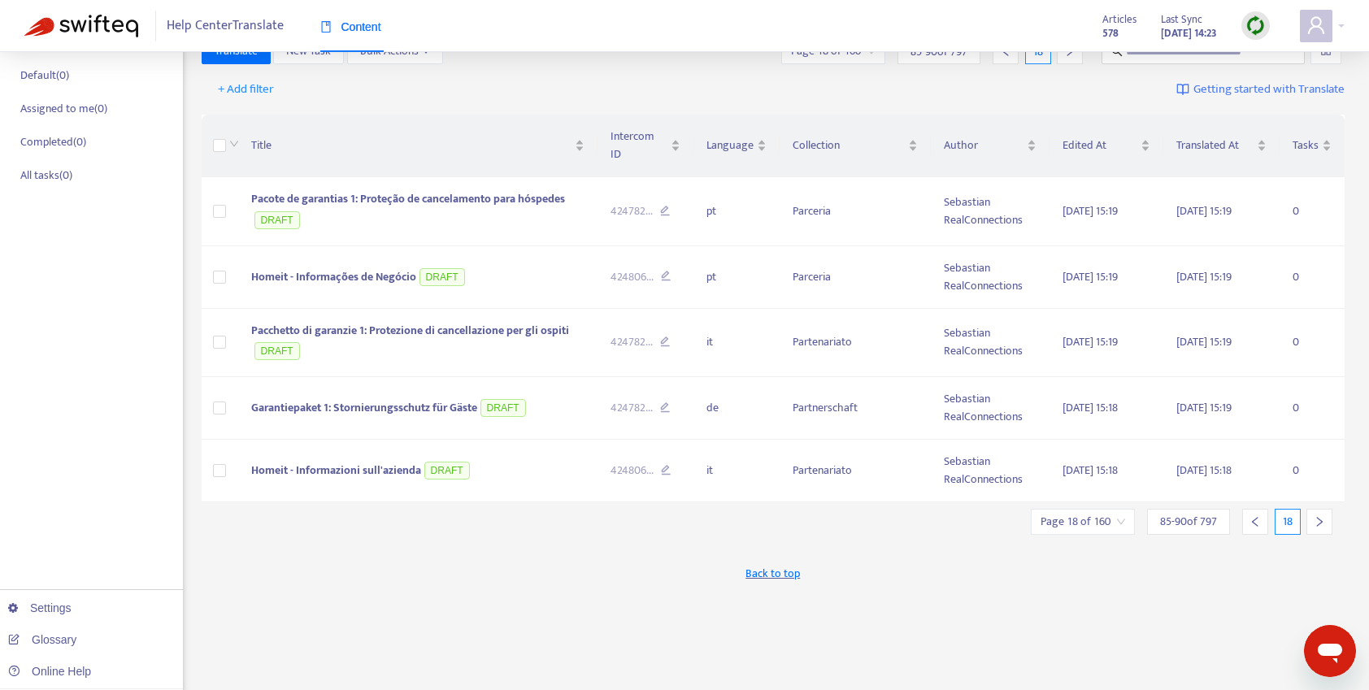
click at [1321, 517] on icon "right" at bounding box center [1320, 522] width 6 height 10
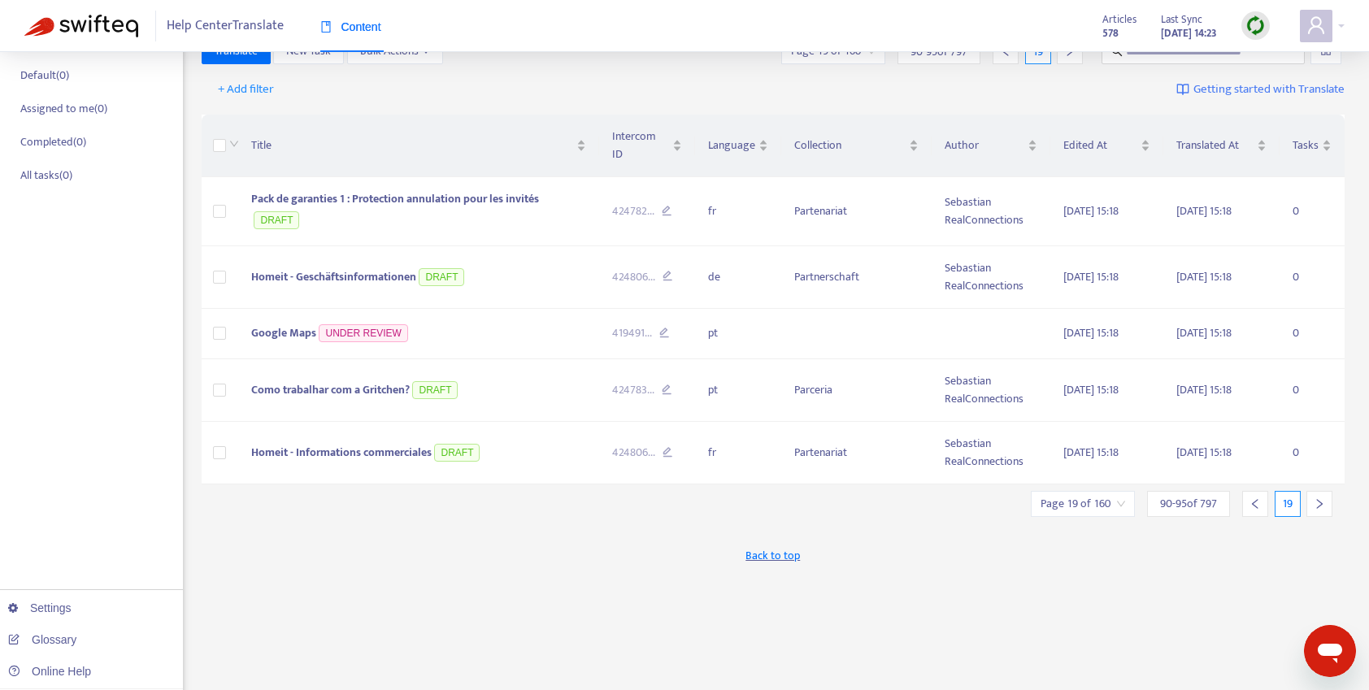
click at [1321, 502] on div "New App Alert! 🚀 We've just launched the Articles PDF Export app, ⭐ FREE ⭐️ wit…" at bounding box center [773, 404] width 1143 height 951
click at [1325, 491] on div at bounding box center [1319, 504] width 26 height 26
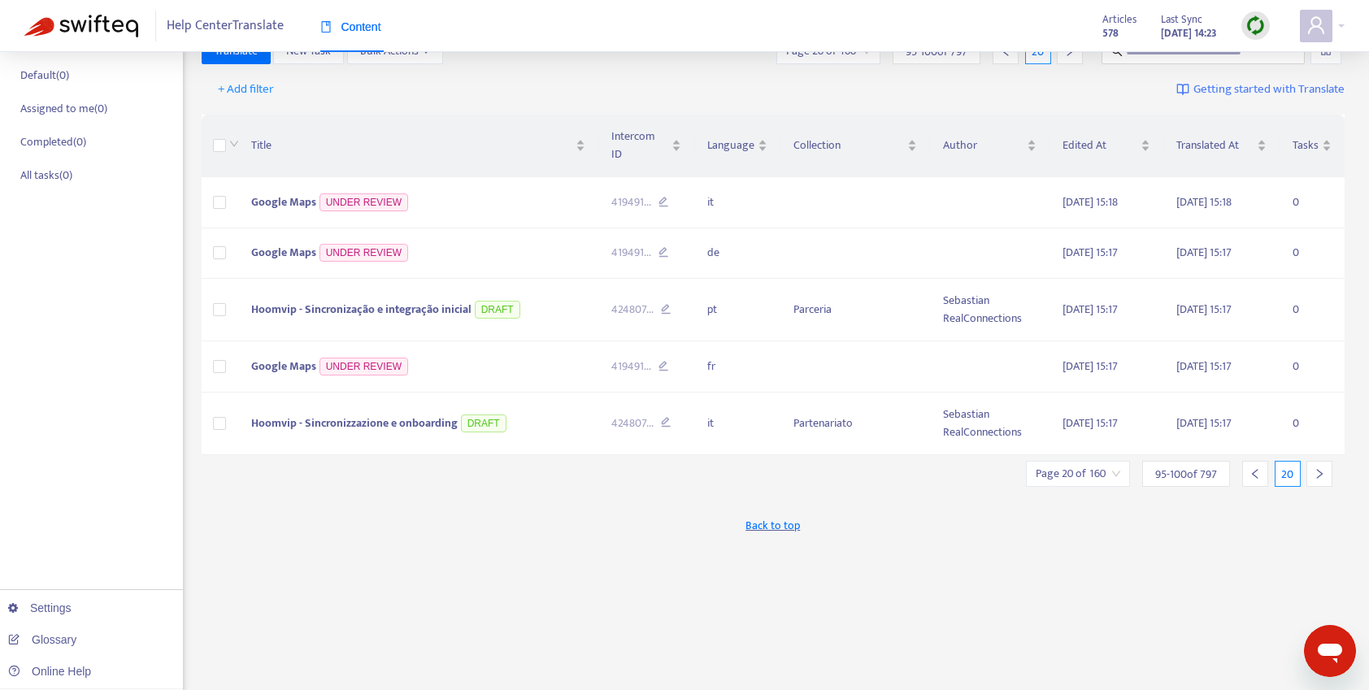
click at [1320, 469] on icon "right" at bounding box center [1320, 474] width 6 height 10
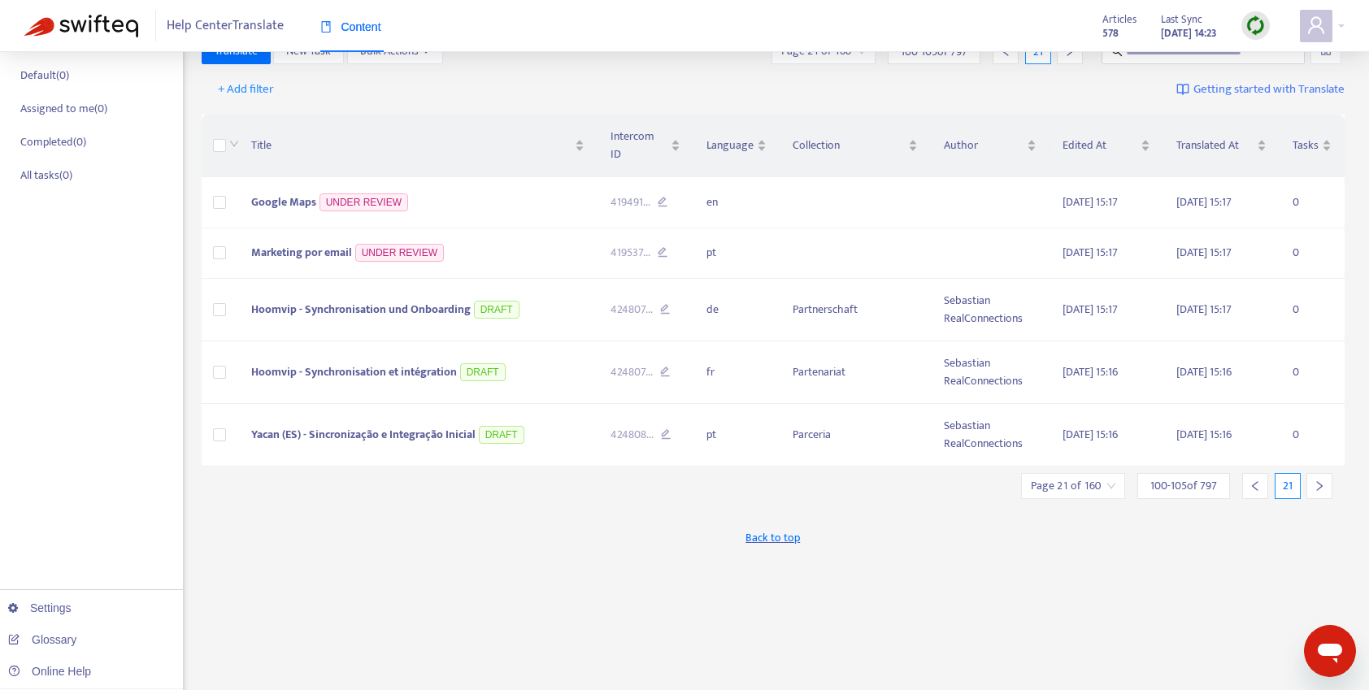
click at [1320, 473] on div at bounding box center [1319, 486] width 26 height 26
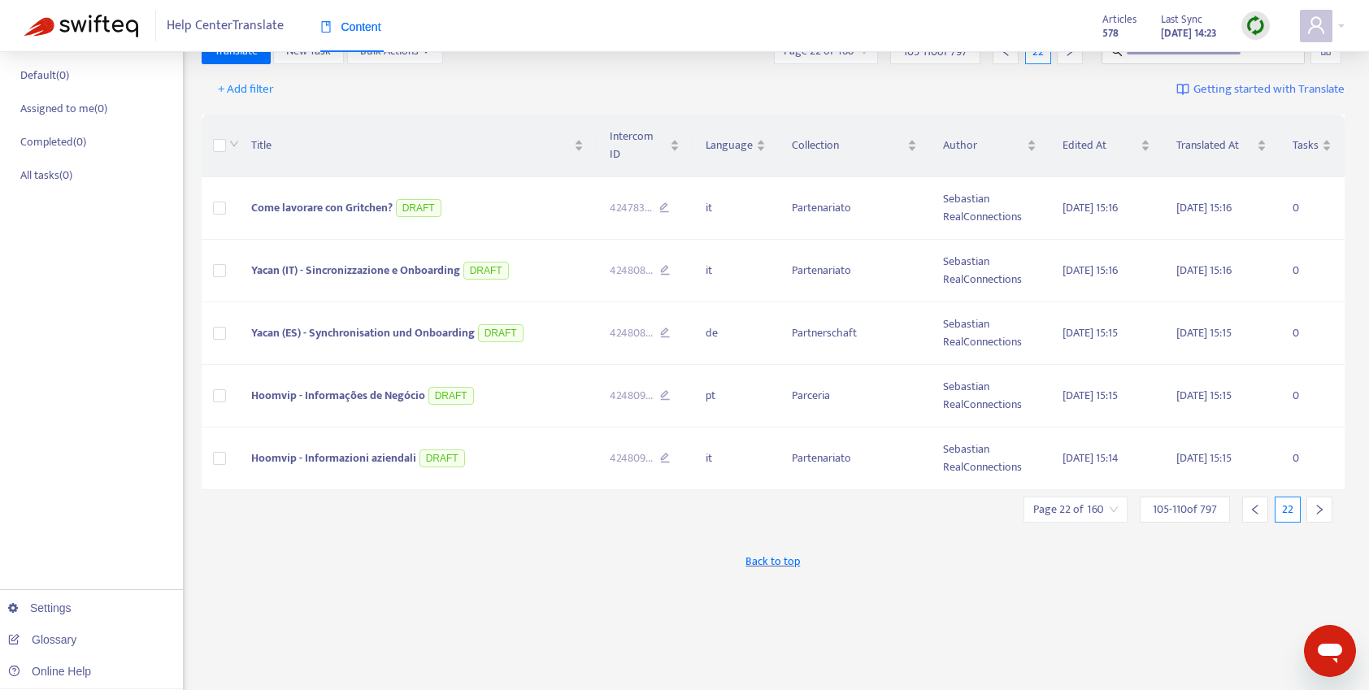
click at [1319, 504] on icon "right" at bounding box center [1318, 509] width 11 height 11
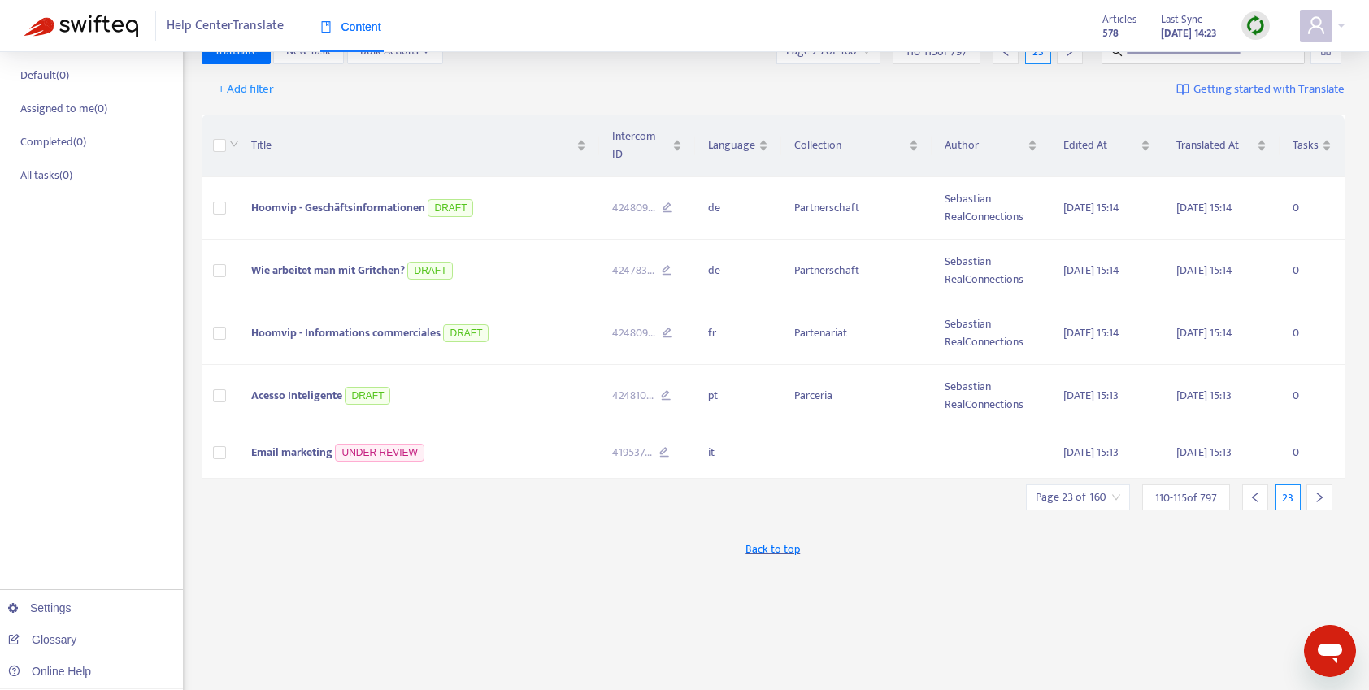
click at [1319, 491] on div at bounding box center [1319, 497] width 26 height 26
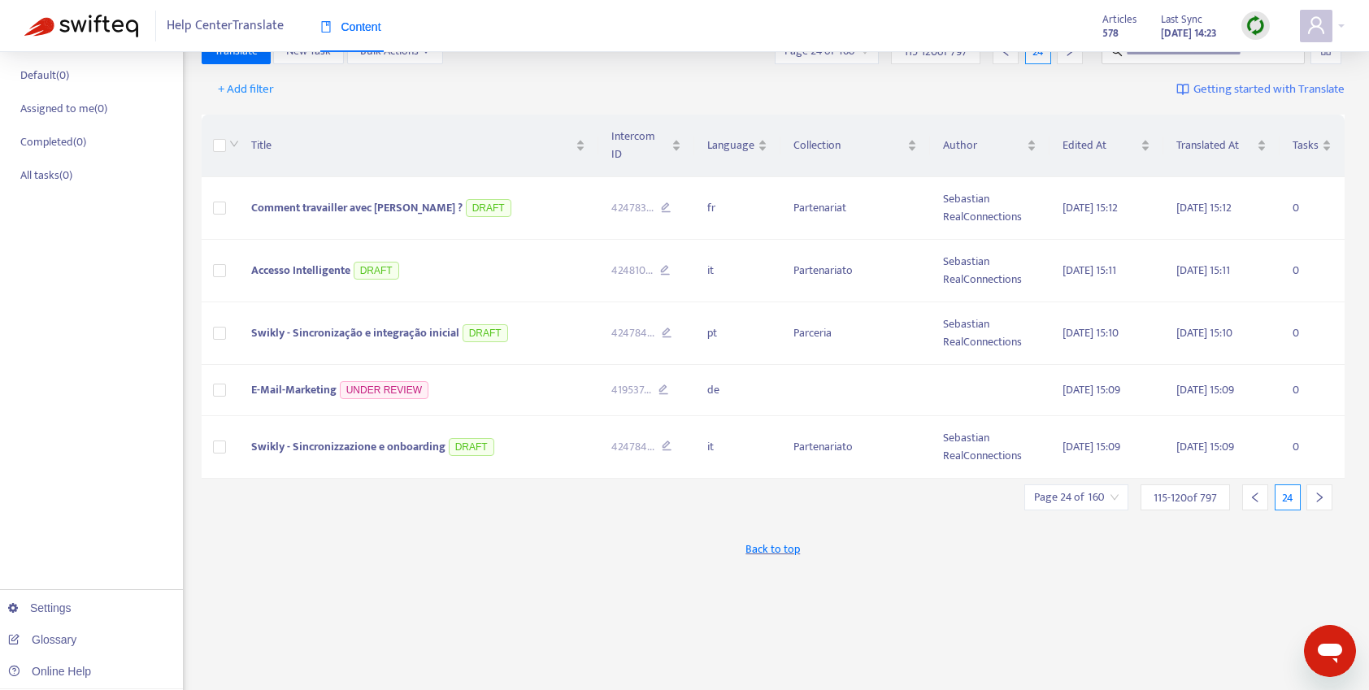
click at [1318, 492] on icon "right" at bounding box center [1320, 497] width 6 height 10
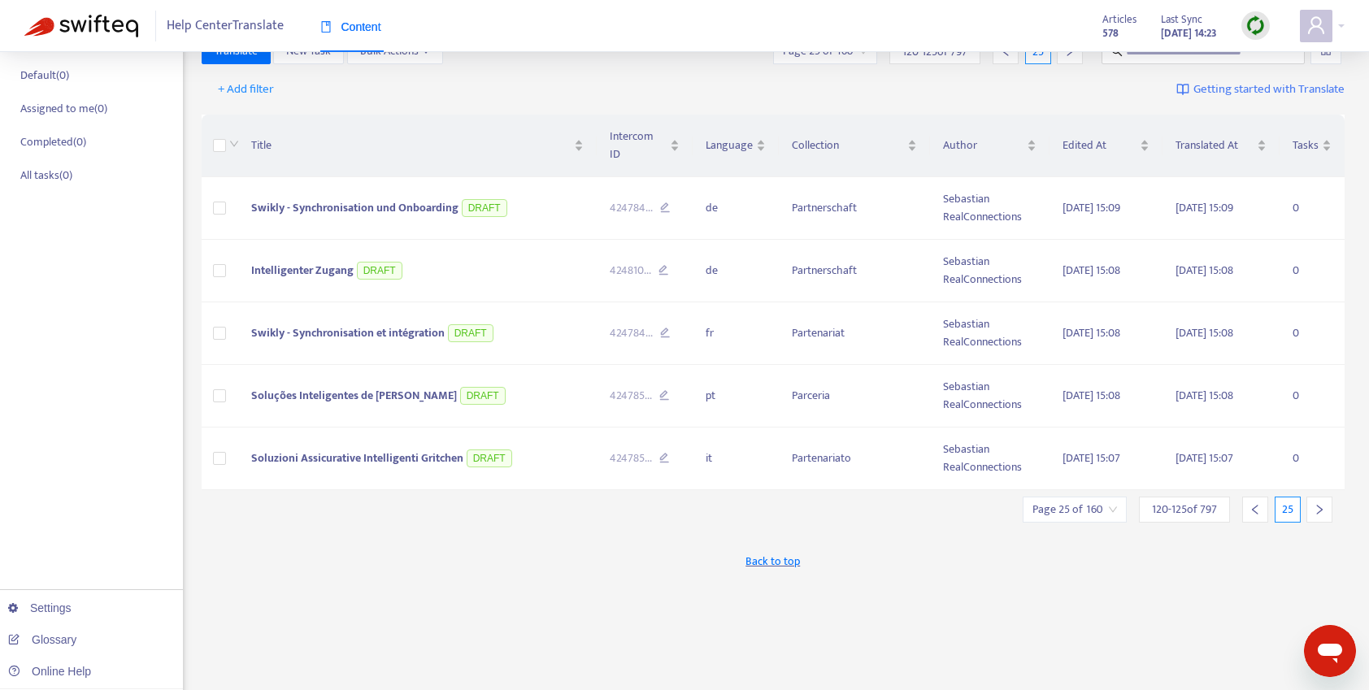
click at [1318, 477] on div "Title Intercom ID Language Collection Author Edited At Translated At Tasks Swik…" at bounding box center [773, 303] width 1143 height 388
click at [1319, 505] on icon "right" at bounding box center [1320, 510] width 6 height 10
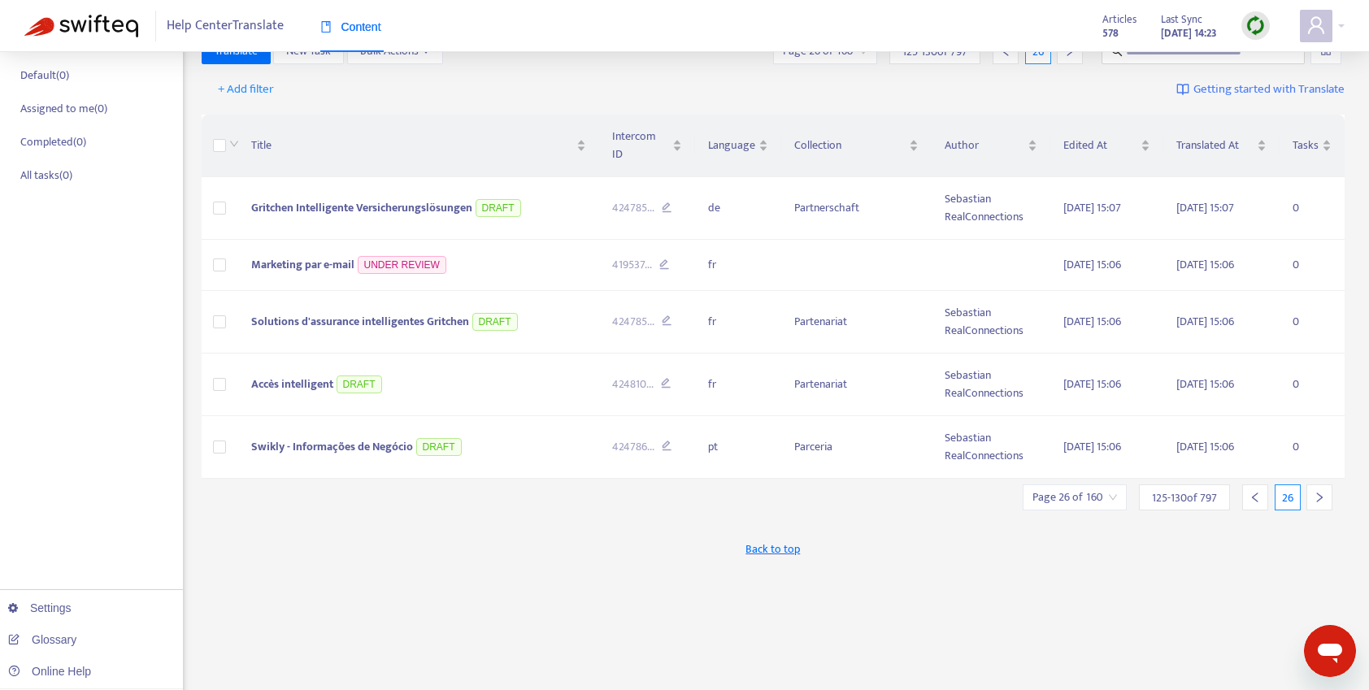
click at [1319, 492] on icon "right" at bounding box center [1318, 497] width 11 height 11
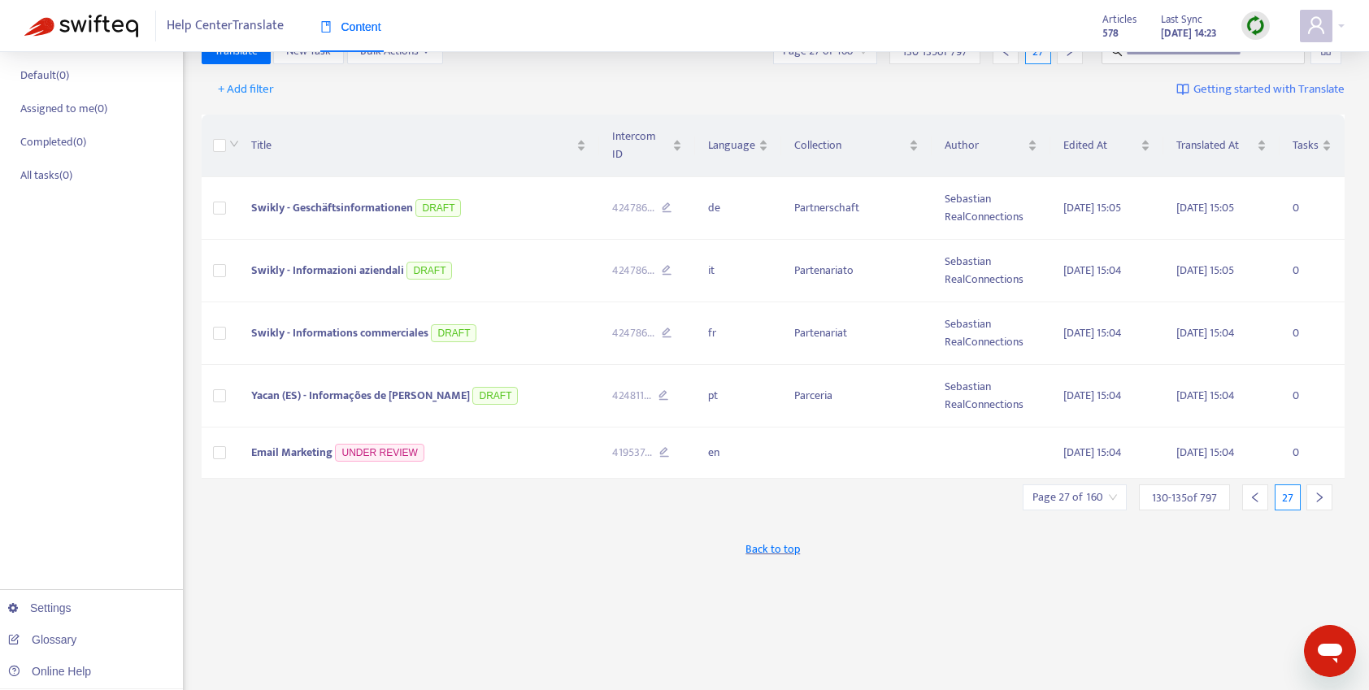
click at [1319, 492] on icon "right" at bounding box center [1320, 497] width 6 height 10
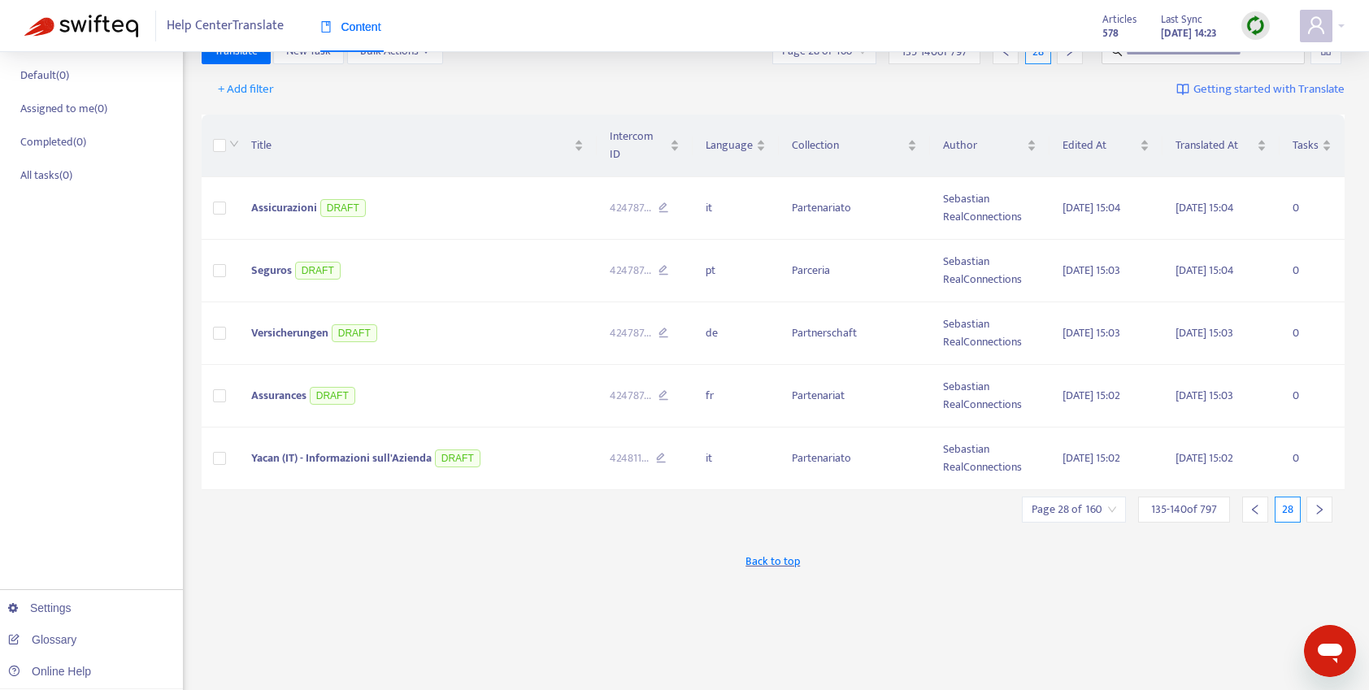
click at [1318, 497] on div at bounding box center [1319, 510] width 26 height 26
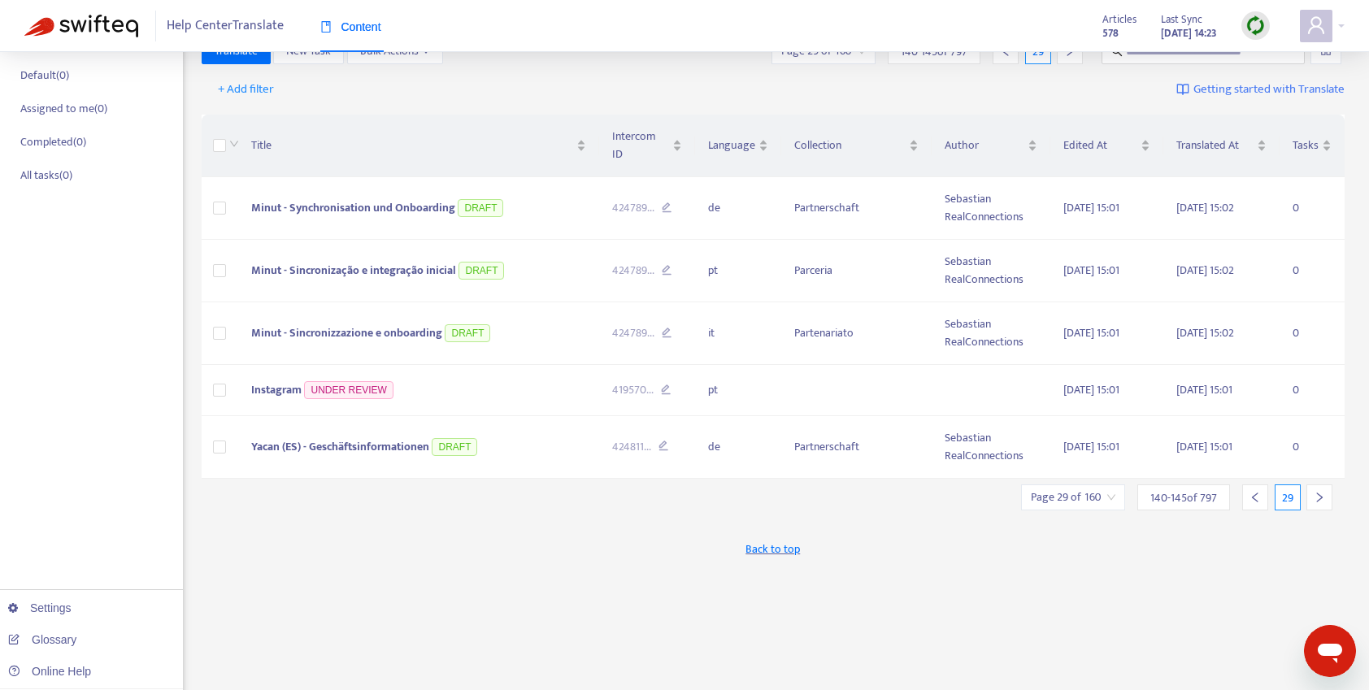
click at [1319, 492] on icon "right" at bounding box center [1320, 497] width 6 height 10
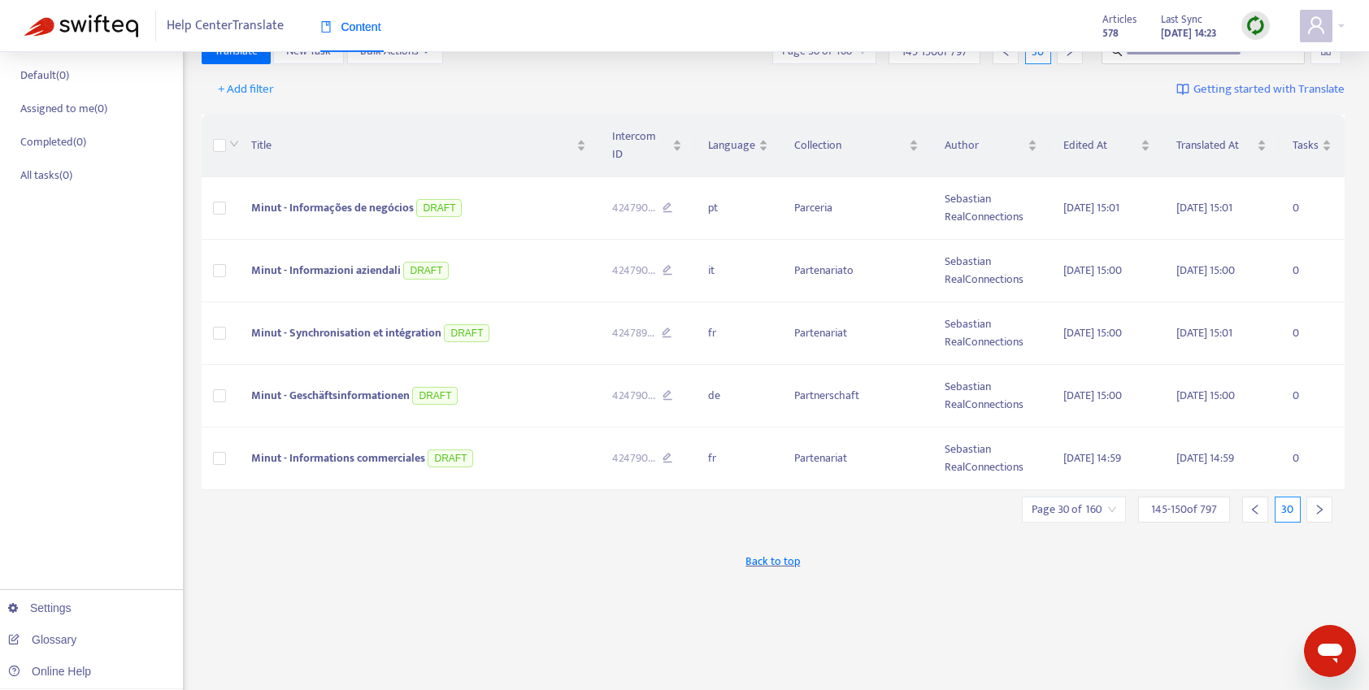
click at [1319, 497] on div at bounding box center [1319, 510] width 26 height 26
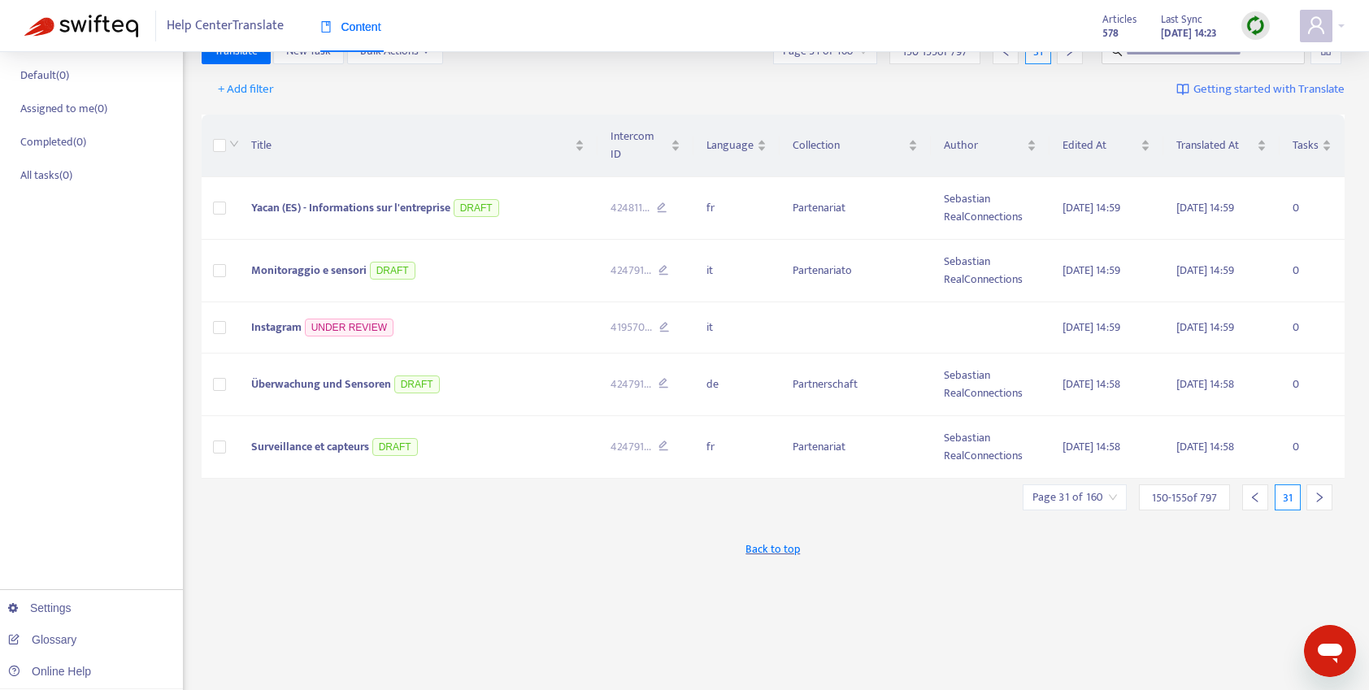
click at [1319, 492] on icon "right" at bounding box center [1320, 497] width 6 height 10
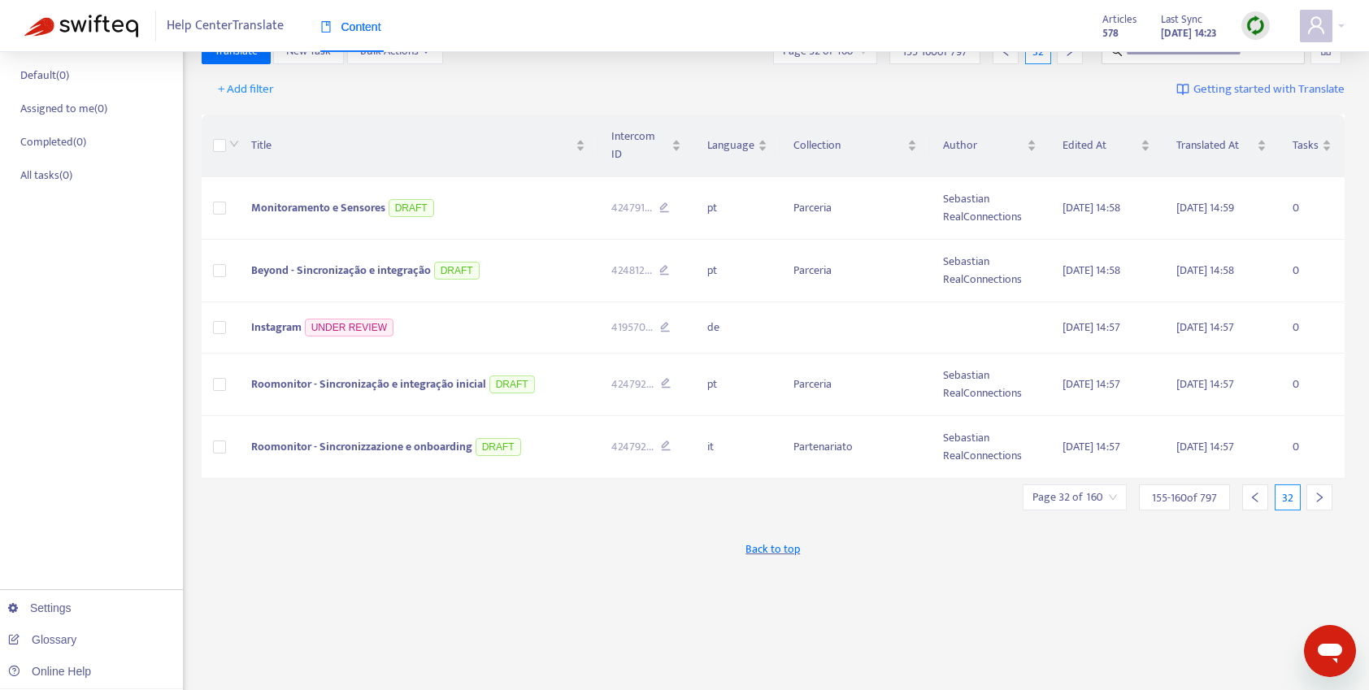
click at [1319, 492] on icon "right" at bounding box center [1320, 497] width 6 height 10
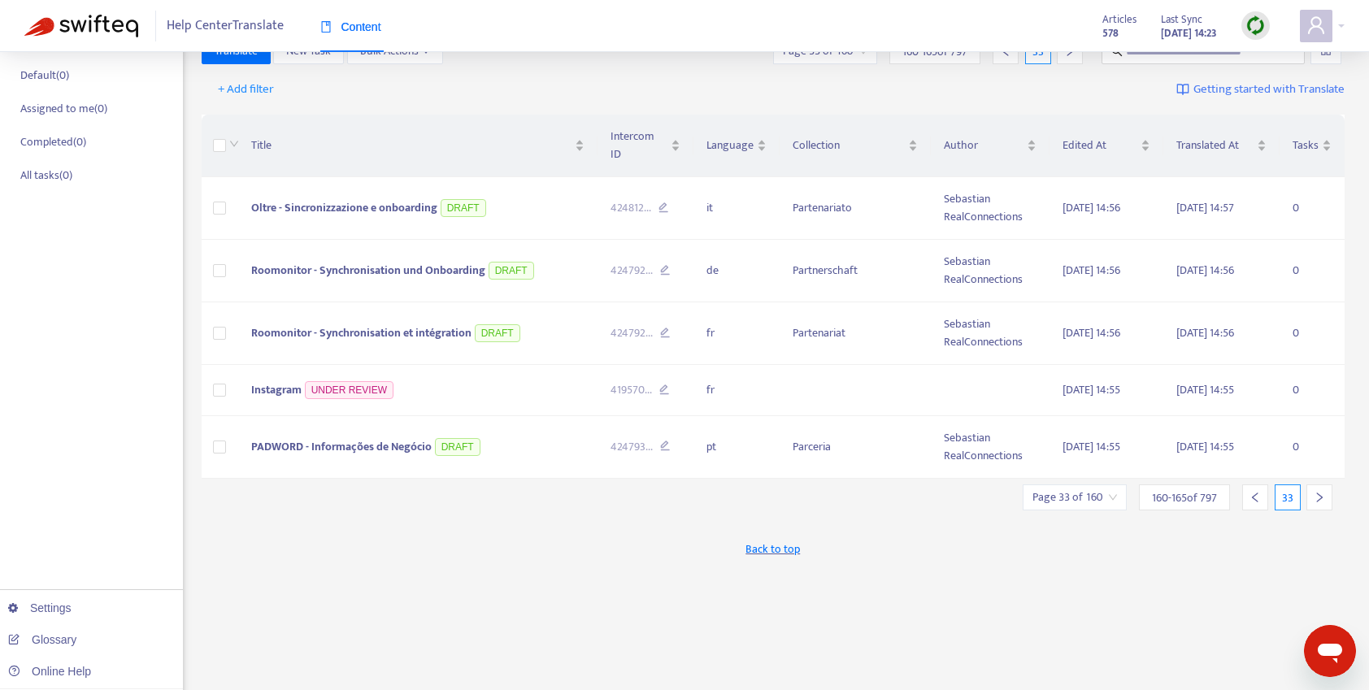
click at [1319, 492] on icon "right" at bounding box center [1320, 497] width 6 height 10
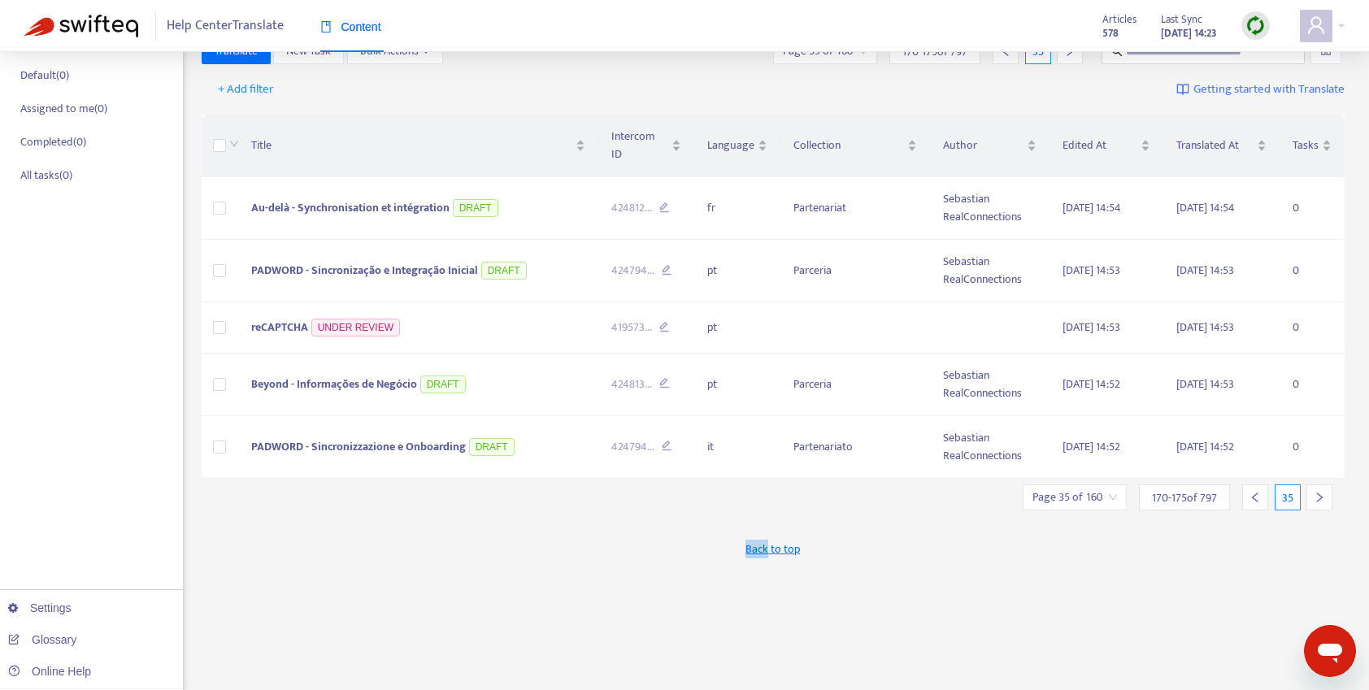
click at [1319, 492] on icon "right" at bounding box center [1320, 497] width 6 height 10
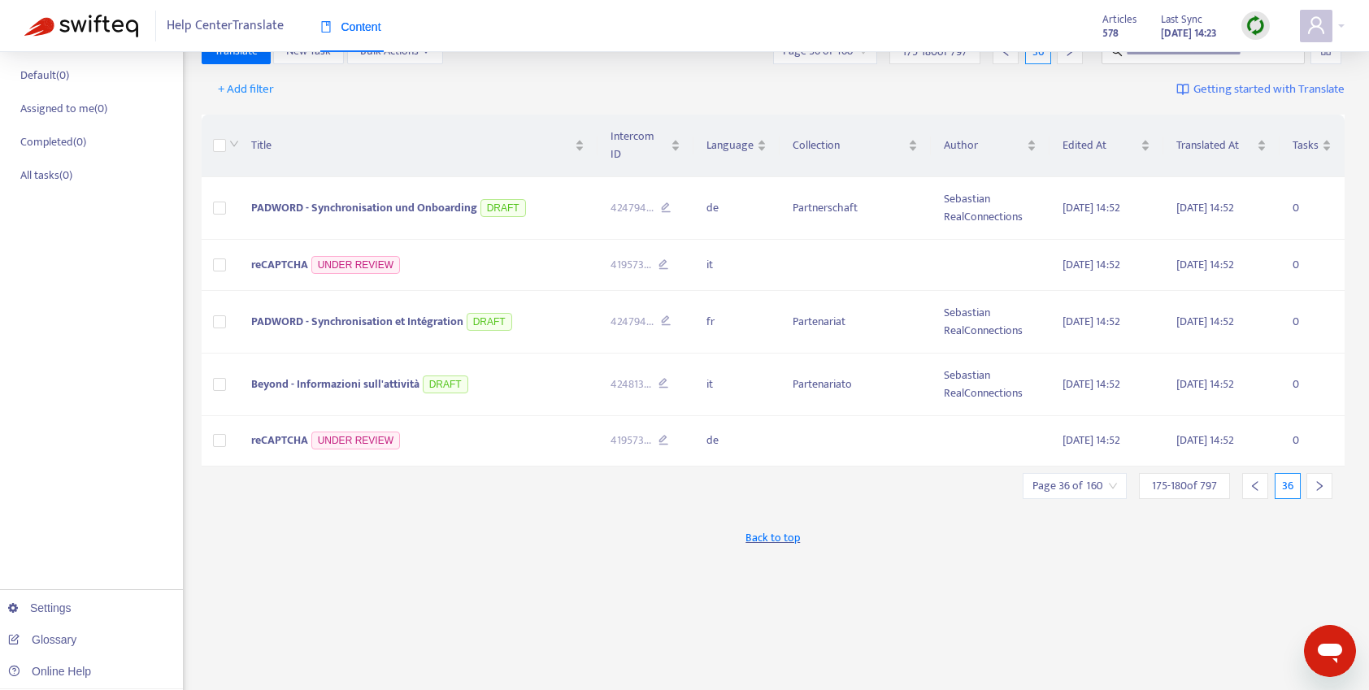
click at [1319, 480] on div "New App Alert! 🚀 We've just launched the Articles PDF Export app, ⭐ FREE ⭐️ wit…" at bounding box center [773, 404] width 1143 height 951
click at [1319, 475] on div at bounding box center [1319, 486] width 26 height 26
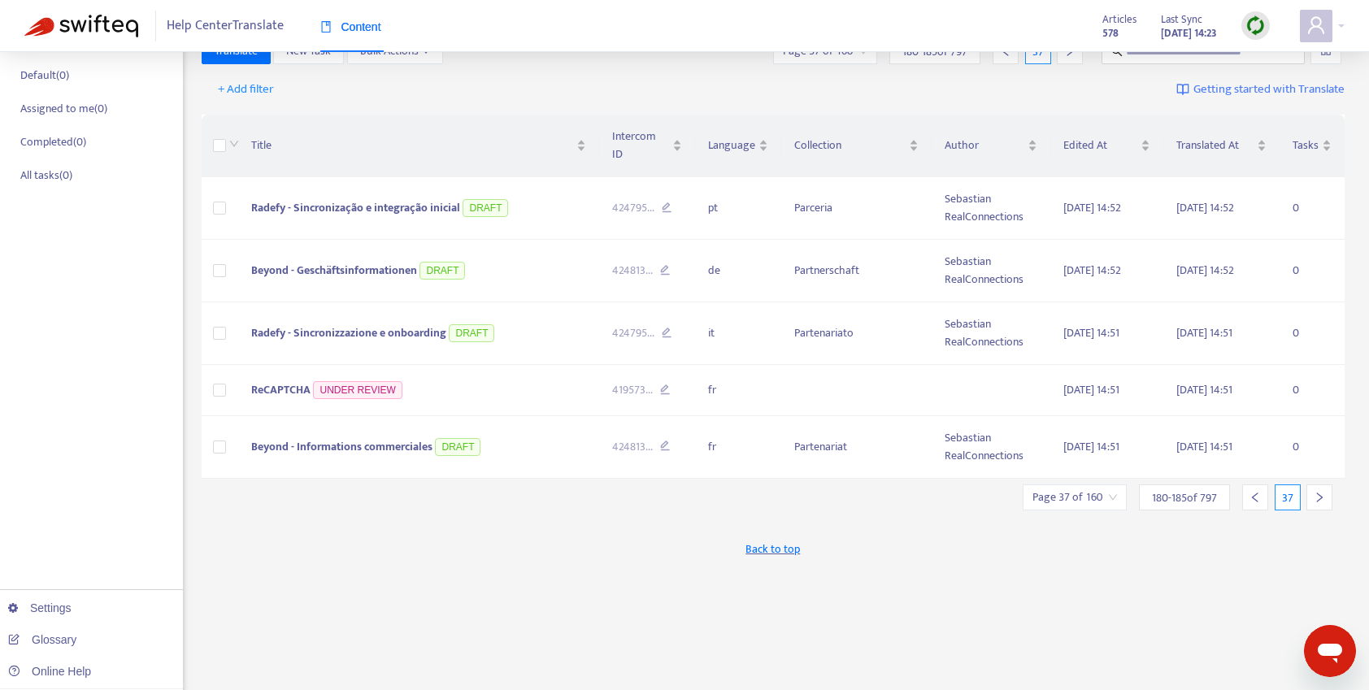
click at [1319, 492] on icon "right" at bounding box center [1318, 497] width 11 height 11
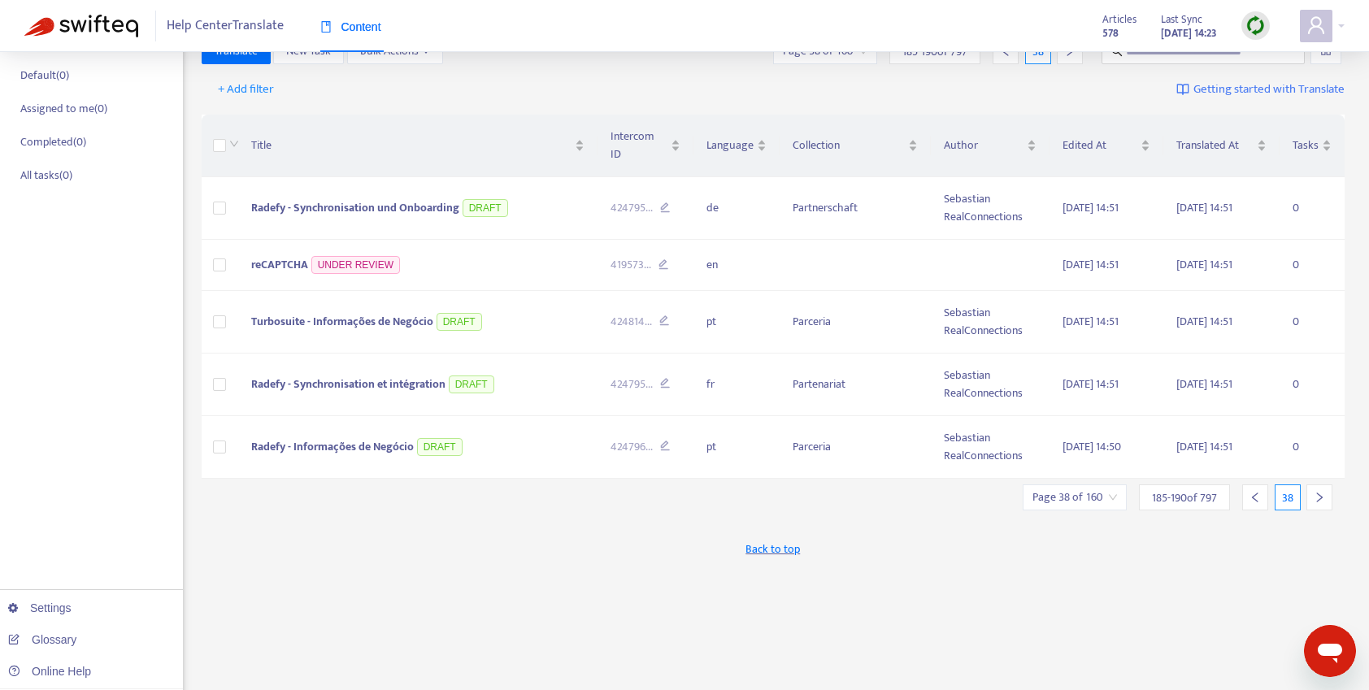
click at [1319, 492] on icon "right" at bounding box center [1318, 497] width 11 height 11
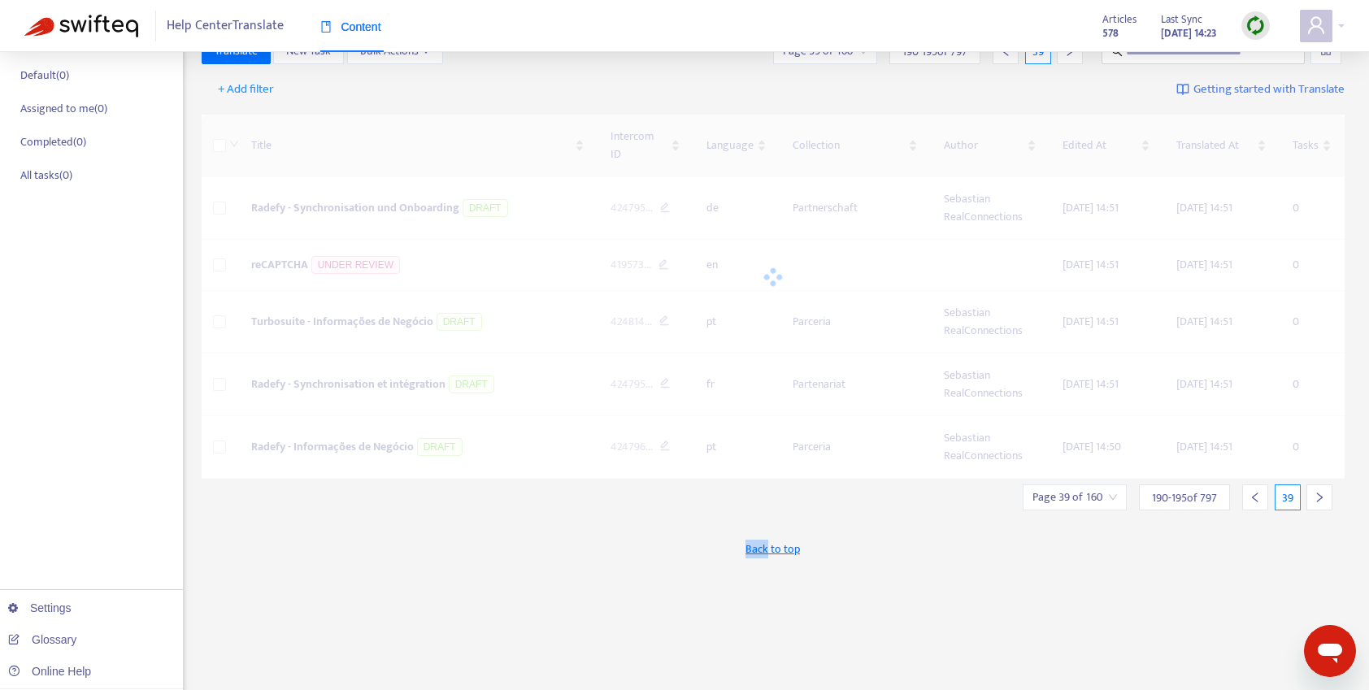
click at [1319, 492] on icon "right" at bounding box center [1318, 497] width 11 height 11
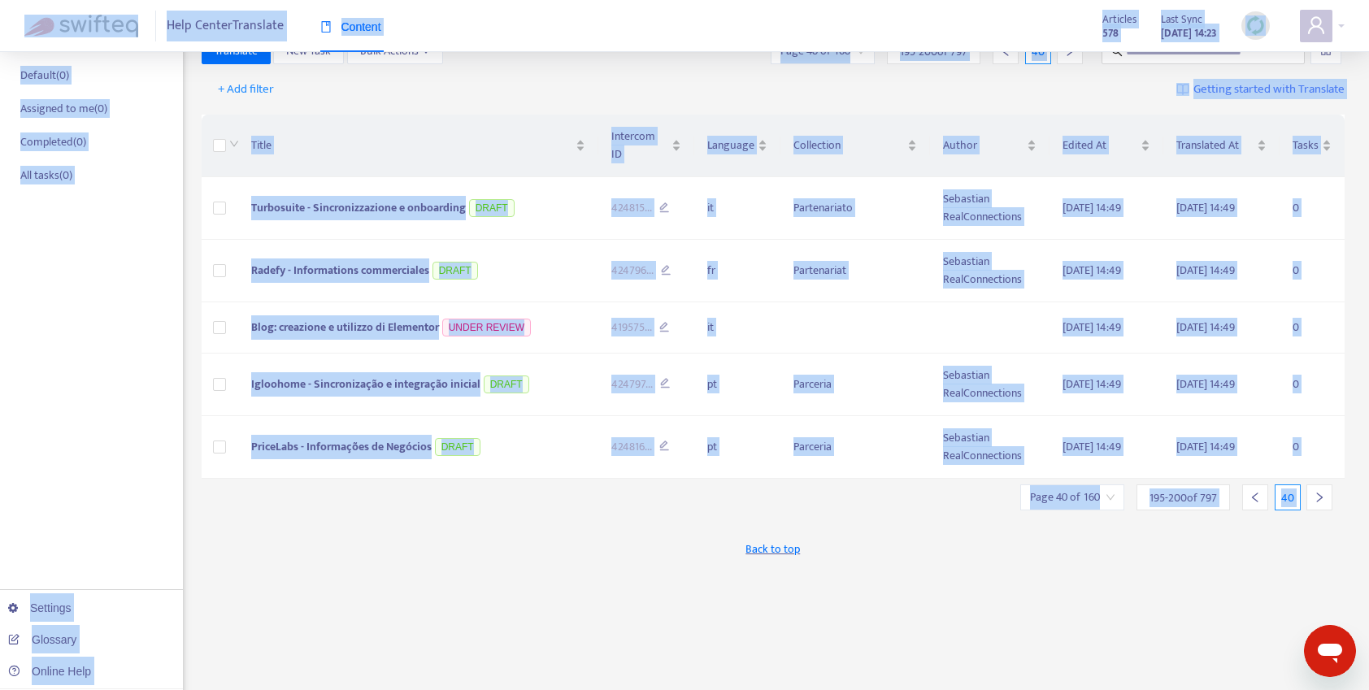
click at [1319, 492] on icon "right" at bounding box center [1318, 497] width 11 height 11
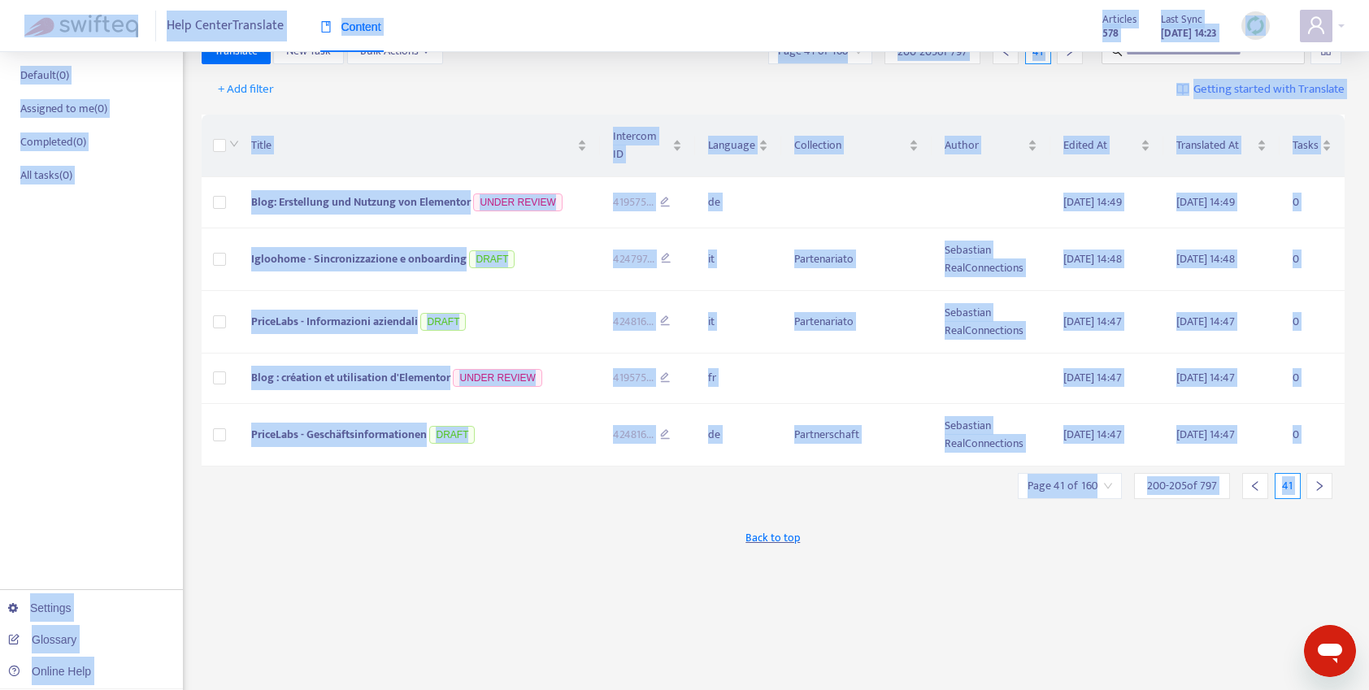
click at [1319, 475] on div at bounding box center [1319, 486] width 26 height 26
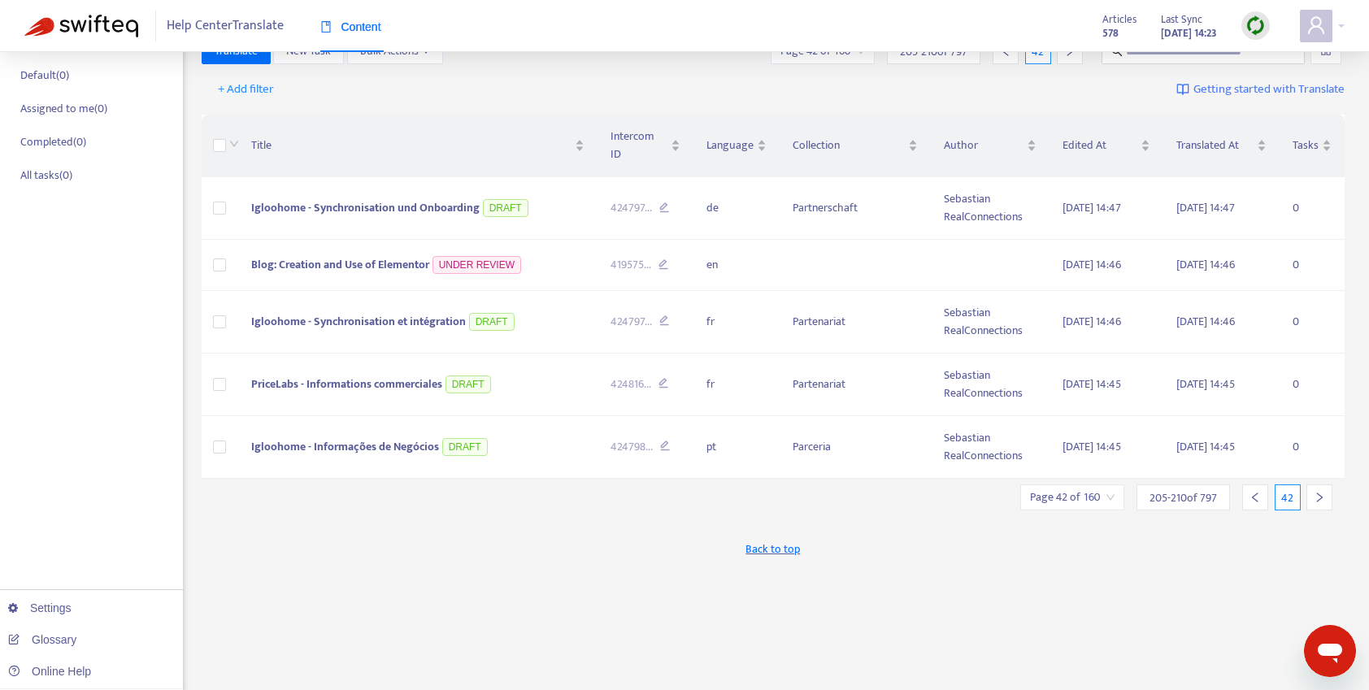
click at [1319, 492] on icon "right" at bounding box center [1318, 497] width 11 height 11
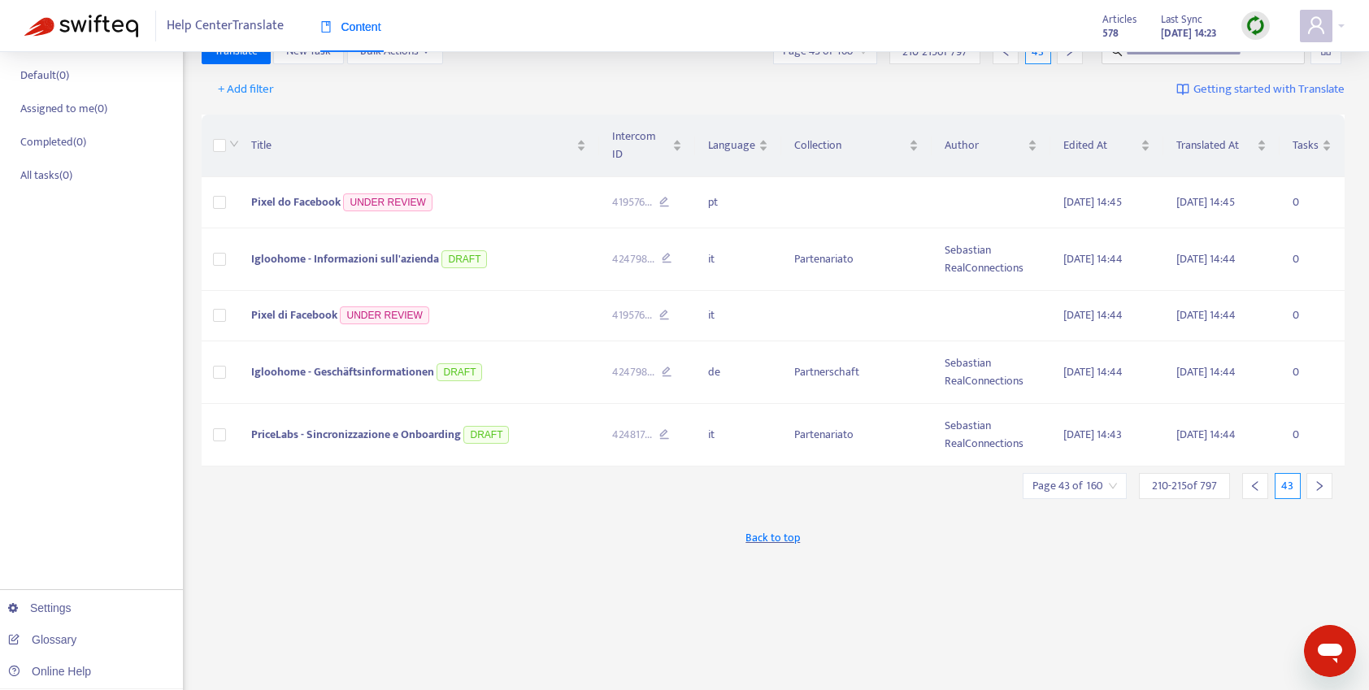
click at [1319, 474] on div at bounding box center [1319, 486] width 26 height 26
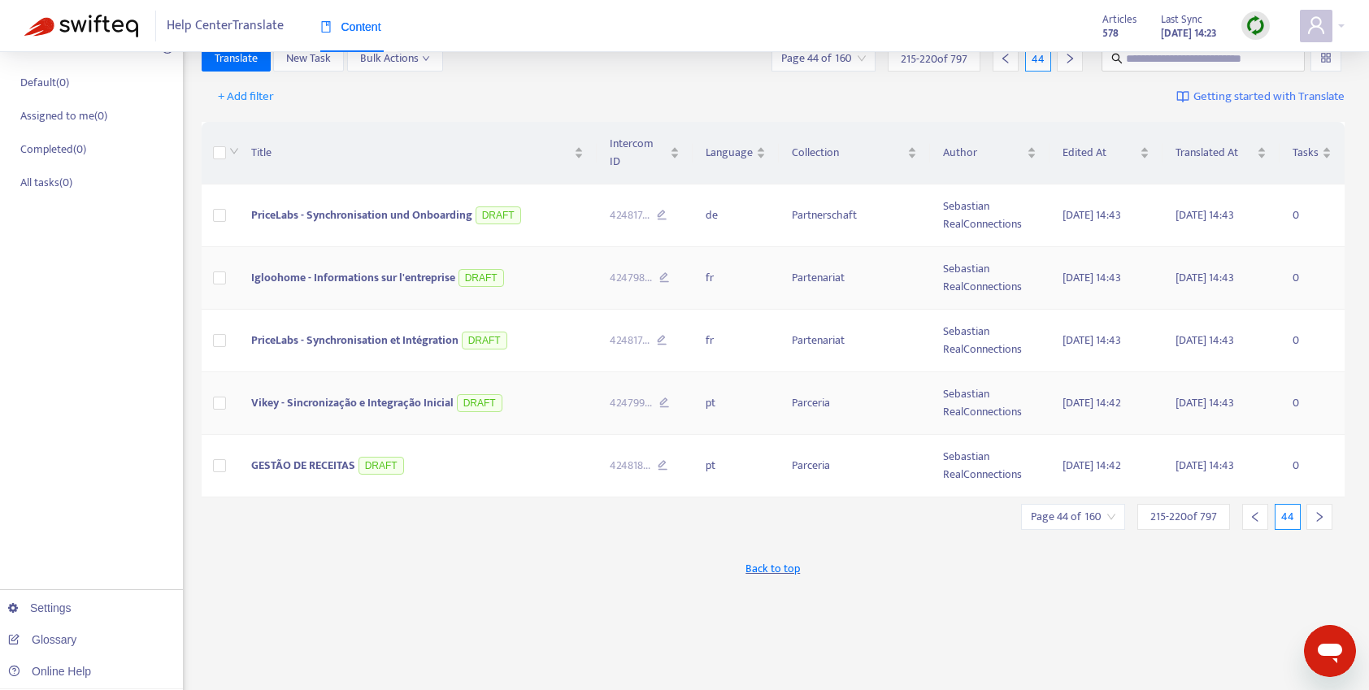
scroll to position [138, 0]
click at [1324, 513] on icon "right" at bounding box center [1318, 518] width 11 height 11
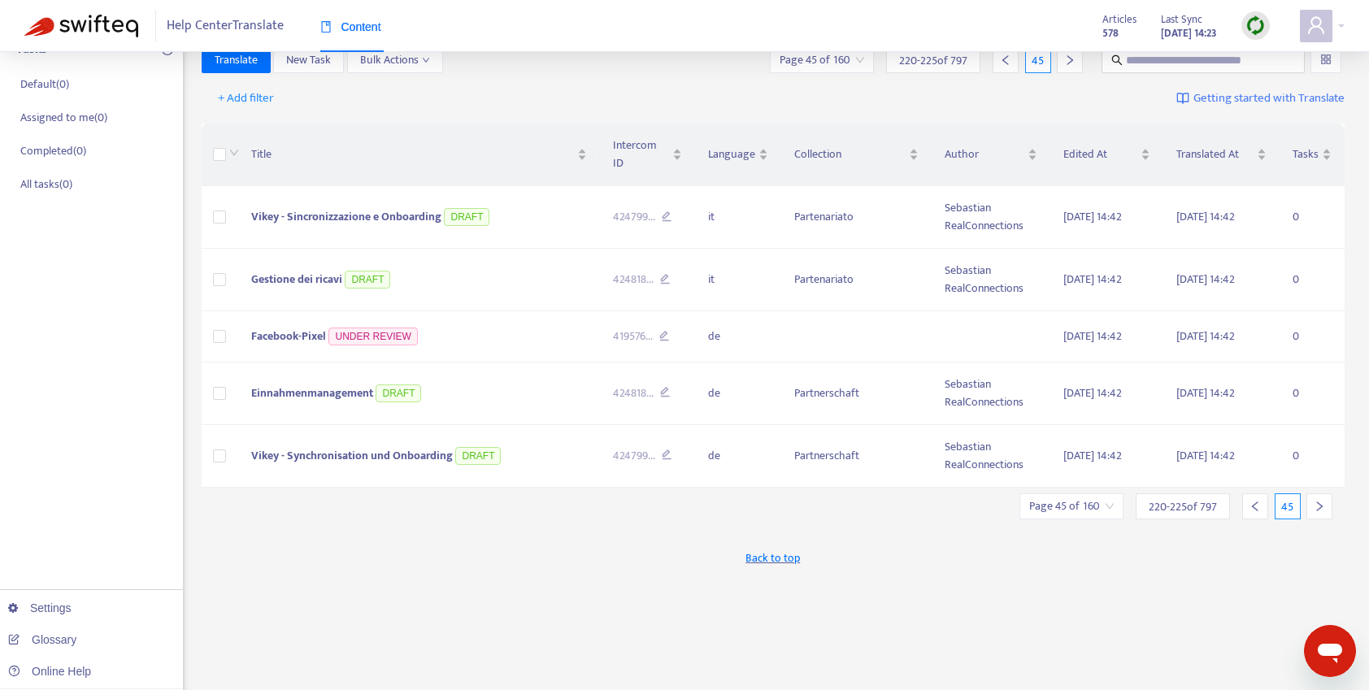
click at [1324, 497] on div at bounding box center [1319, 506] width 26 height 26
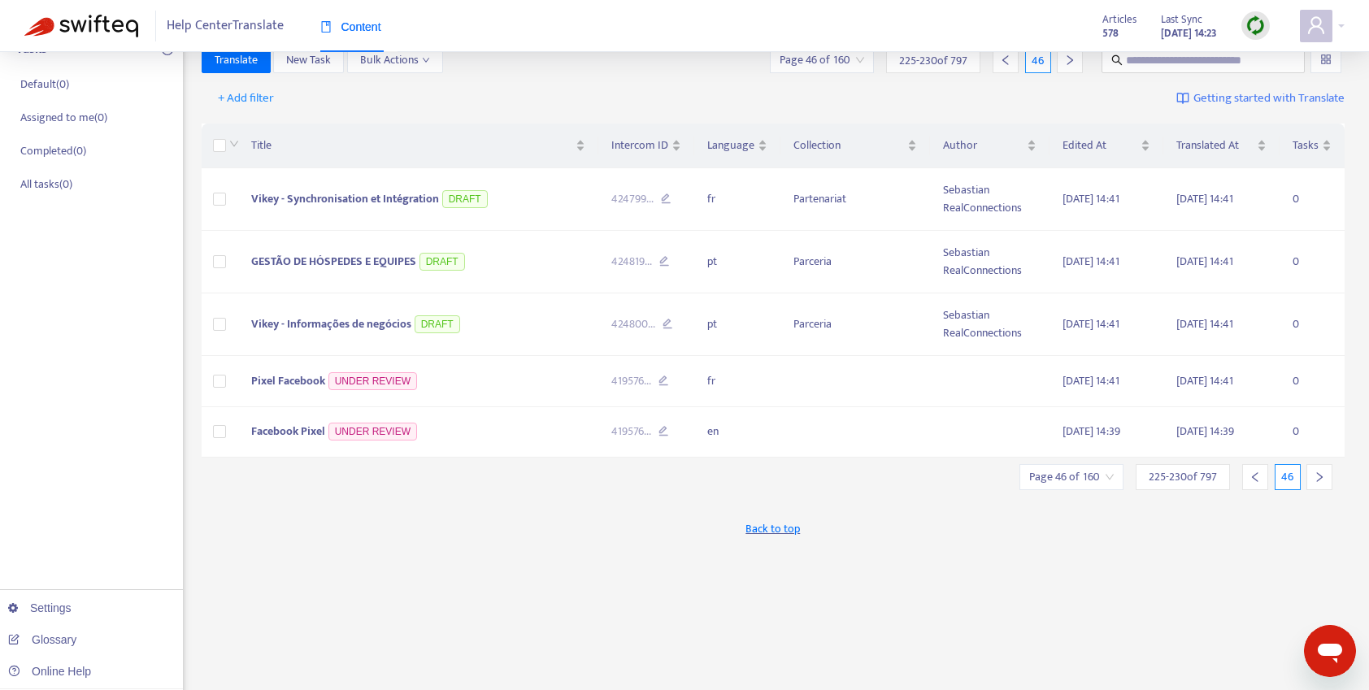
click at [1323, 469] on div at bounding box center [1319, 477] width 26 height 26
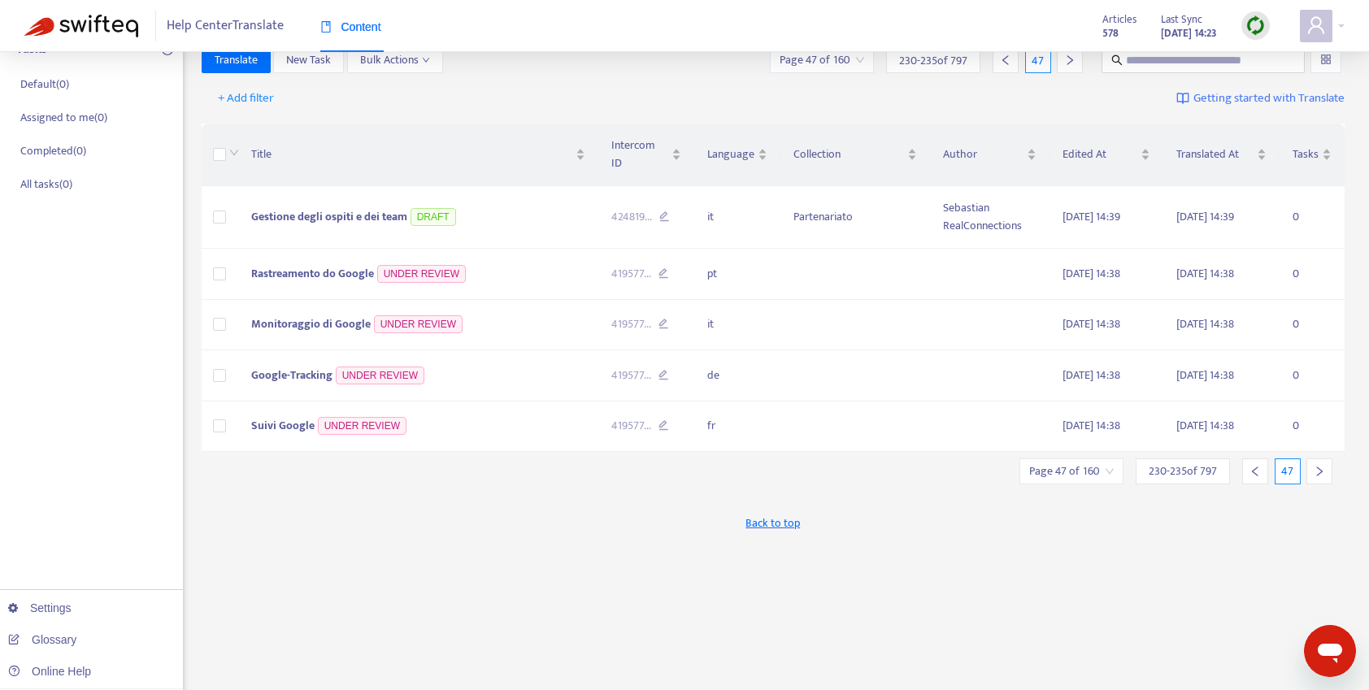
click at [1325, 458] on div at bounding box center [1319, 471] width 26 height 26
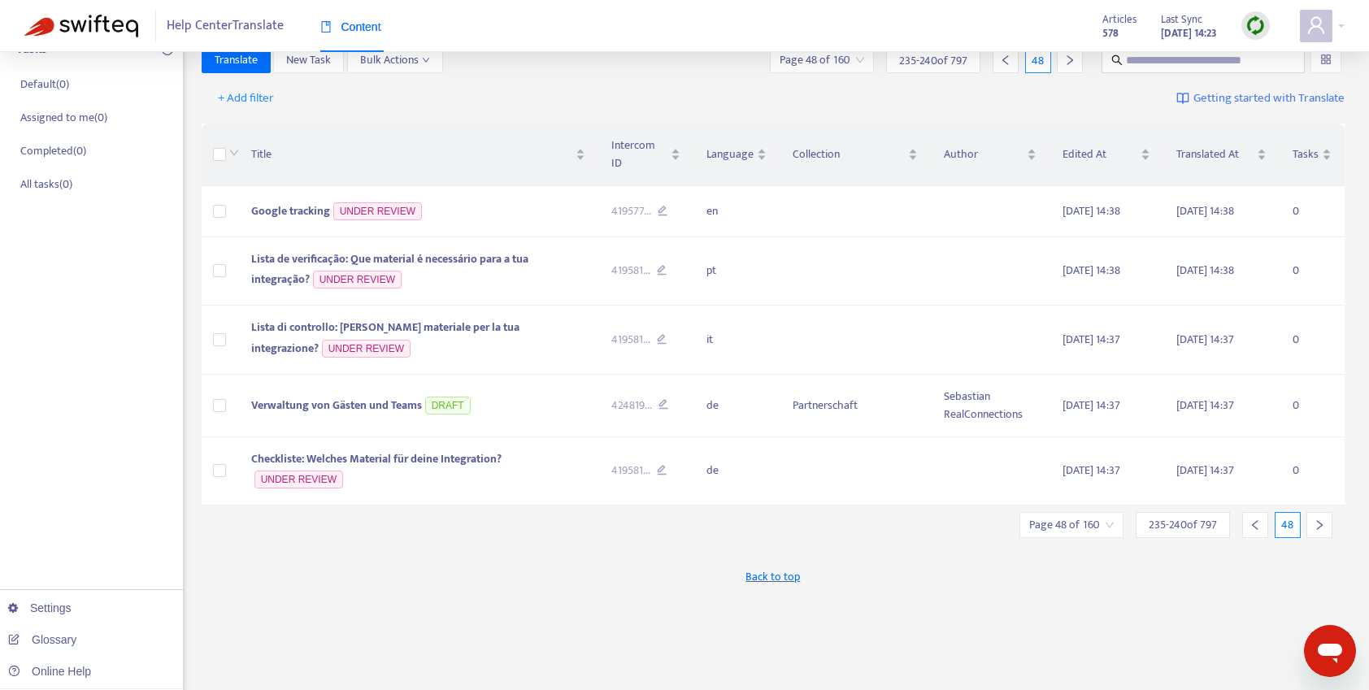
click at [1318, 519] on icon "right" at bounding box center [1318, 524] width 11 height 11
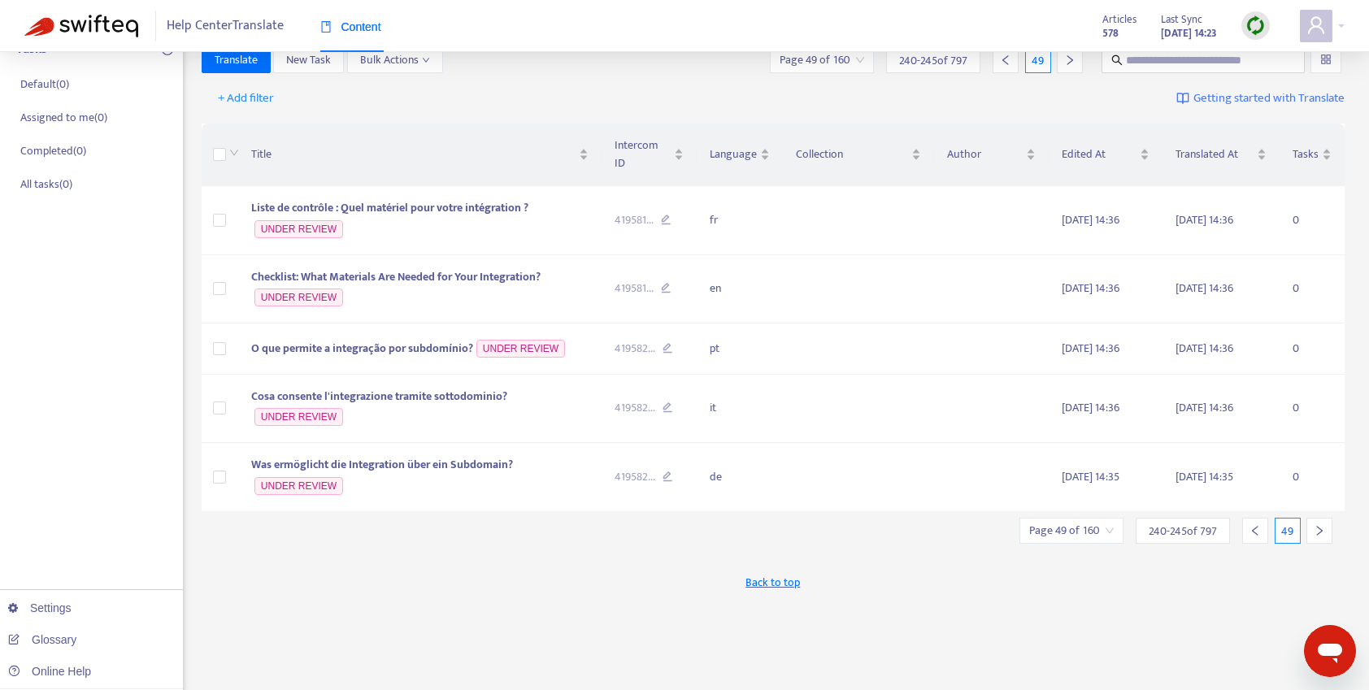
click at [1316, 522] on div at bounding box center [1319, 531] width 26 height 26
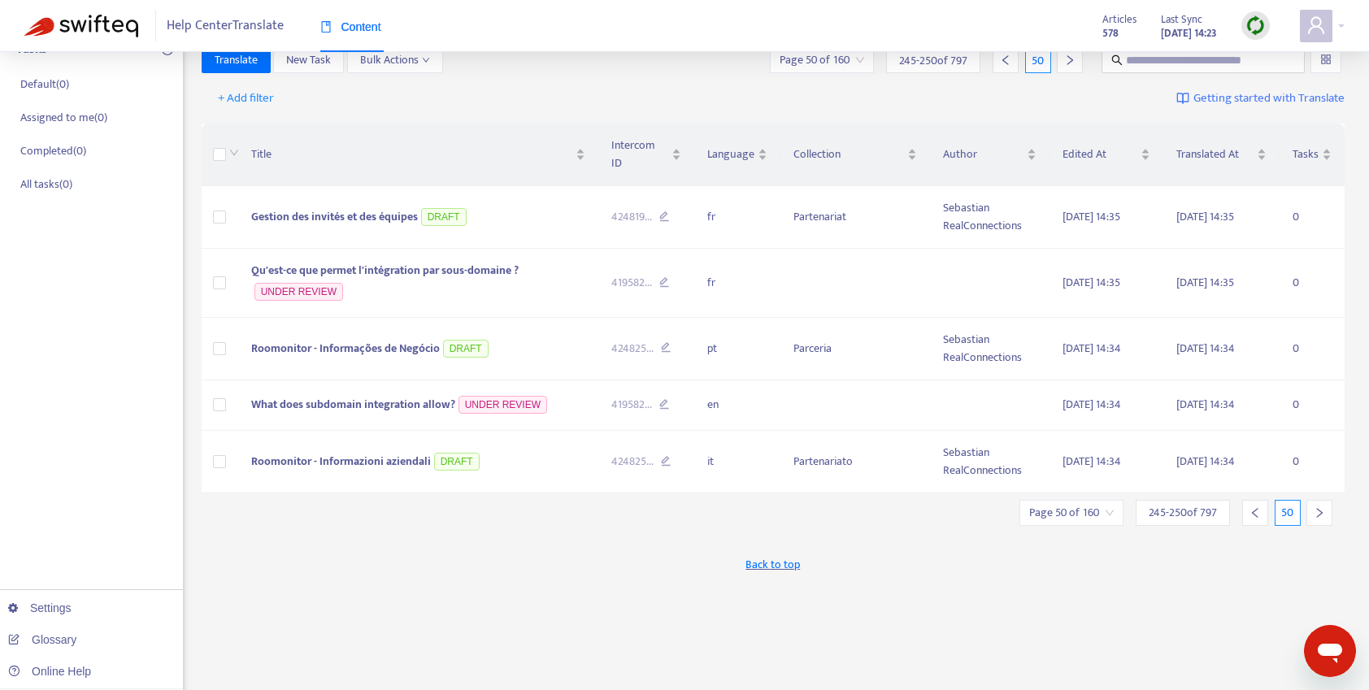
click at [1318, 507] on icon "right" at bounding box center [1318, 512] width 11 height 11
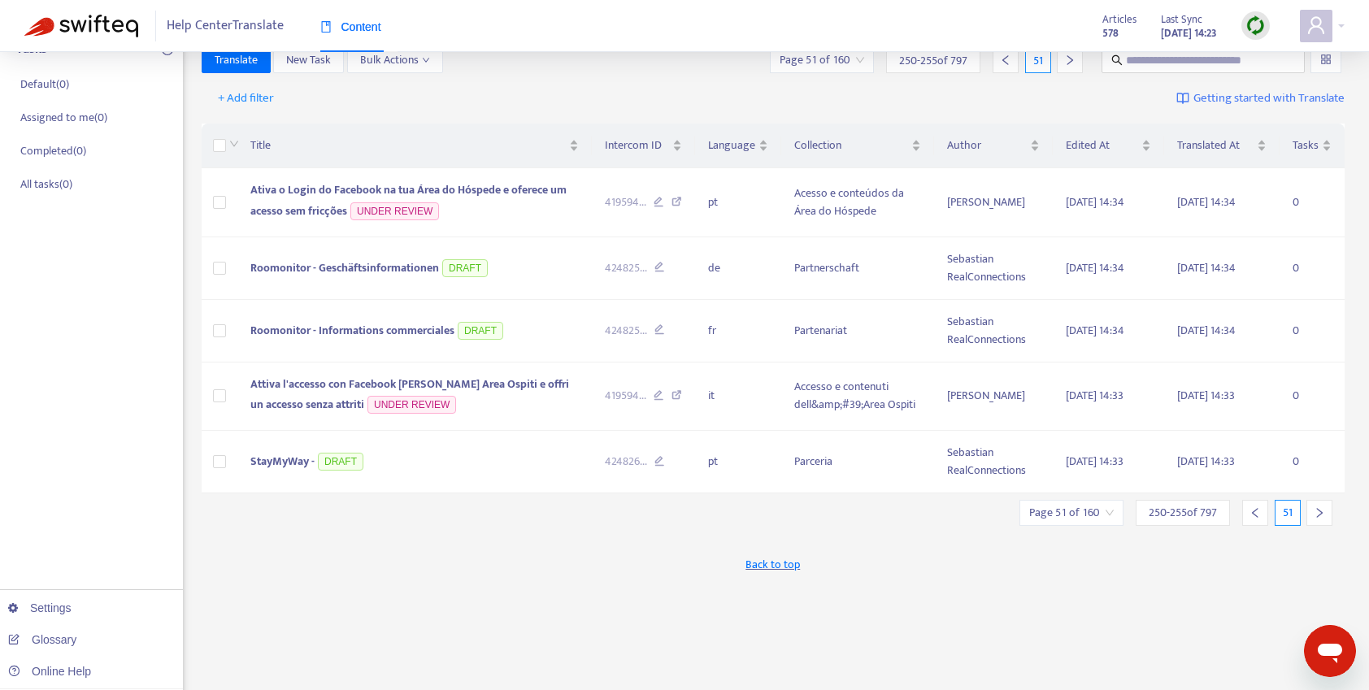
click at [1318, 509] on icon "right" at bounding box center [1320, 513] width 6 height 10
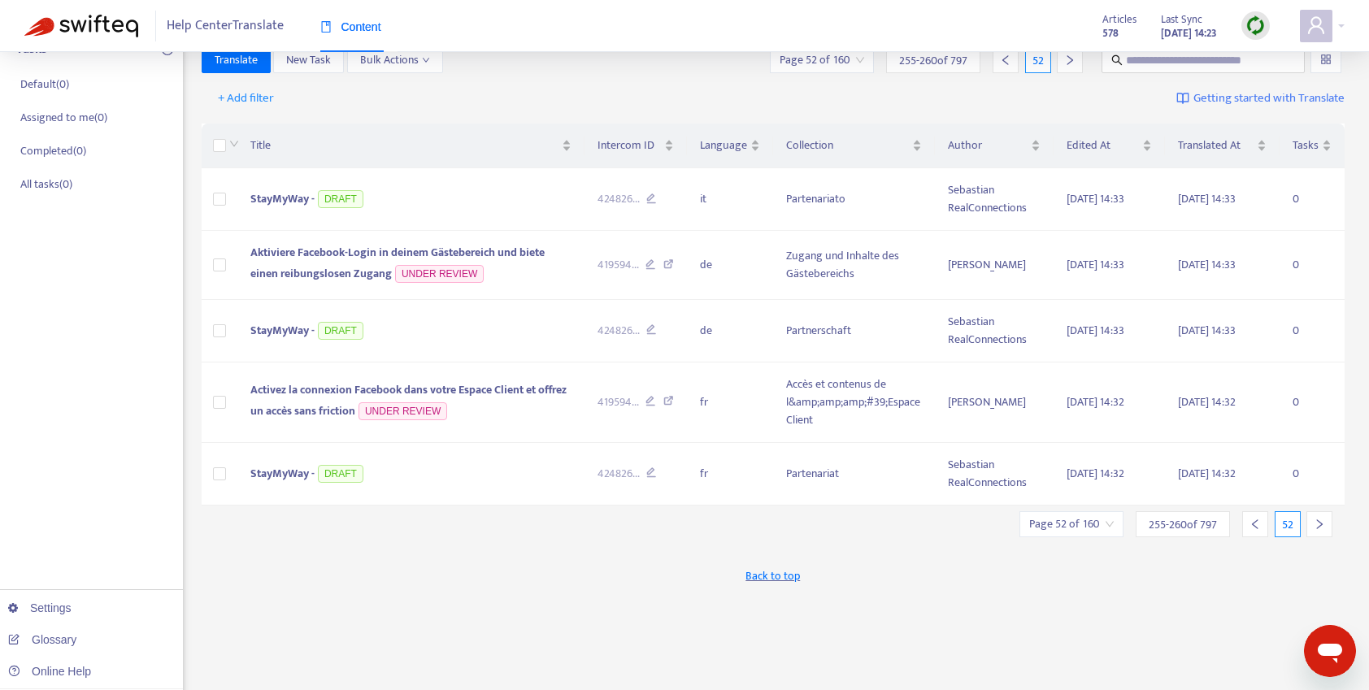
click at [1318, 509] on div "Title Intercom ID Language Collection Author Edited At Translated At Tasks Stay…" at bounding box center [773, 315] width 1143 height 394
click at [1319, 514] on div at bounding box center [1319, 524] width 26 height 26
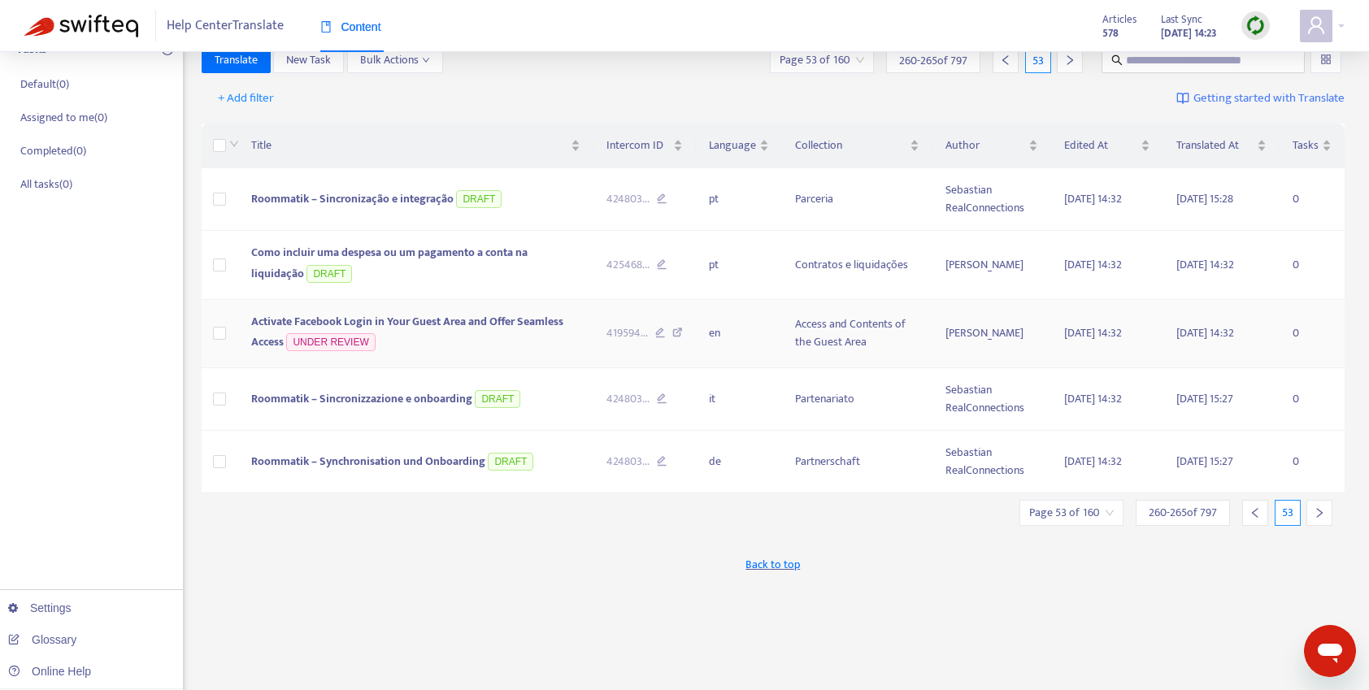
click at [509, 320] on span "Activate Facebook Login in Your Guest Area and Offer Seamless Access" at bounding box center [407, 332] width 312 height 40
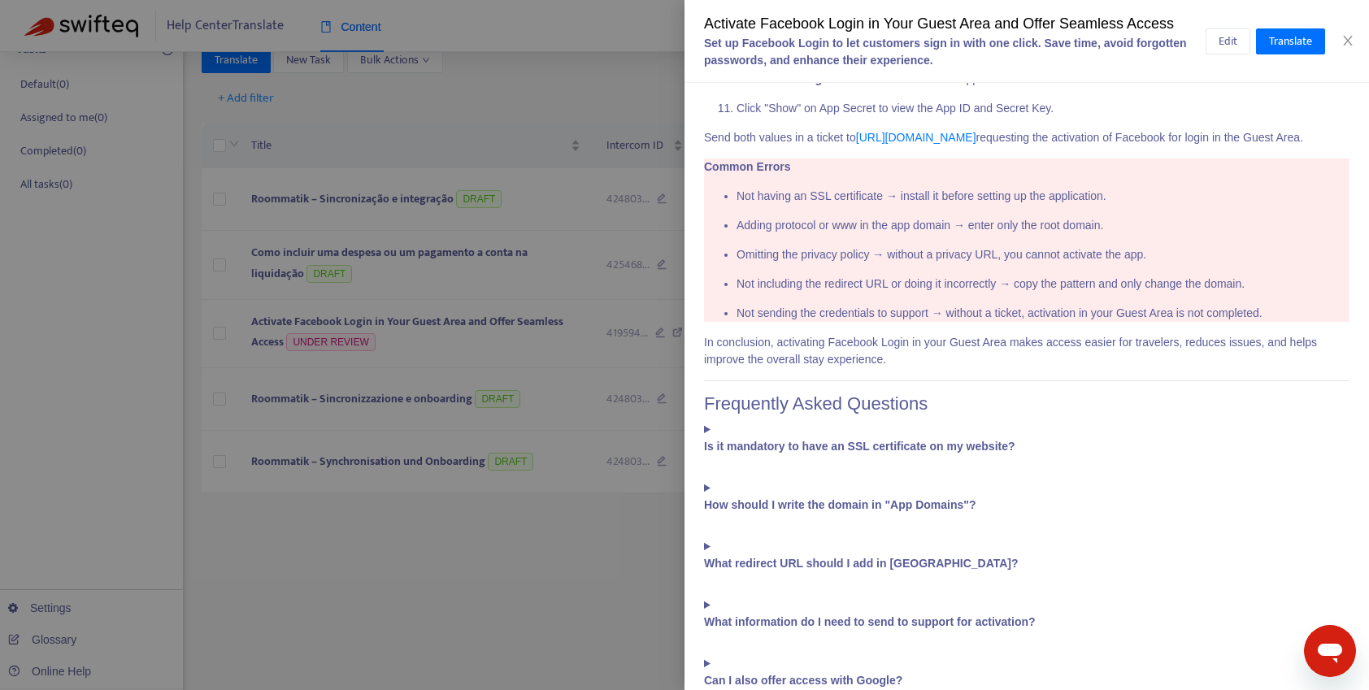
scroll to position [869, 0]
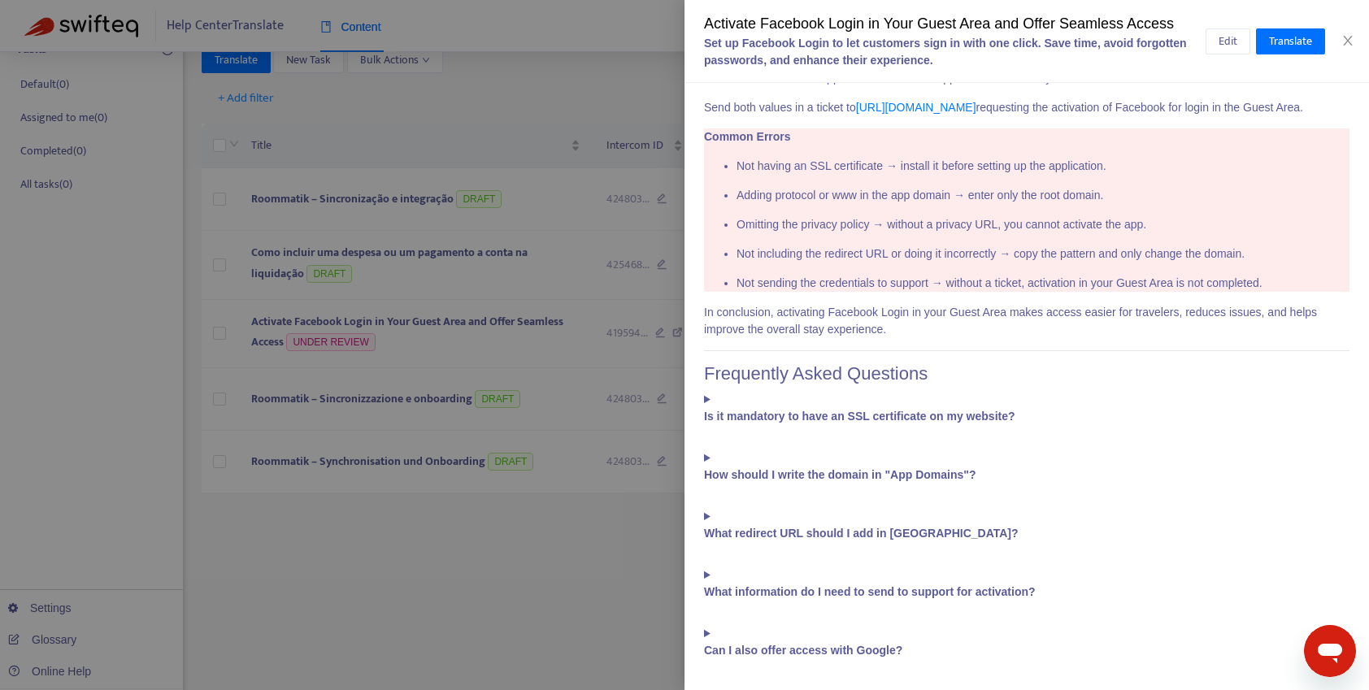
click at [708, 400] on summary "Is it mandatory to have an SSL certificate on my website?" at bounding box center [1026, 408] width 645 height 34
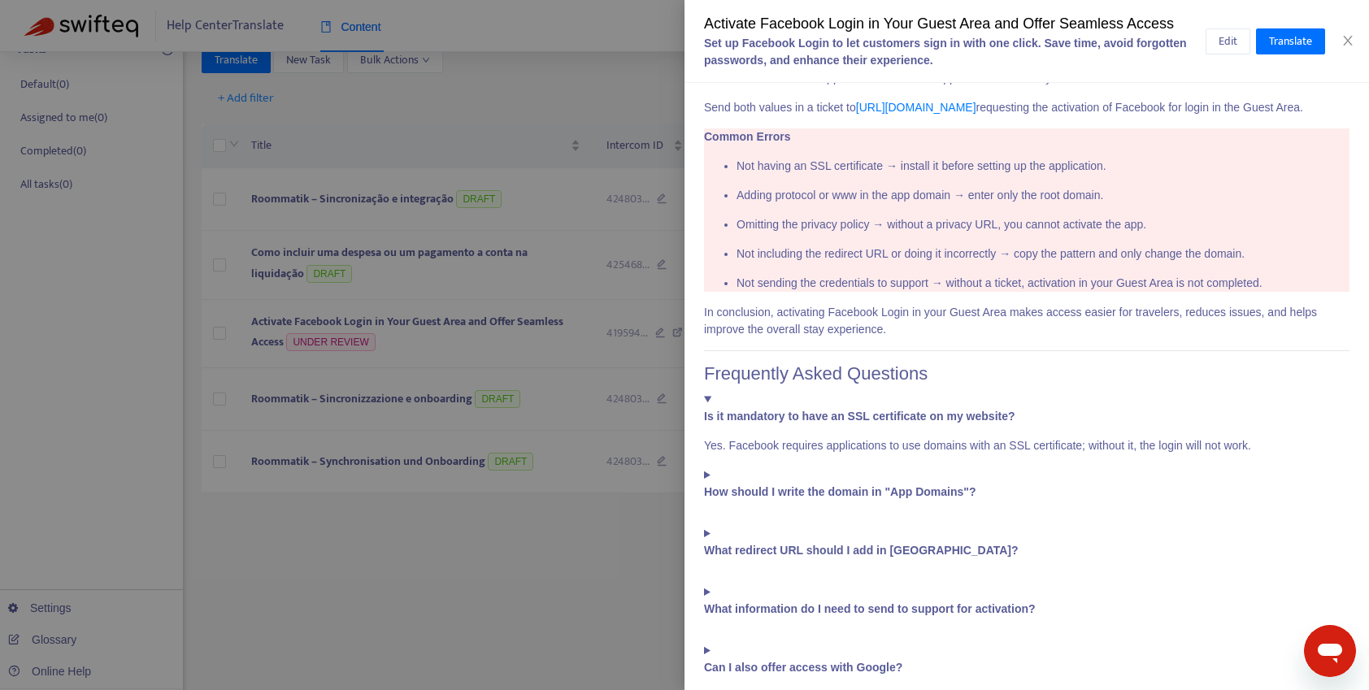
click at [708, 400] on summary "Is it mandatory to have an SSL certificate on my website?" at bounding box center [1026, 408] width 645 height 34
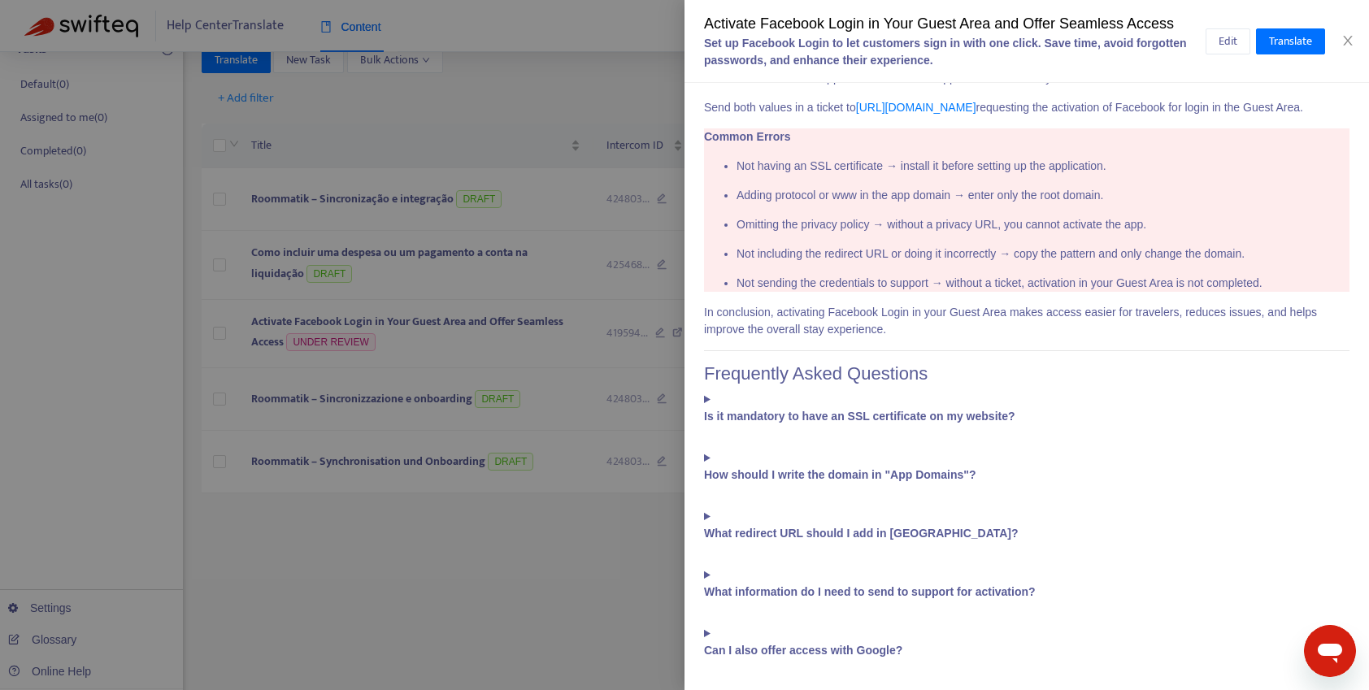
click at [710, 453] on summary "How should I write the domain in "App Domains"?" at bounding box center [1026, 466] width 645 height 34
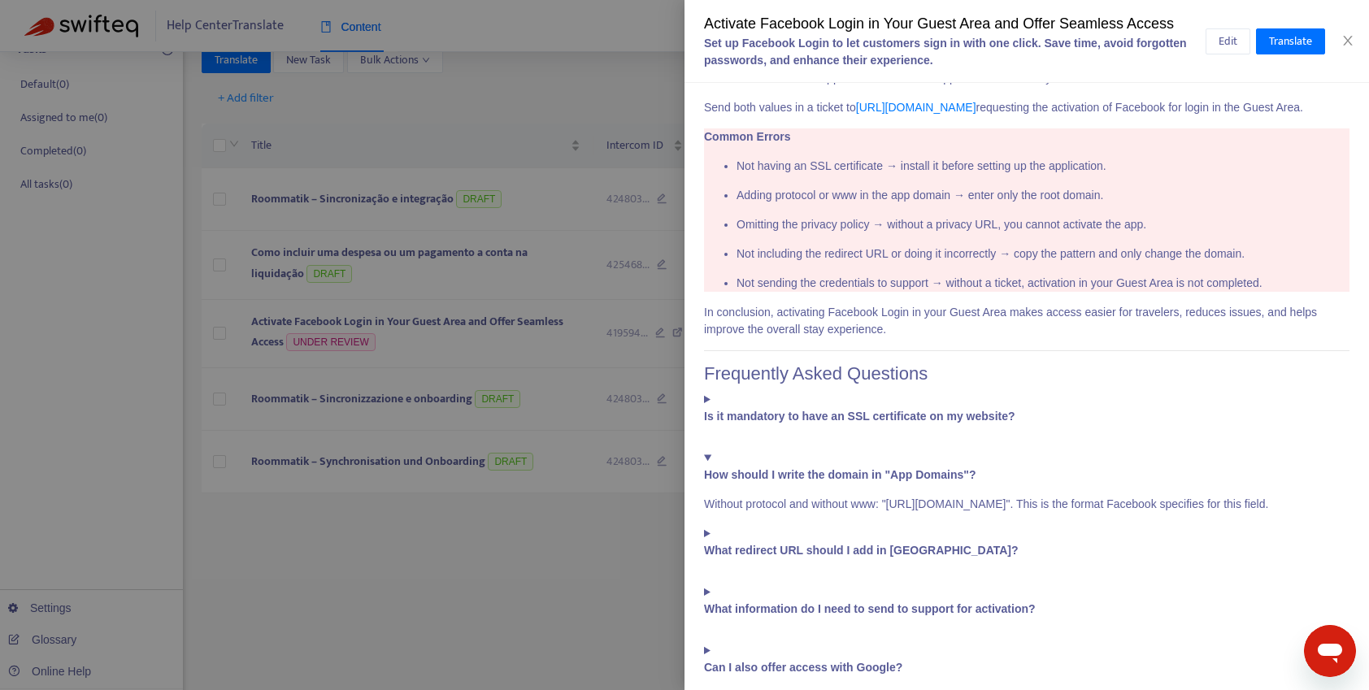
click at [710, 453] on summary "How should I write the domain in "App Domains"?" at bounding box center [1026, 466] width 645 height 34
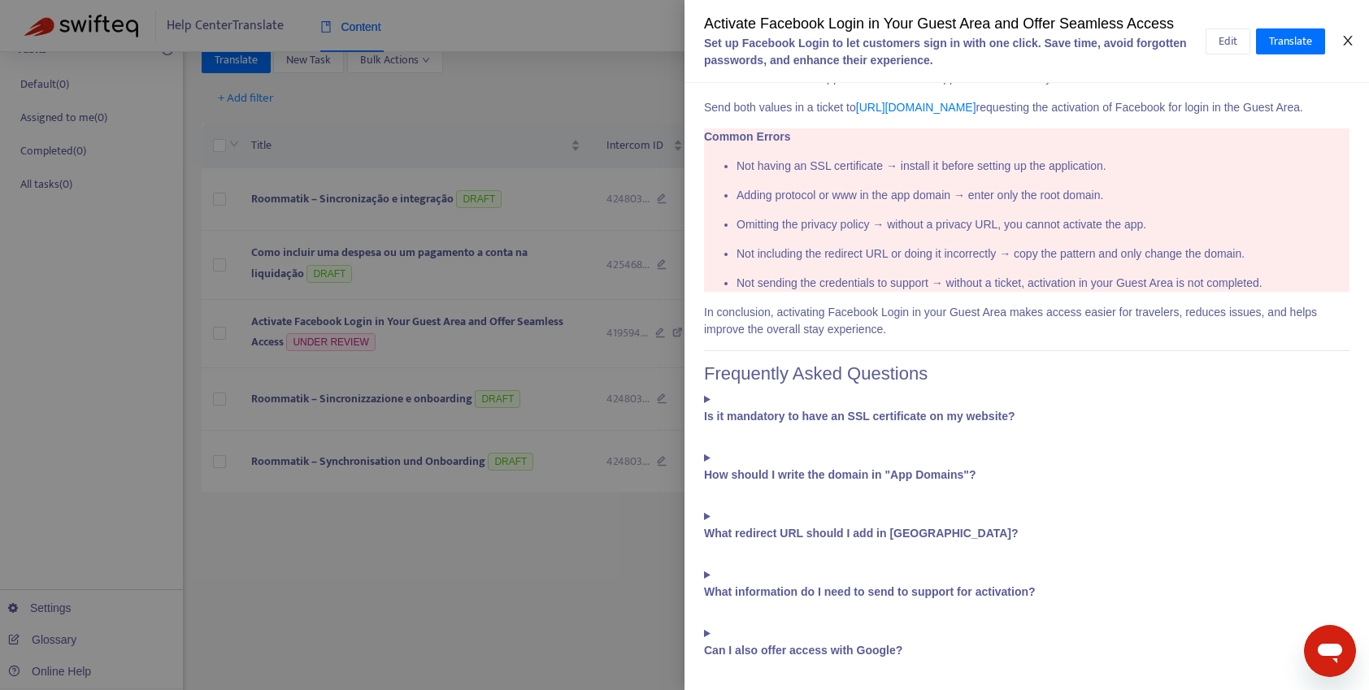
click at [1352, 41] on icon "close" at bounding box center [1347, 40] width 13 height 13
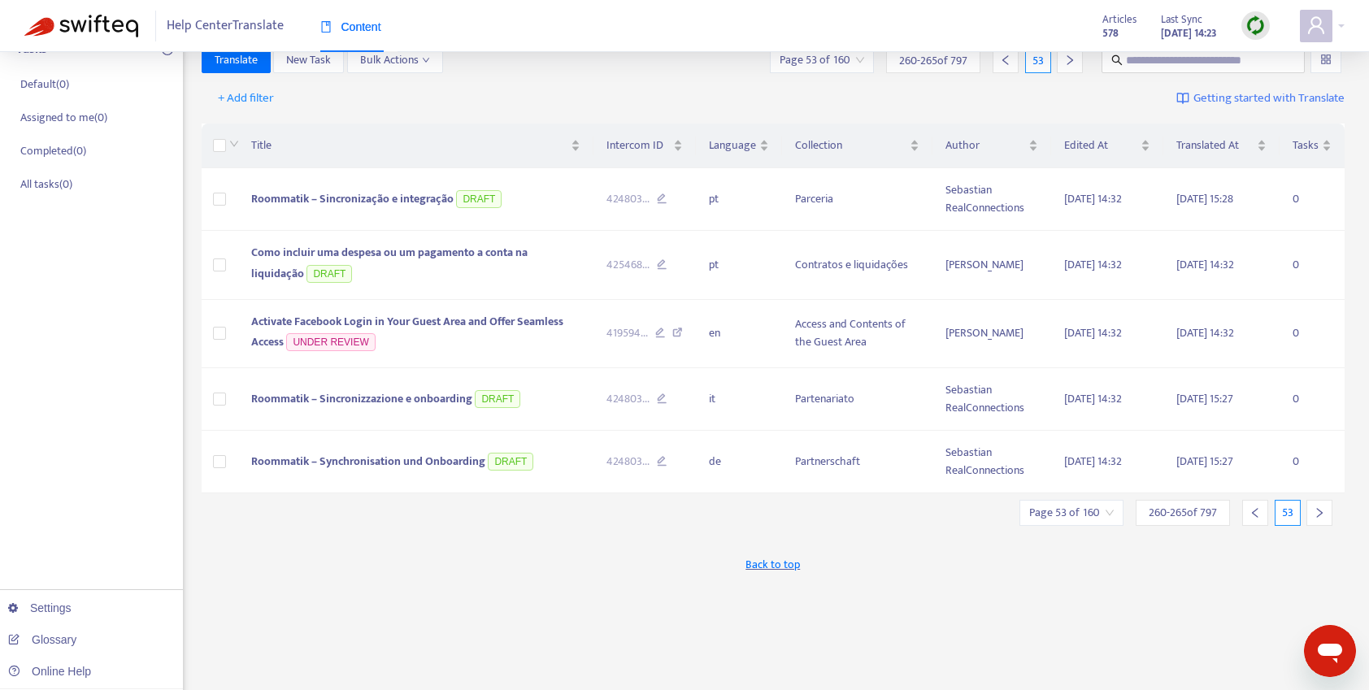
click at [1323, 517] on icon "right" at bounding box center [1318, 512] width 11 height 11
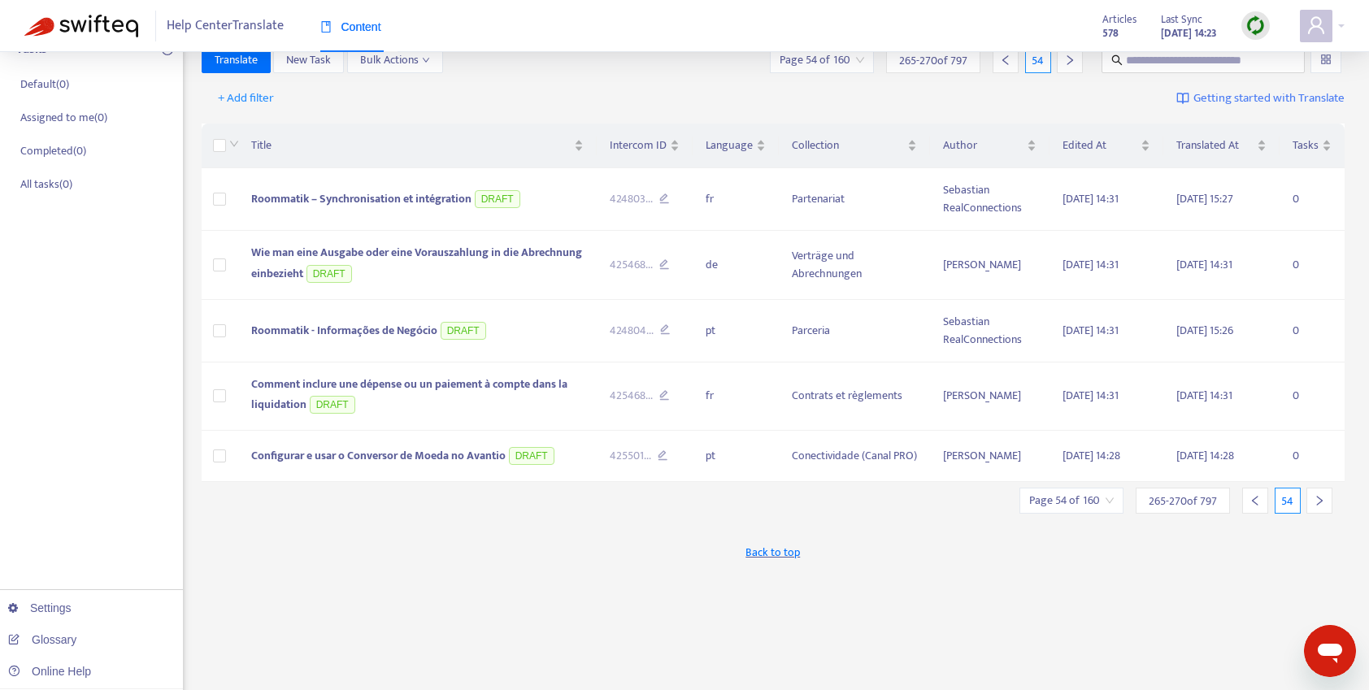
click at [1317, 501] on icon "right" at bounding box center [1318, 500] width 11 height 11
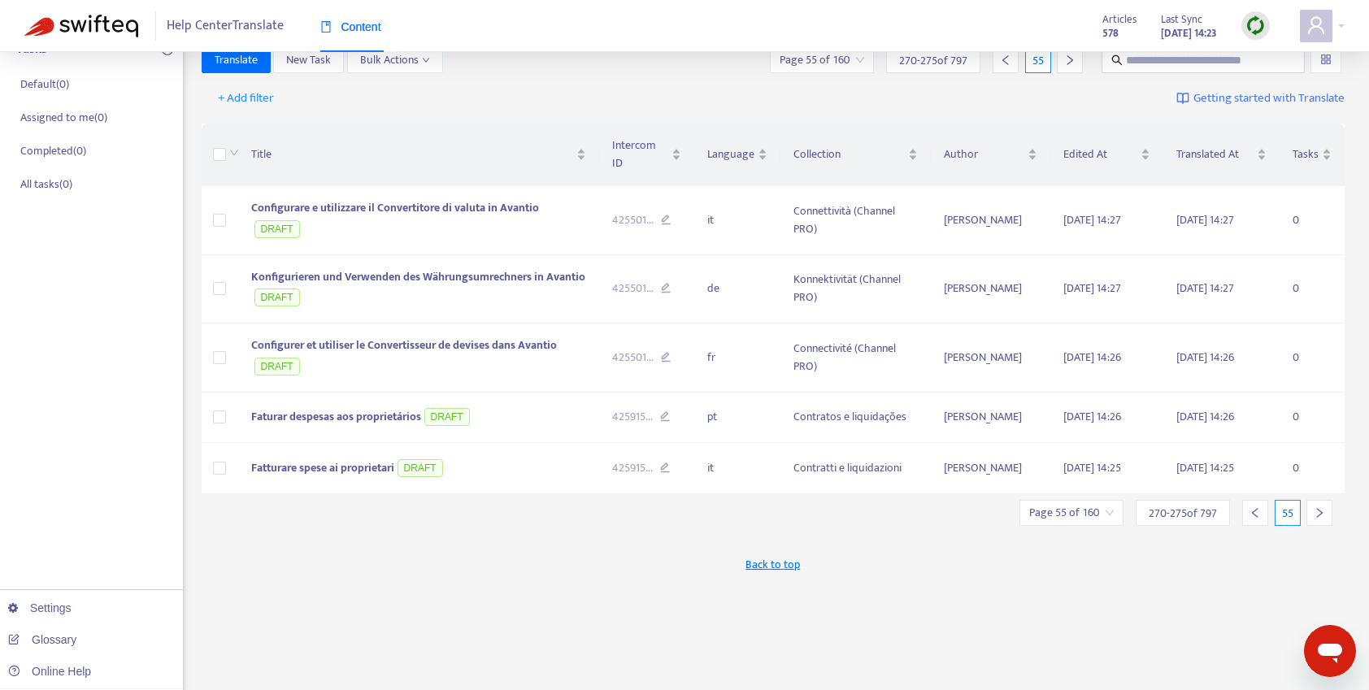
click at [1317, 501] on div at bounding box center [1319, 513] width 26 height 26
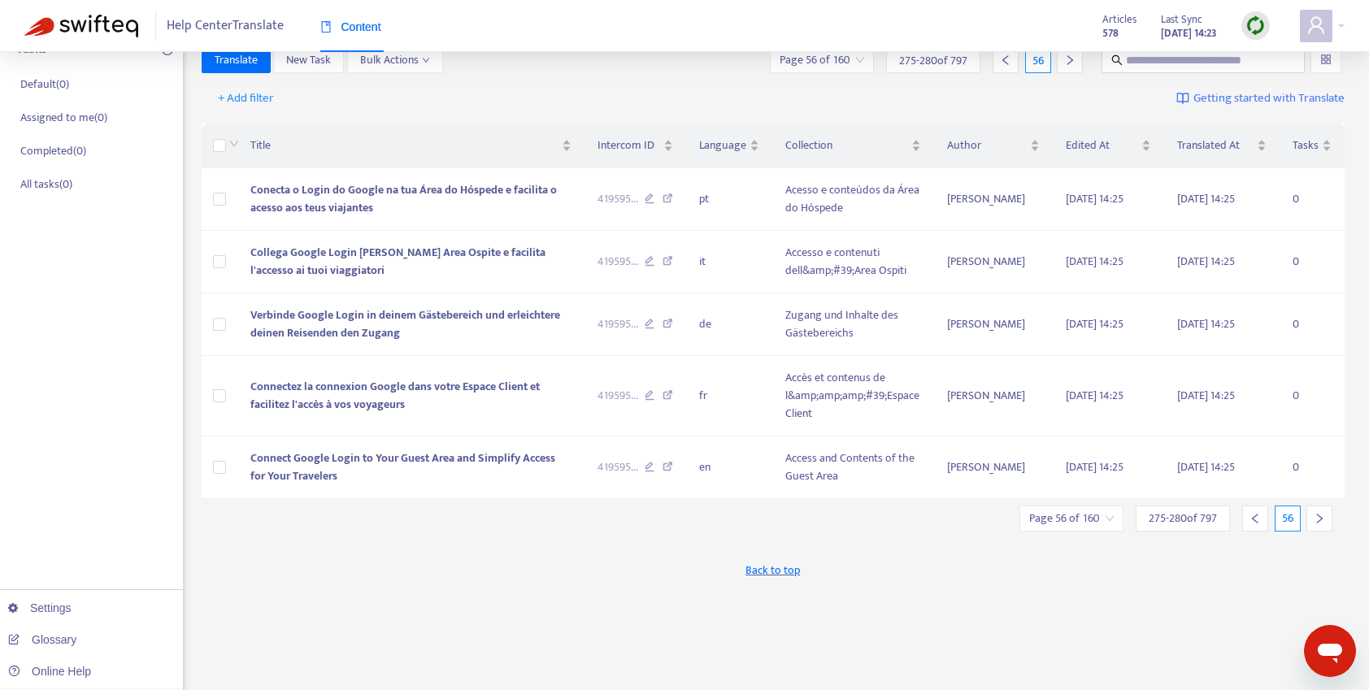
click at [1316, 527] on div at bounding box center [1319, 518] width 26 height 26
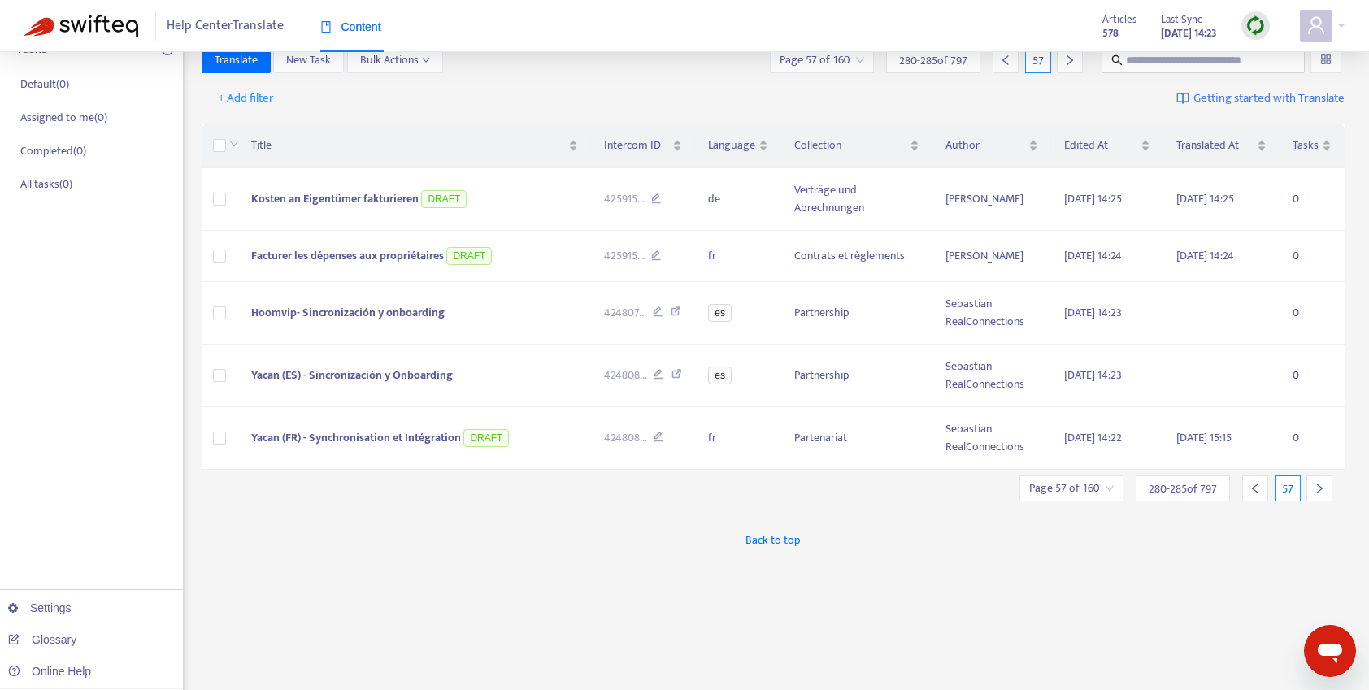
click at [1322, 493] on icon "right" at bounding box center [1318, 488] width 11 height 11
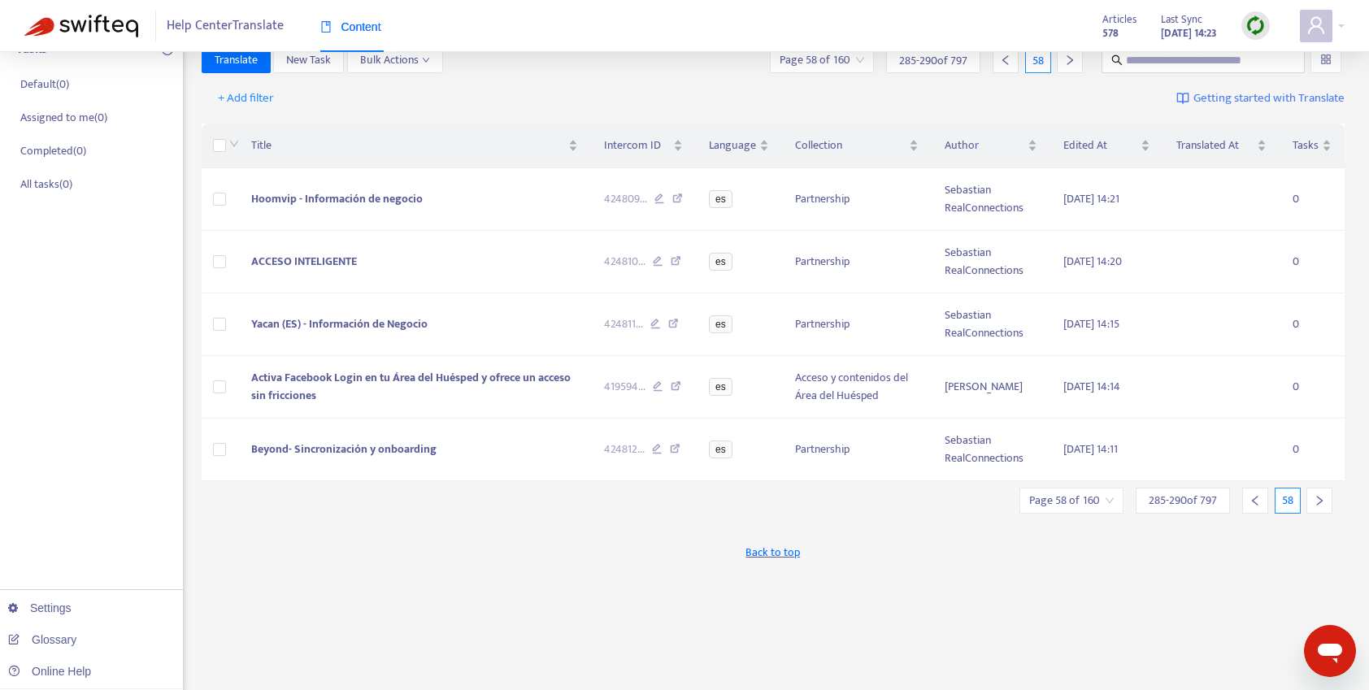
click at [1322, 502] on icon "right" at bounding box center [1318, 500] width 11 height 11
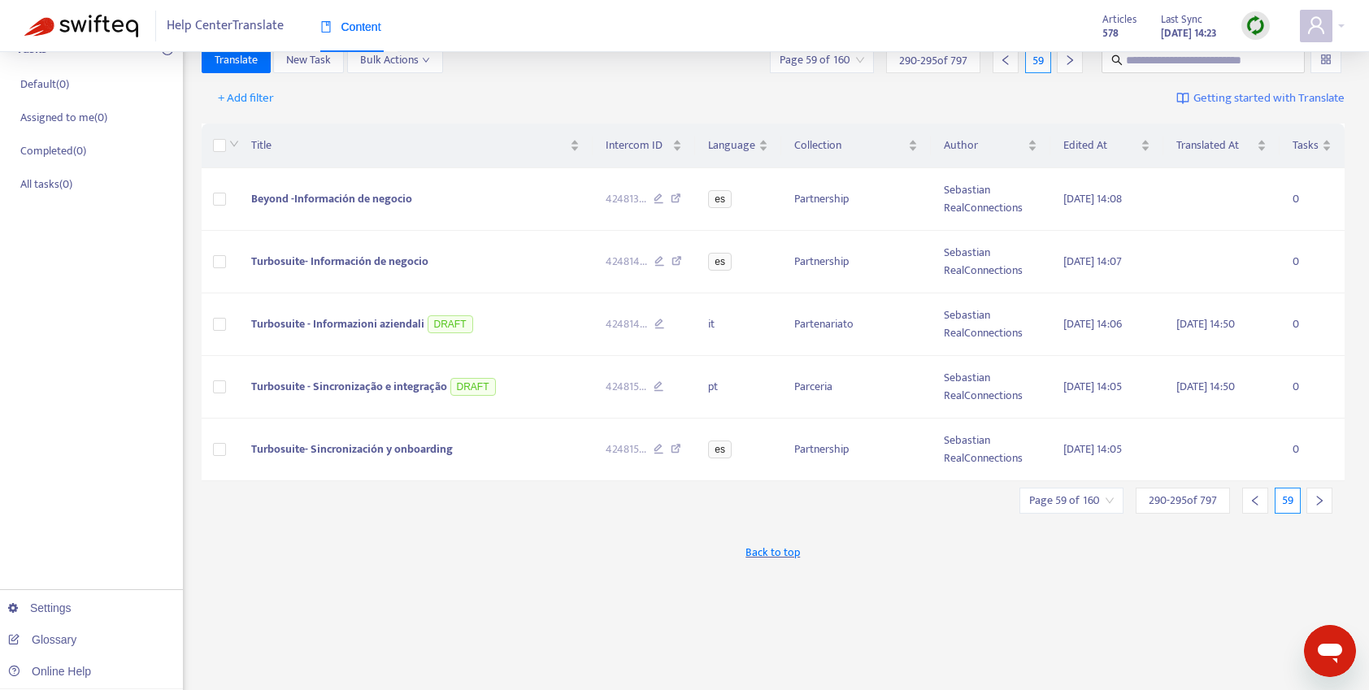
click at [1257, 502] on icon "left" at bounding box center [1254, 500] width 11 height 11
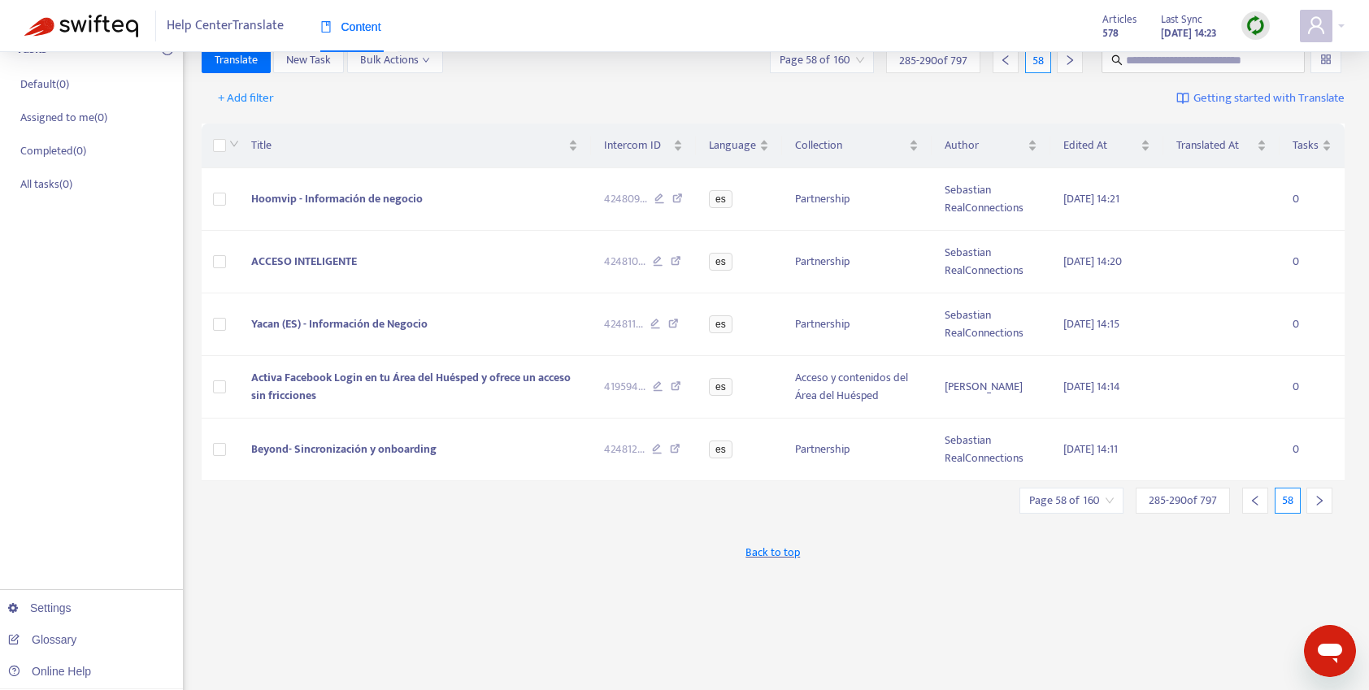
click at [1257, 502] on icon "left" at bounding box center [1254, 500] width 11 height 11
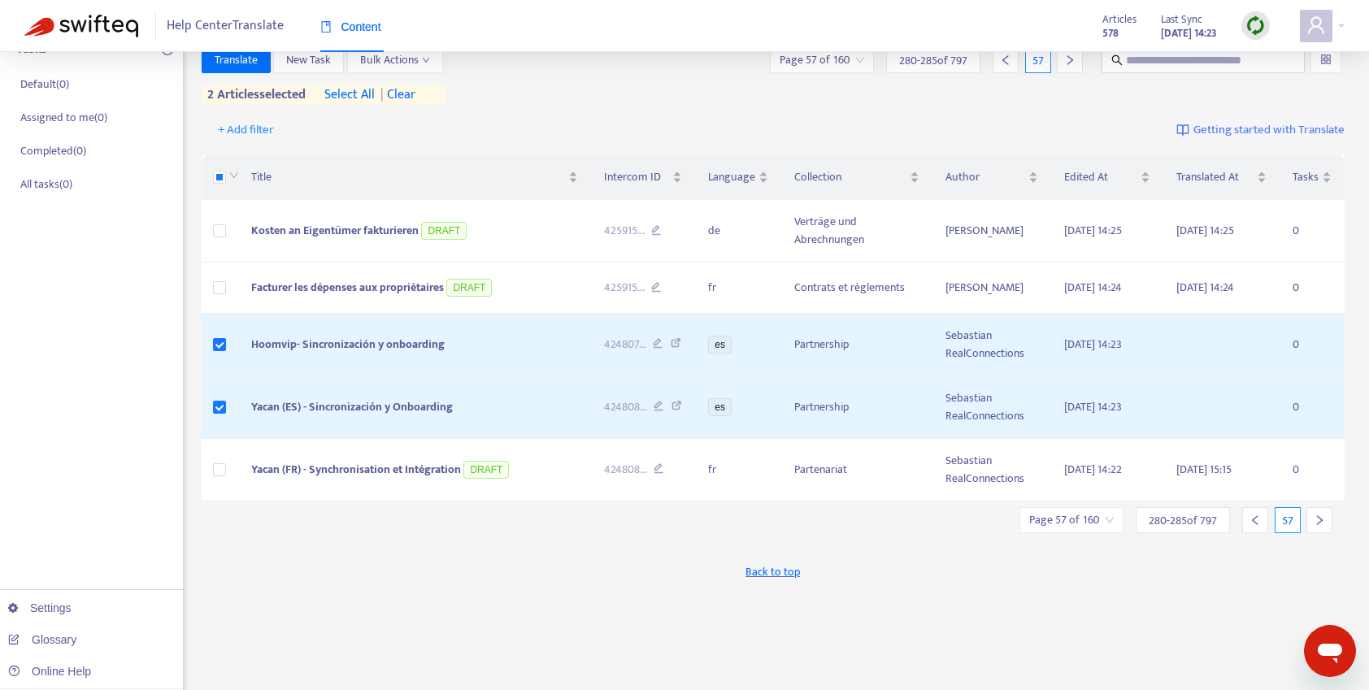
click at [1314, 520] on icon "right" at bounding box center [1318, 519] width 11 height 11
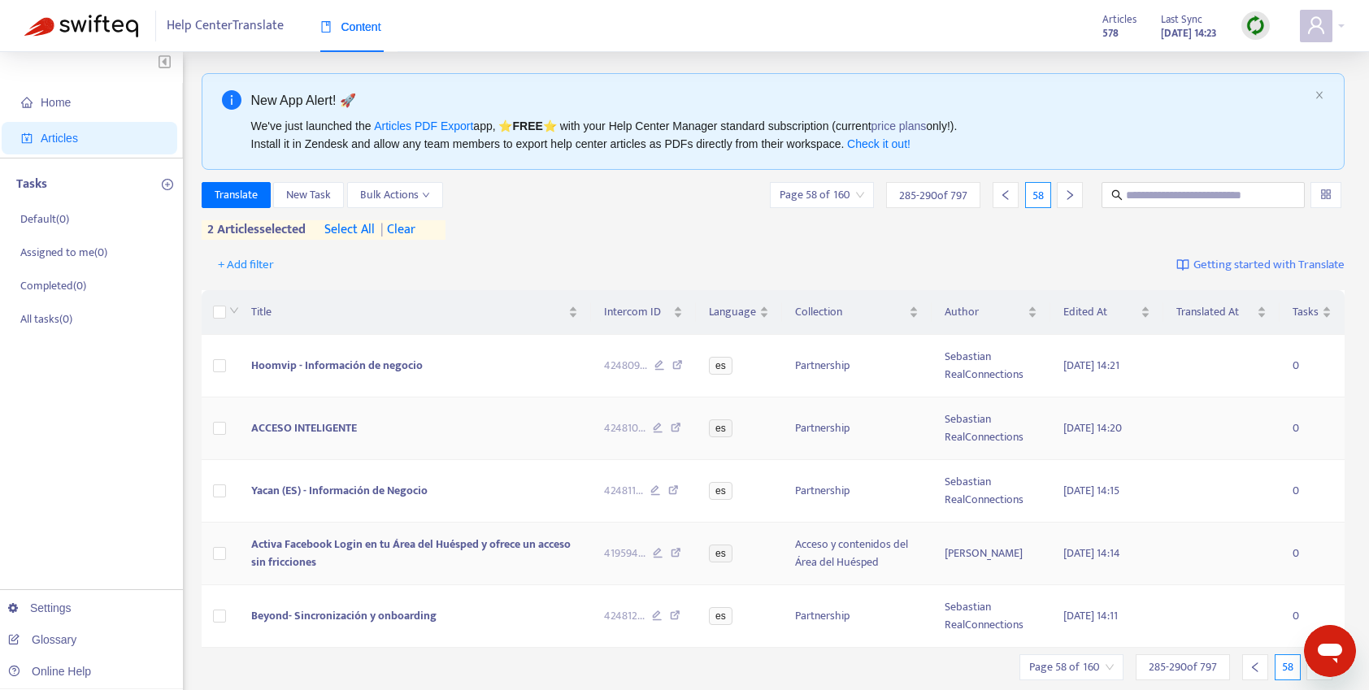
scroll to position [123, 0]
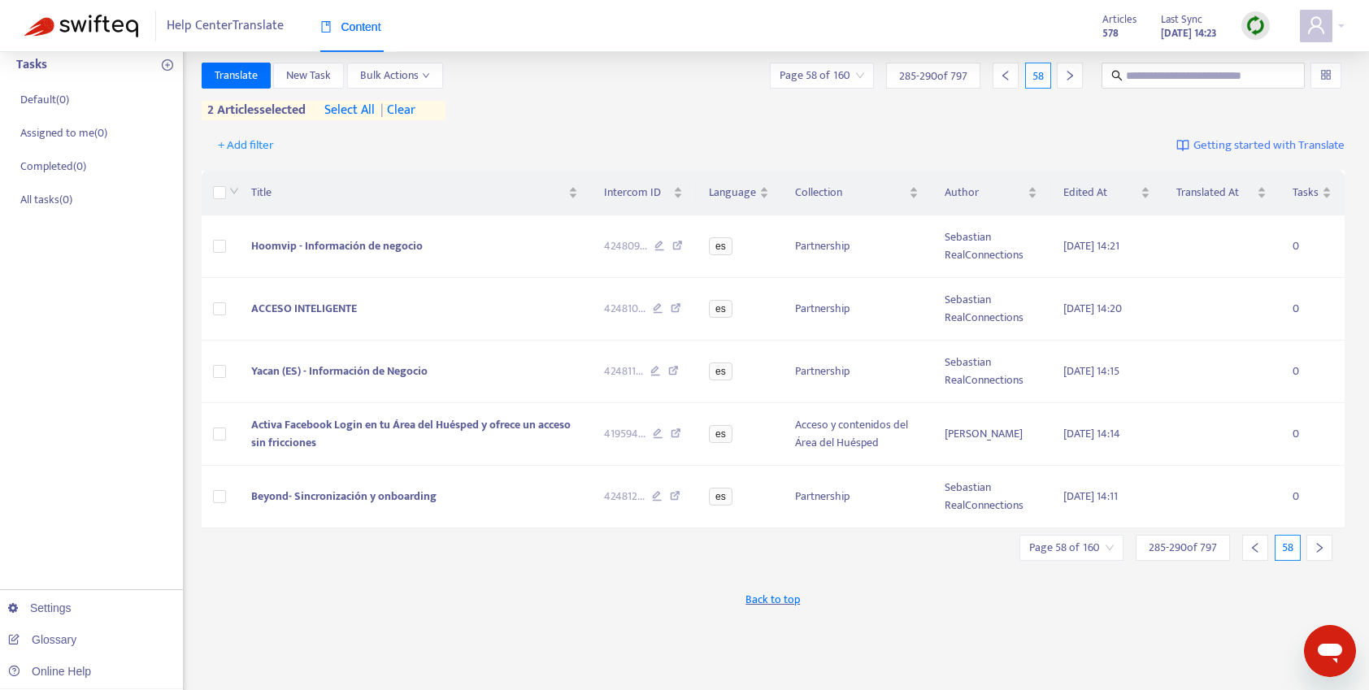
click at [1258, 555] on div at bounding box center [1255, 548] width 26 height 26
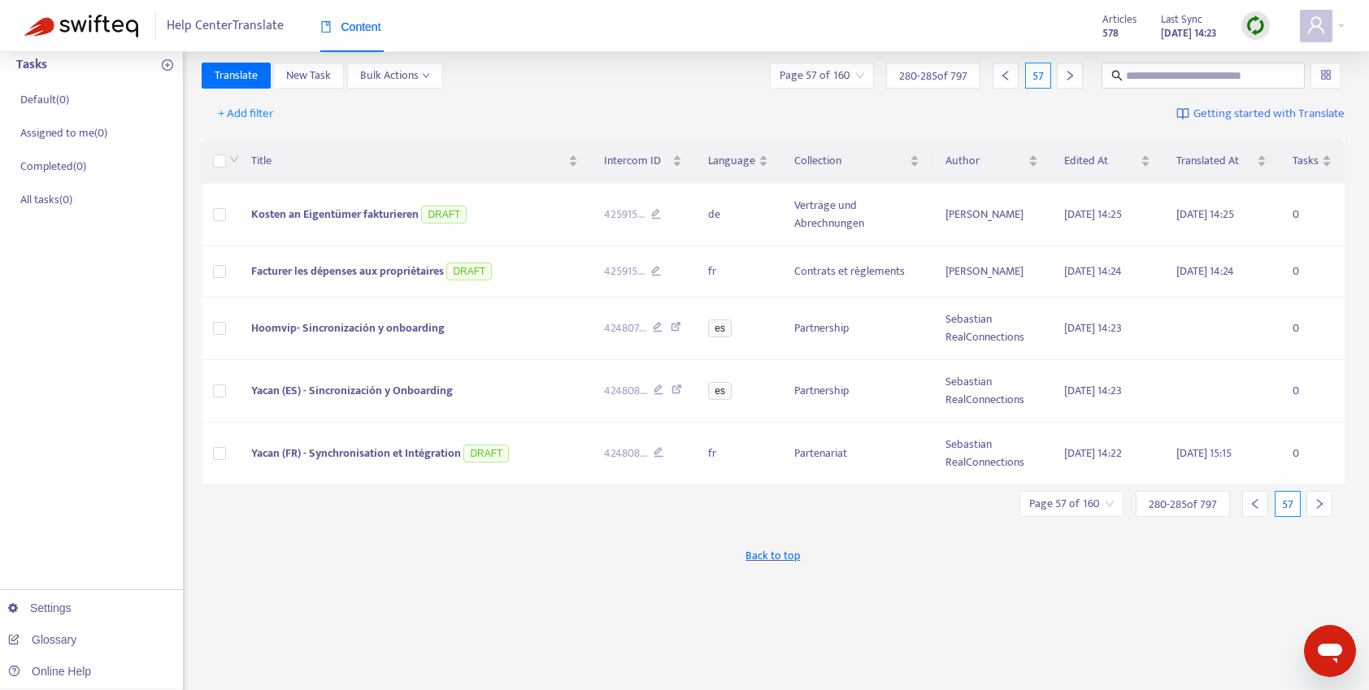
click at [1113, 498] on div "Page 57 of 160" at bounding box center [1071, 504] width 104 height 26
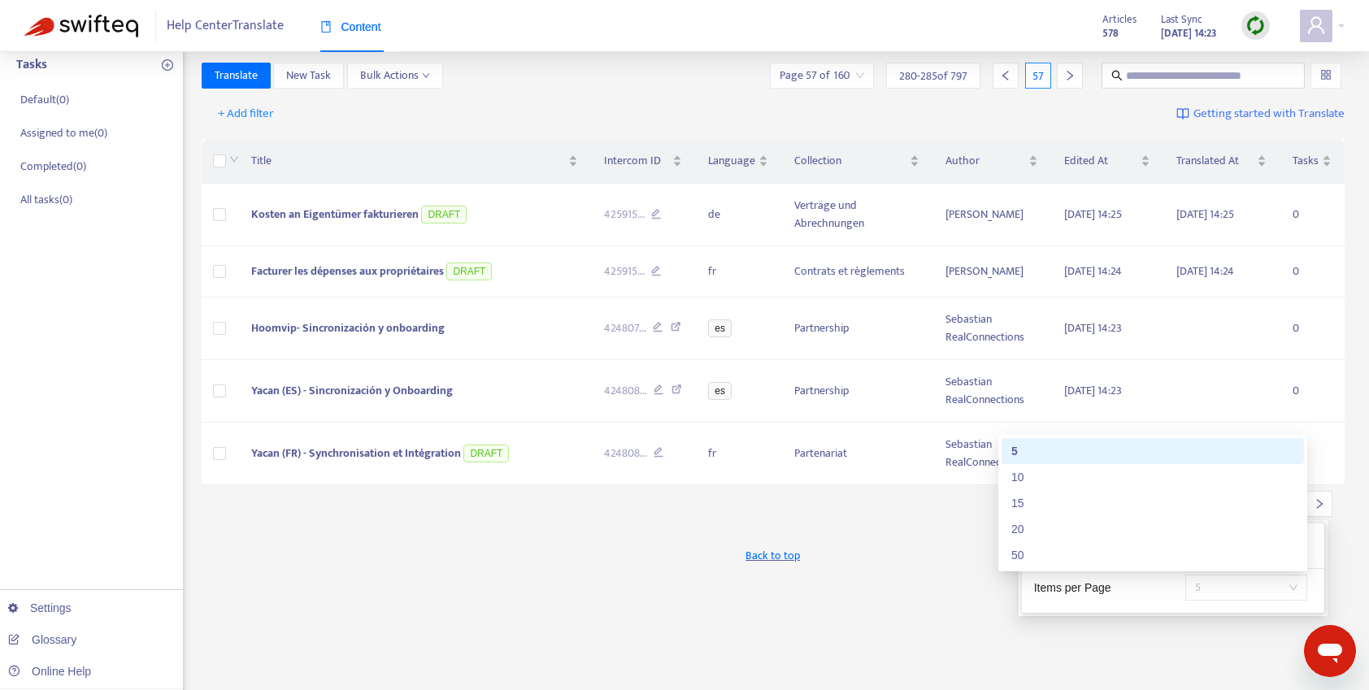
click at [1299, 587] on div "5" at bounding box center [1246, 588] width 122 height 26
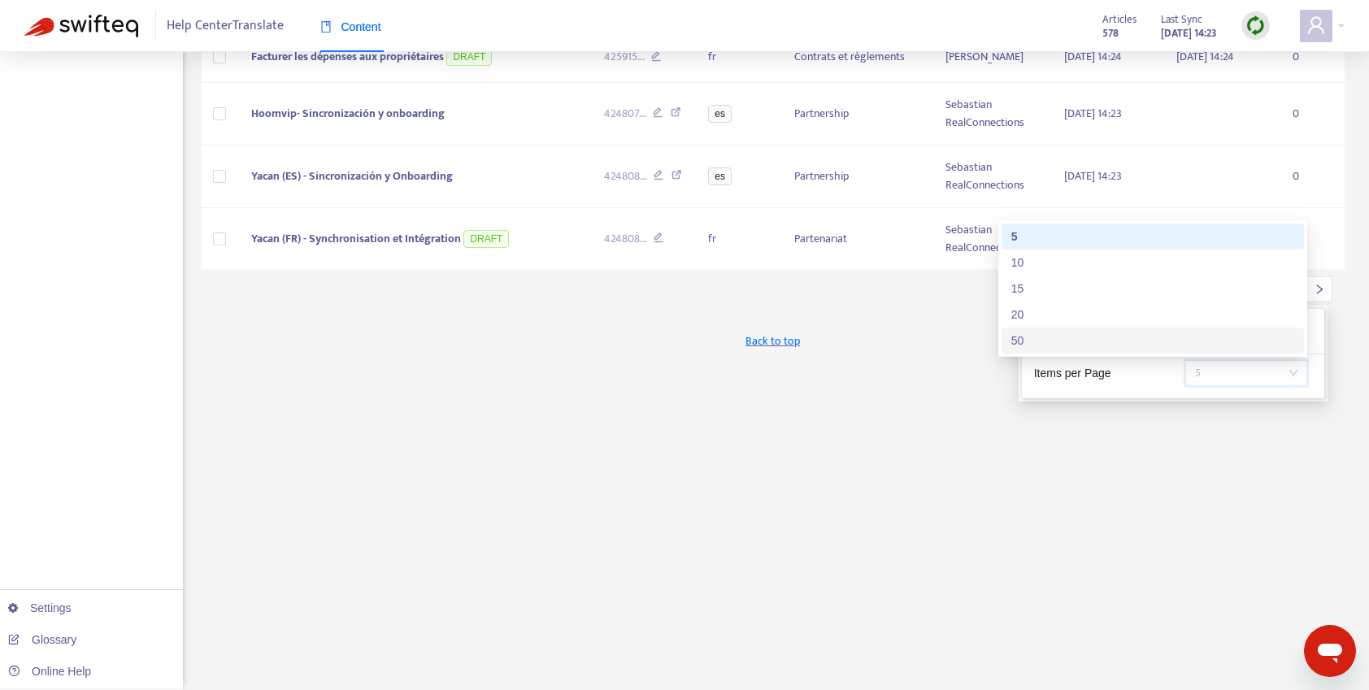
scroll to position [254, 0]
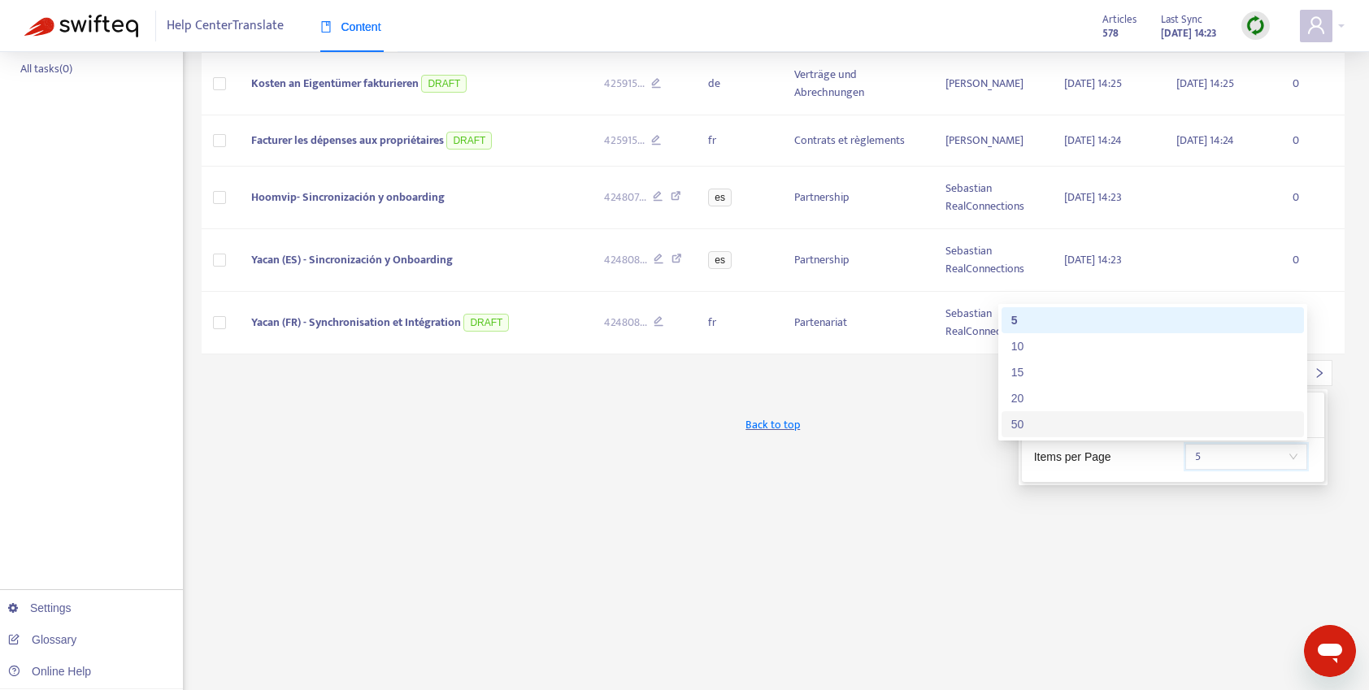
click at [1102, 488] on div "New App Alert! 🚀 We've just launched the Articles PDF Export app, ⭐ FREE ⭐️ wit…" at bounding box center [773, 298] width 1143 height 951
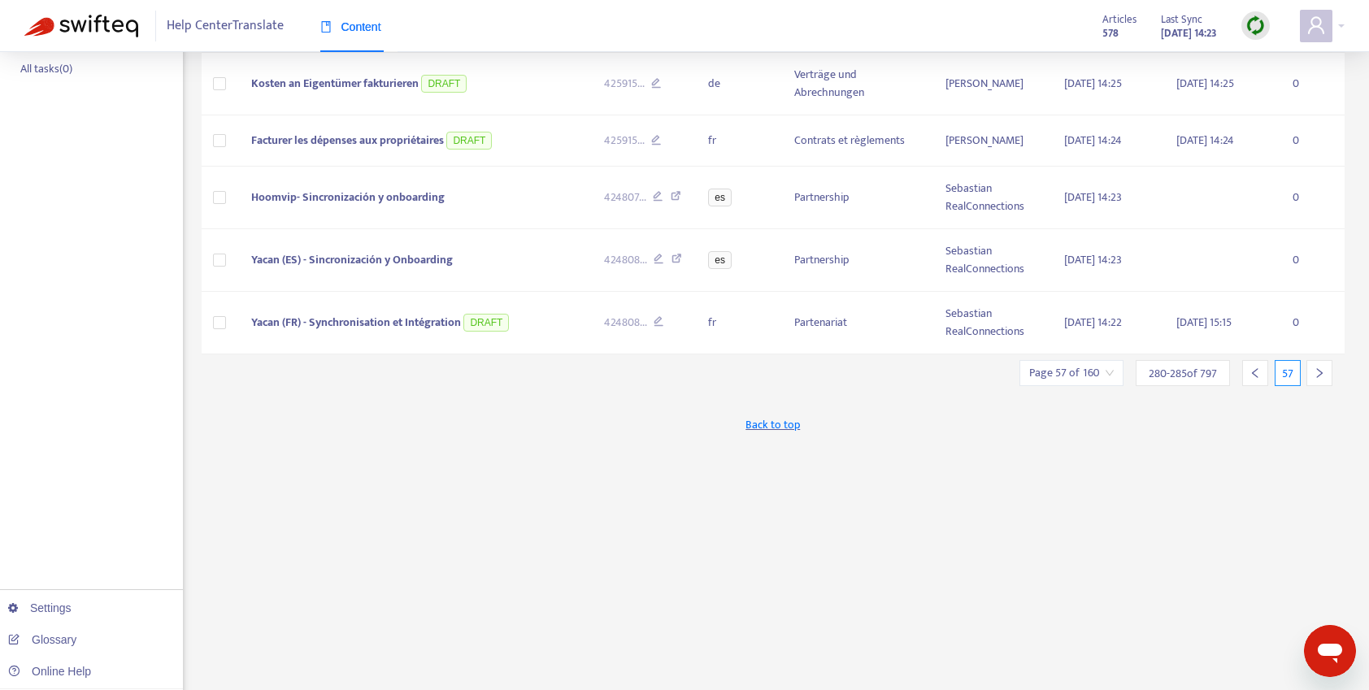
click at [1111, 375] on input "search" at bounding box center [1071, 373] width 85 height 24
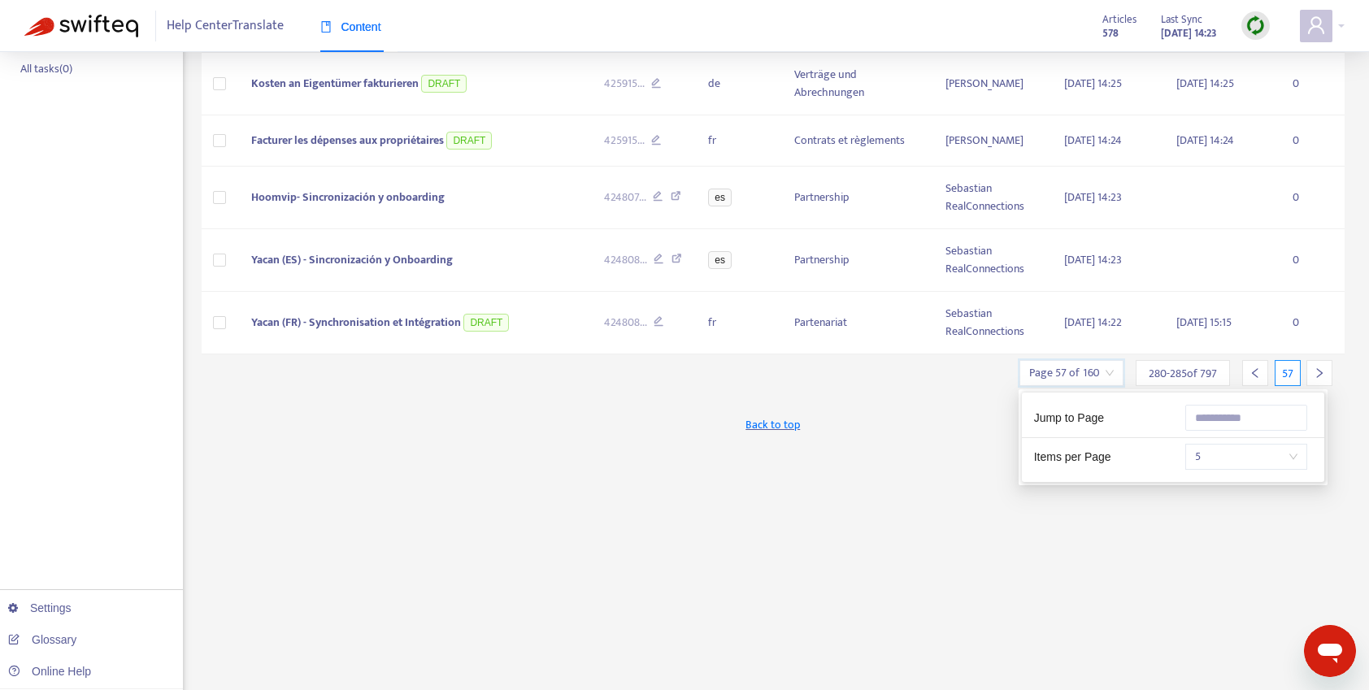
click at [1249, 462] on span "5" at bounding box center [1246, 457] width 102 height 24
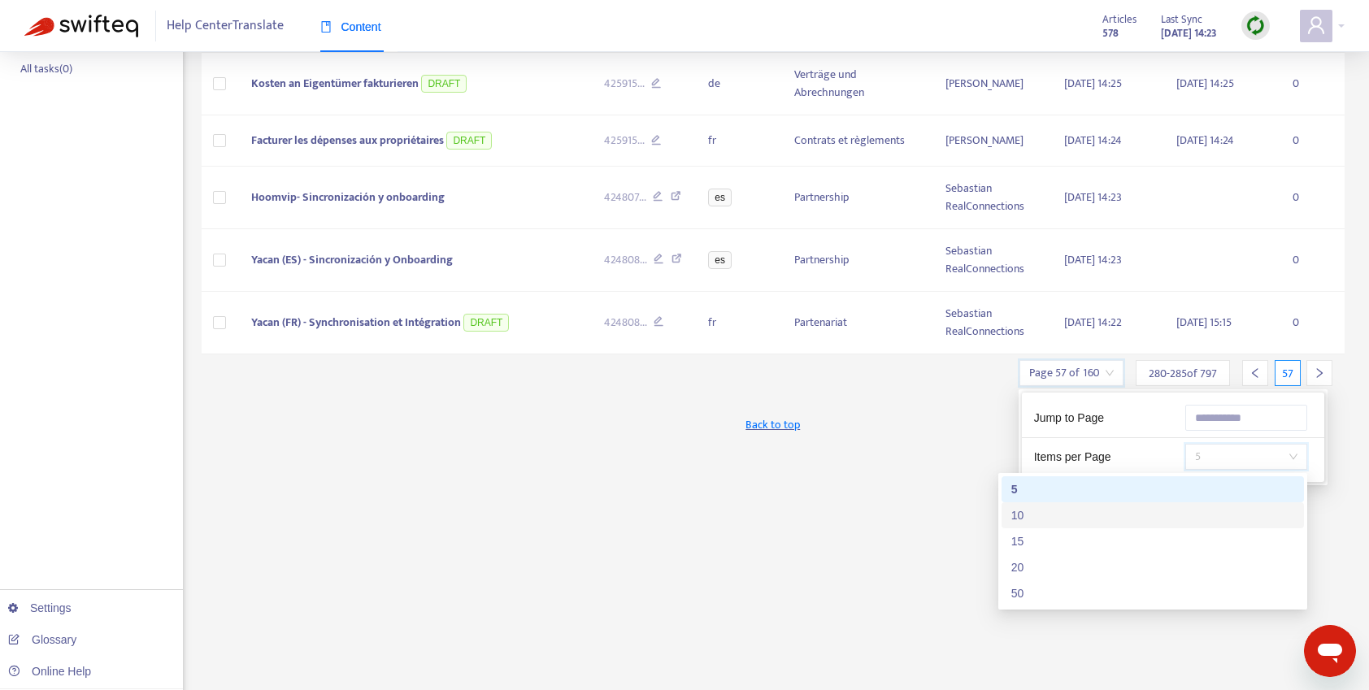
click at [1029, 518] on div "10" at bounding box center [1152, 515] width 283 height 18
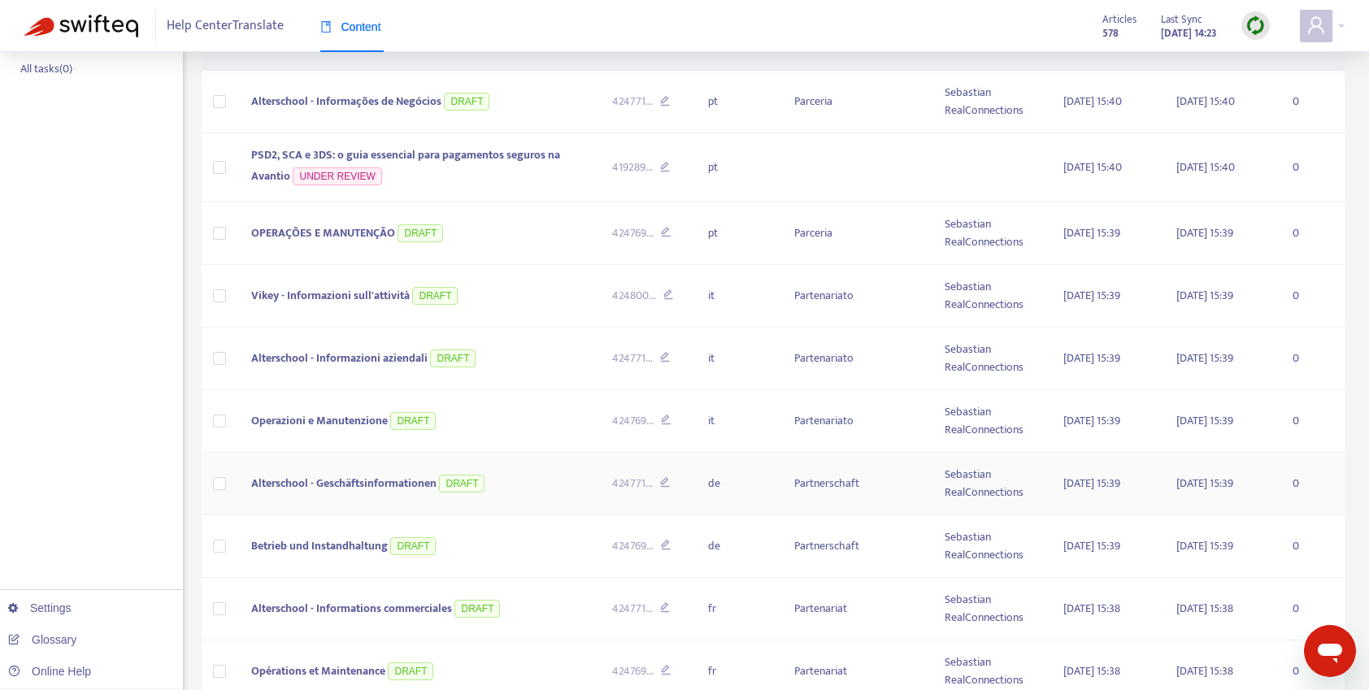
scroll to position [339, 0]
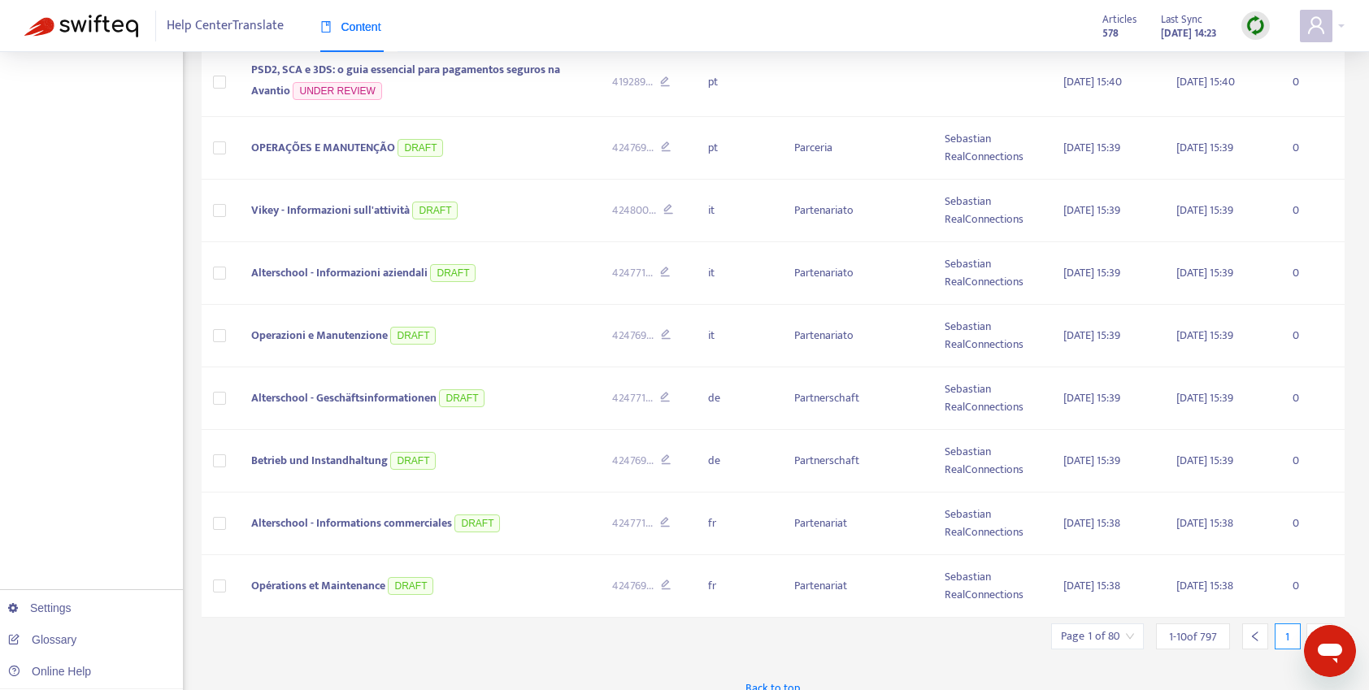
click at [1187, 628] on span "1 - 10 of 797" at bounding box center [1193, 636] width 48 height 17
click at [1207, 628] on span "1 - 10 of 797" at bounding box center [1193, 636] width 48 height 17
click at [1135, 623] on div "Page 1 of 80" at bounding box center [1097, 636] width 93 height 26
click at [1284, 540] on input "text" at bounding box center [1278, 553] width 122 height 26
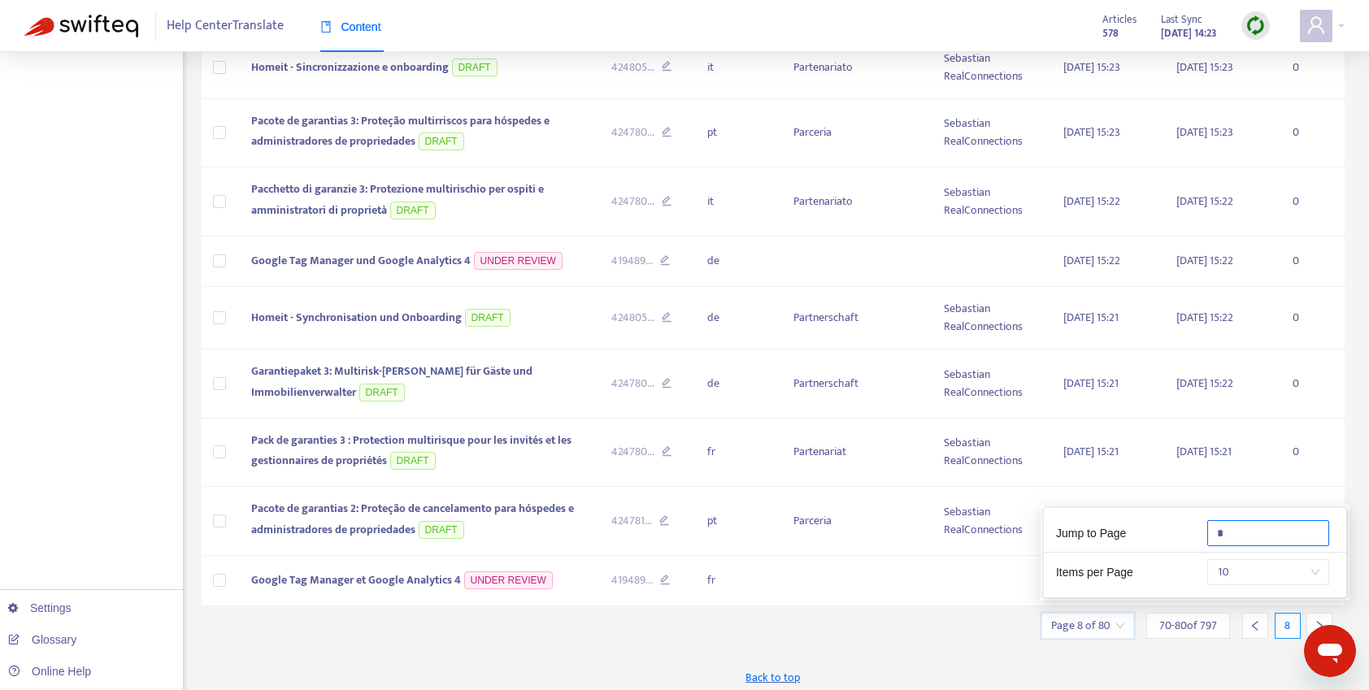
scroll to position [337, 0]
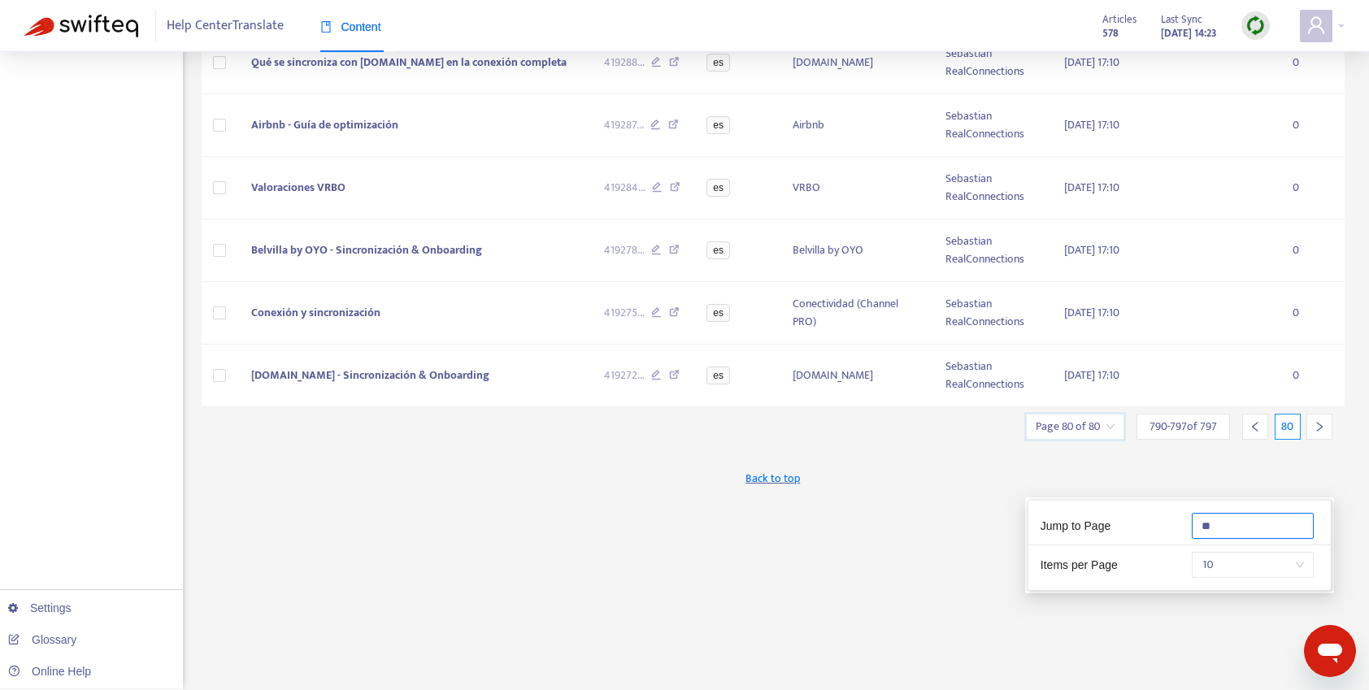
type input "**"
click at [978, 513] on div "New App Alert! 🚀 We've just launched the Articles PDF Export app, ⭐ FREE ⭐️ wit…" at bounding box center [773, 214] width 1143 height 951
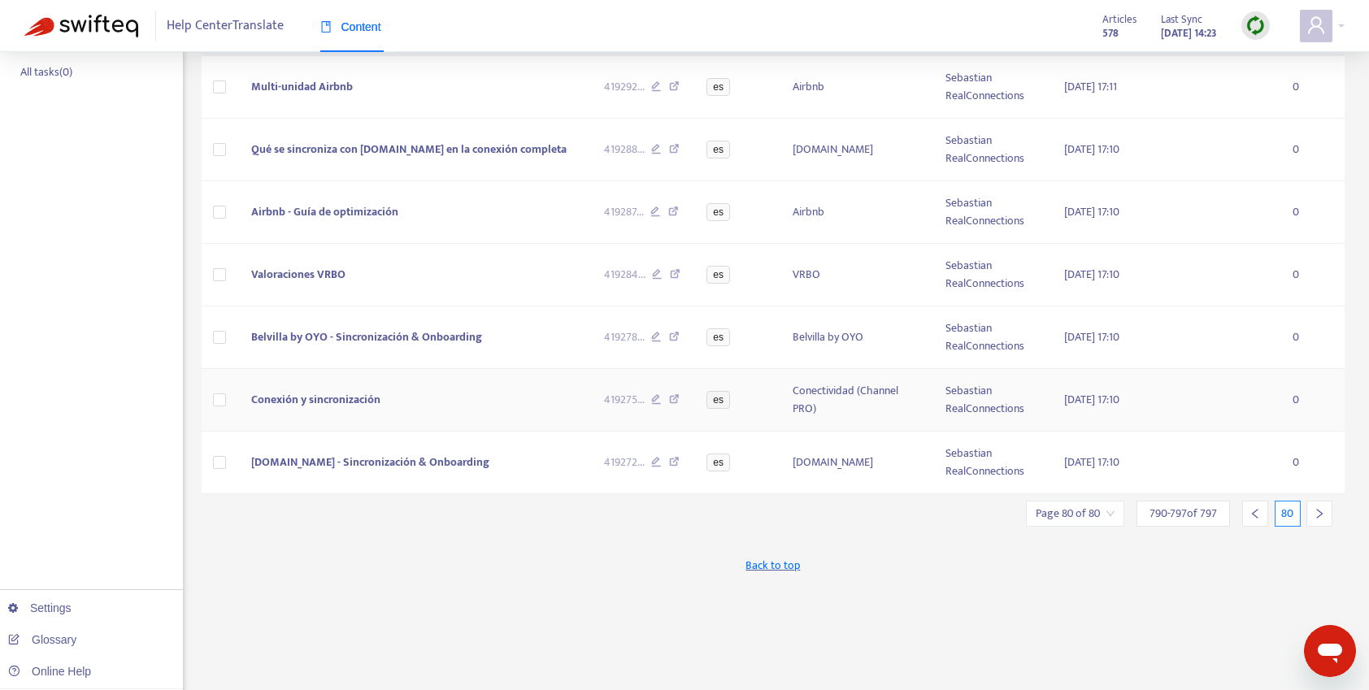
scroll to position [254, 0]
click at [1256, 513] on icon "left" at bounding box center [1255, 510] width 6 height 10
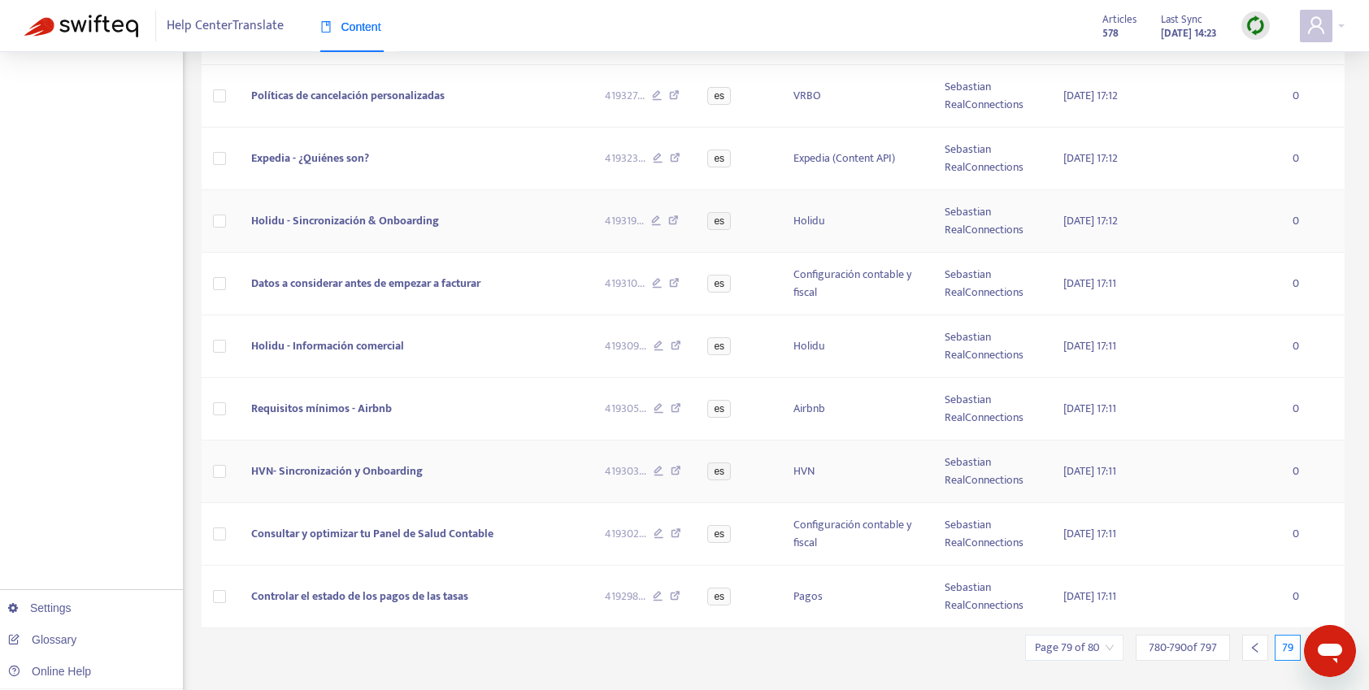
scroll to position [337, 0]
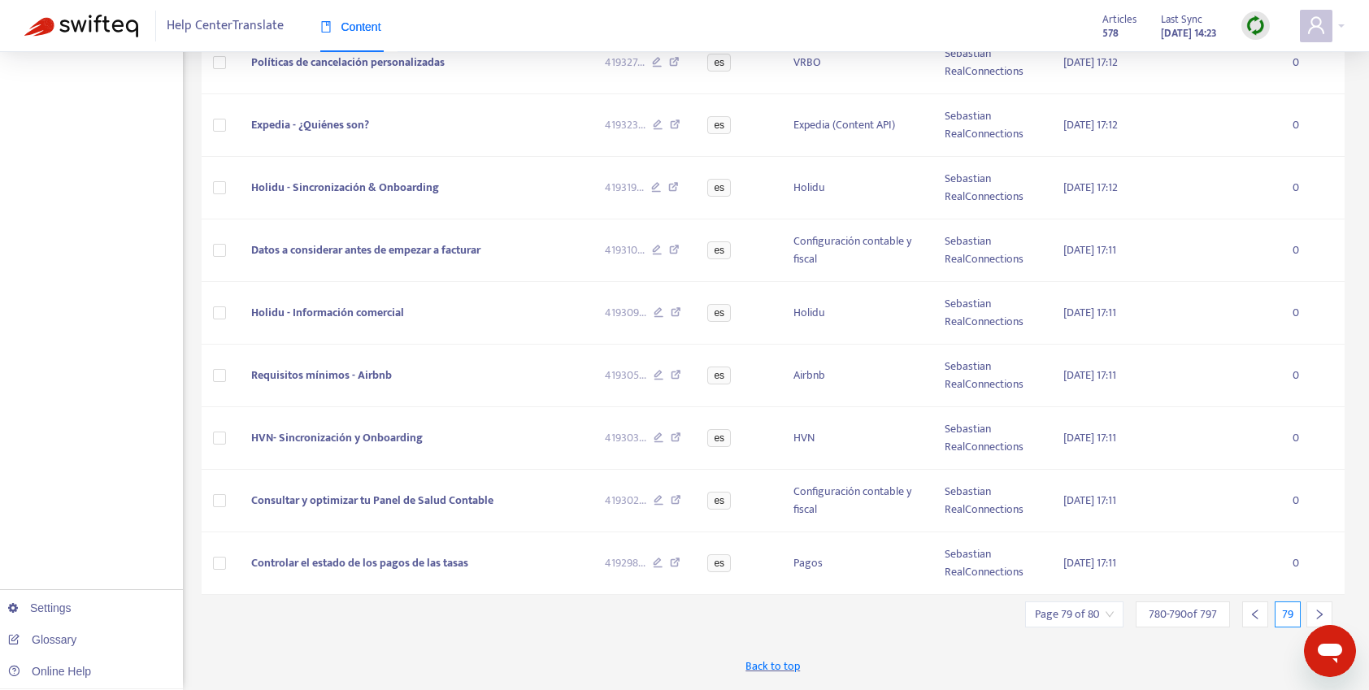
click at [1315, 611] on icon "right" at bounding box center [1318, 614] width 11 height 11
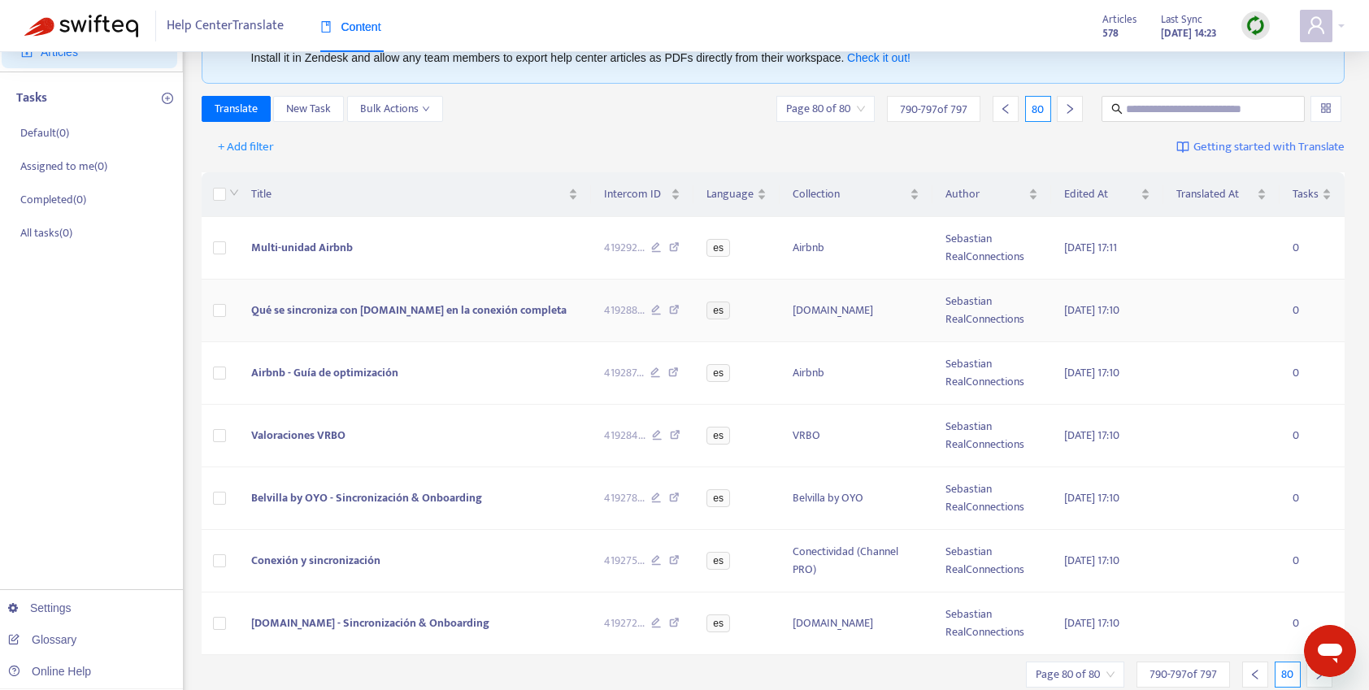
scroll to position [124, 0]
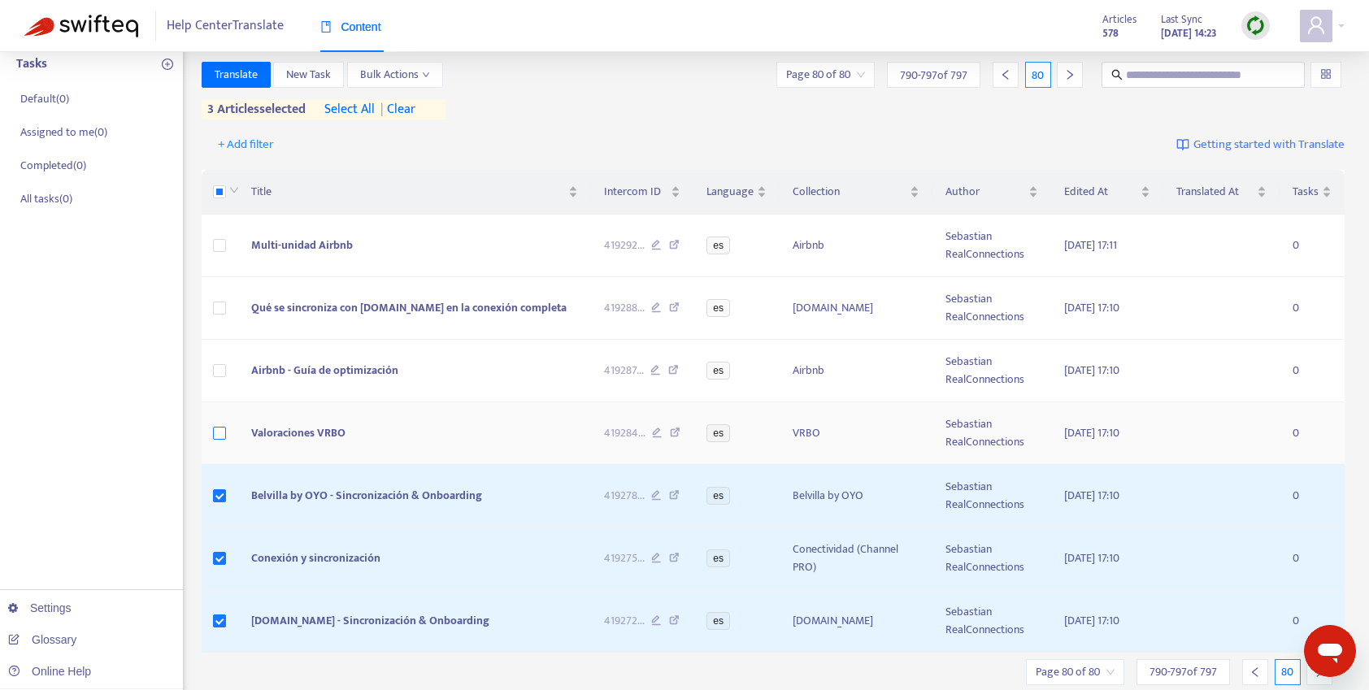
click at [219, 440] on label at bounding box center [219, 433] width 13 height 18
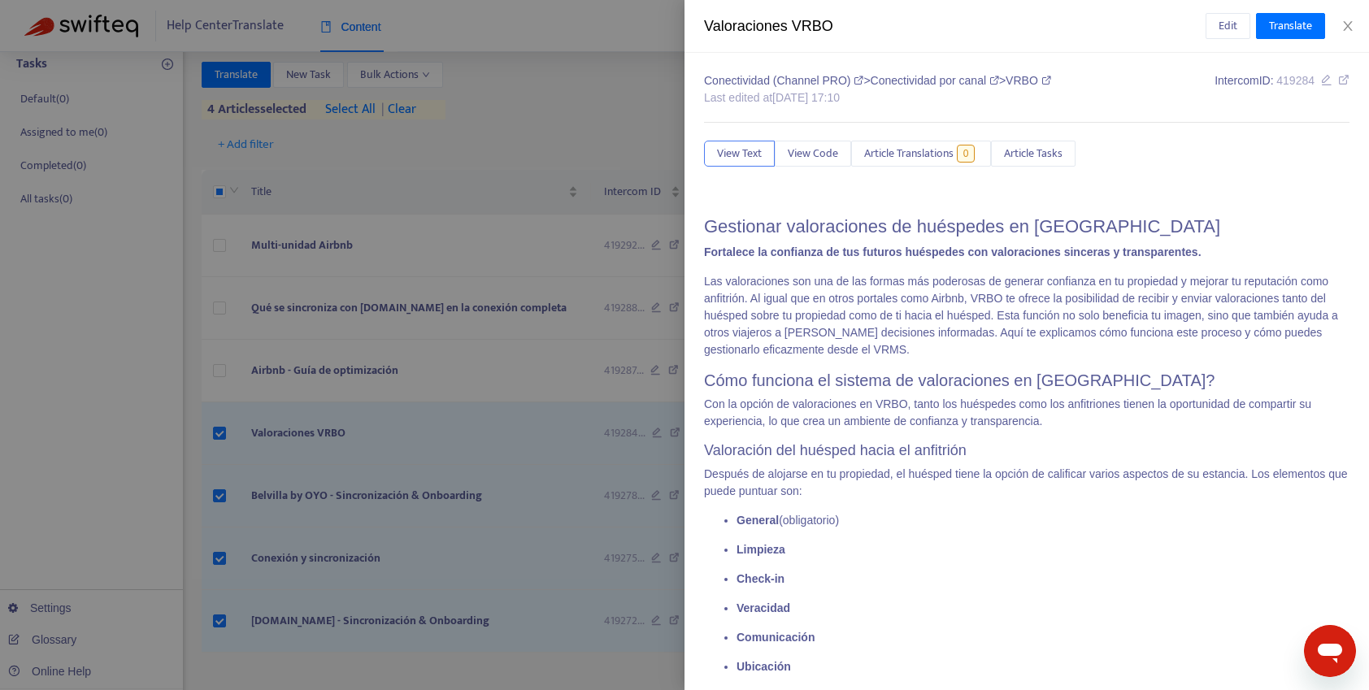
click at [219, 378] on div at bounding box center [684, 345] width 1369 height 690
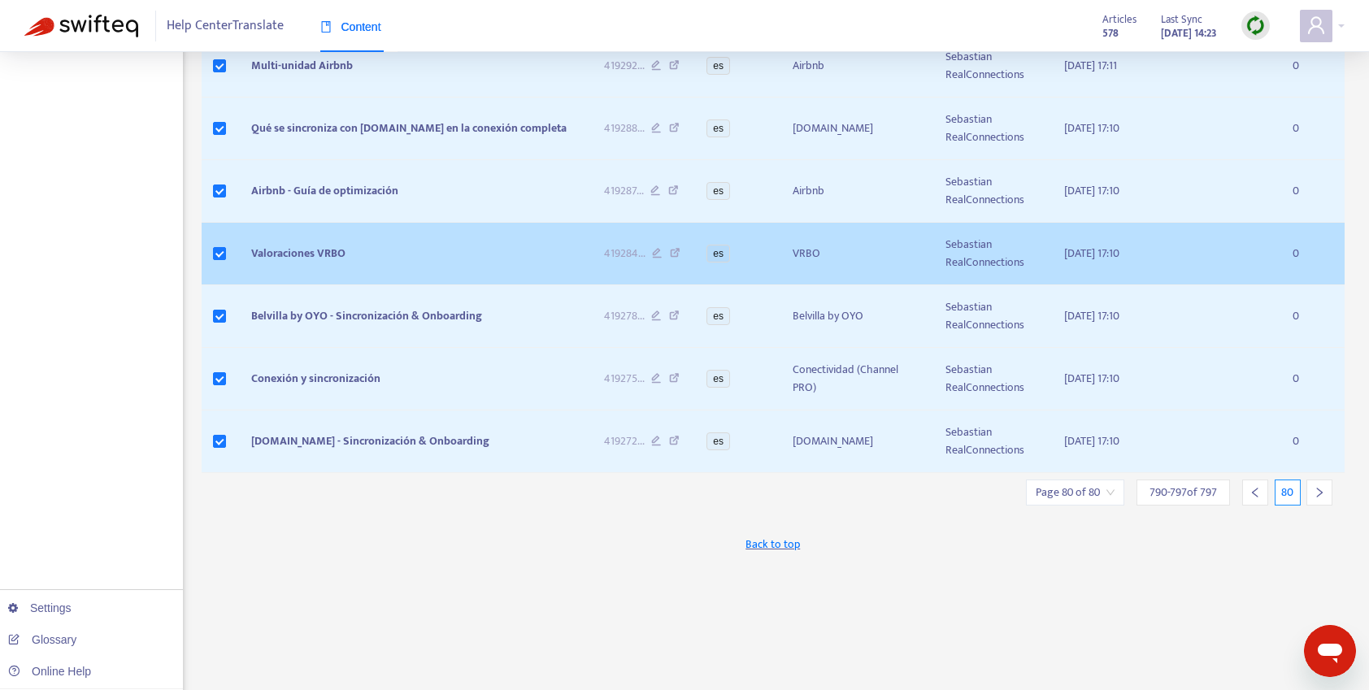
scroll to position [337, 0]
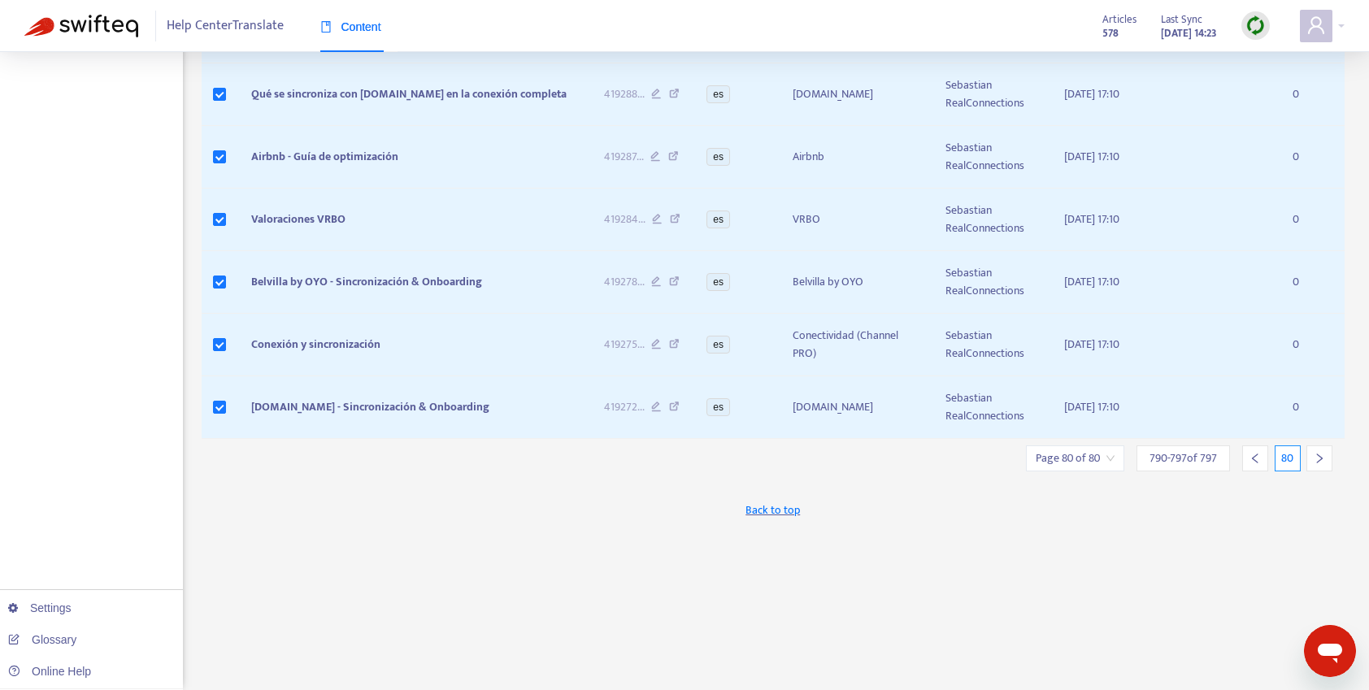
click at [1260, 458] on div at bounding box center [1255, 458] width 26 height 26
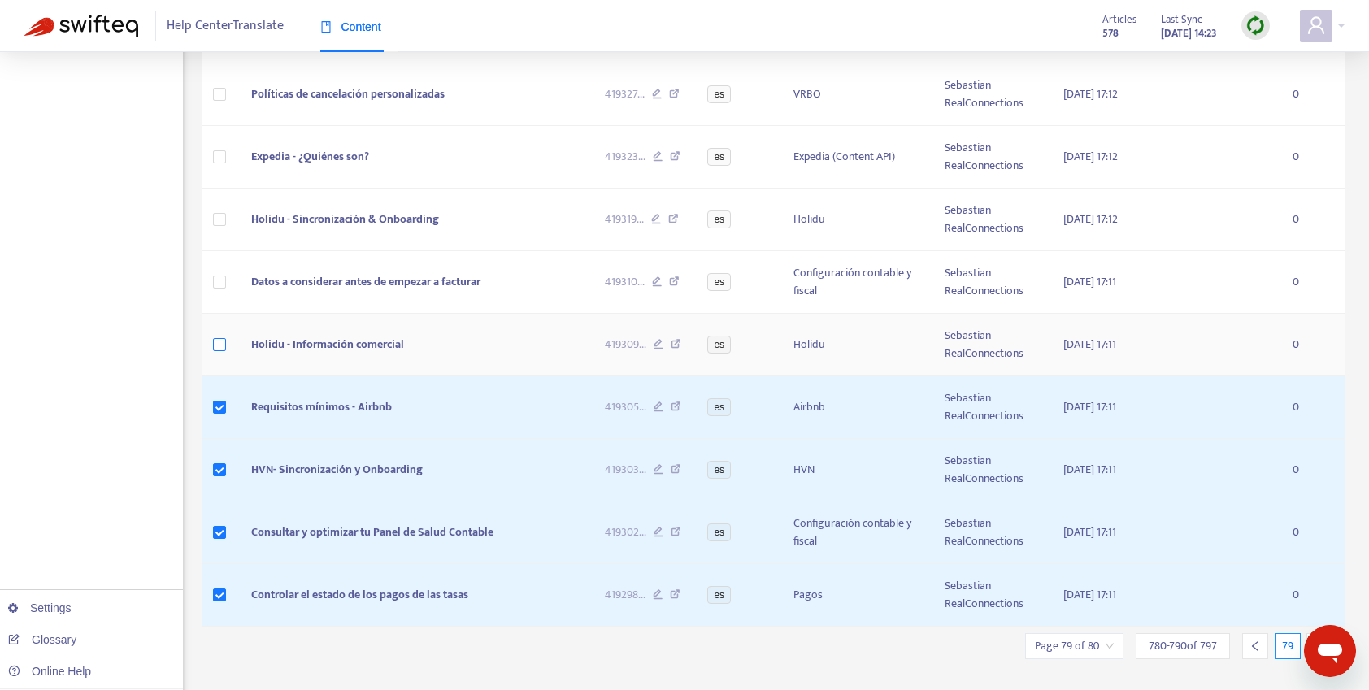
click at [216, 352] on label at bounding box center [219, 345] width 13 height 18
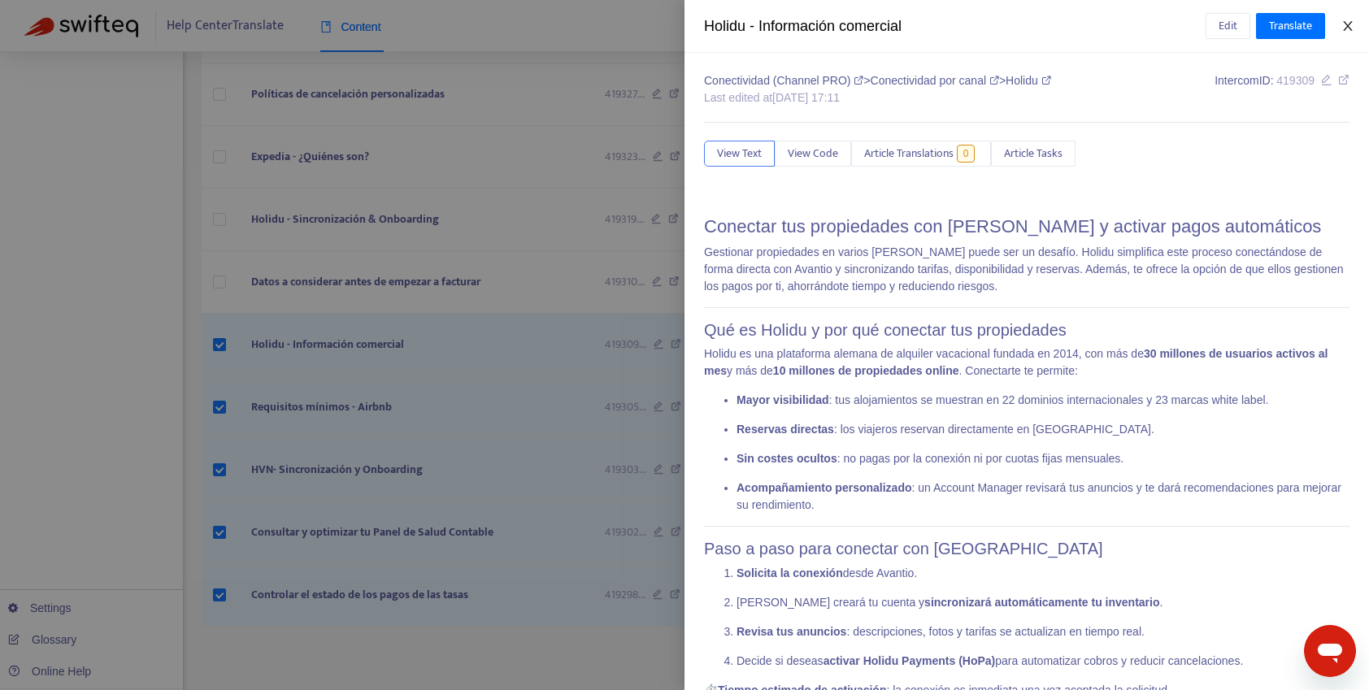
click at [1351, 24] on icon "close" at bounding box center [1347, 26] width 13 height 13
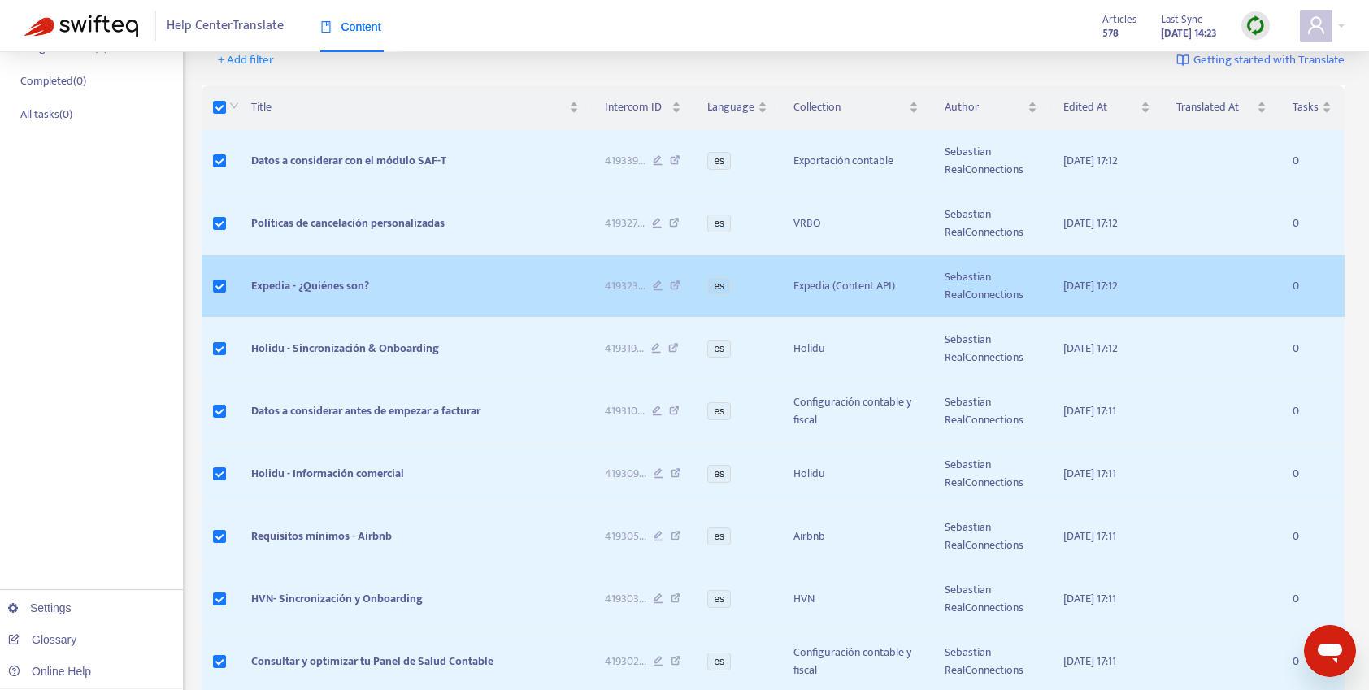
scroll to position [0, 0]
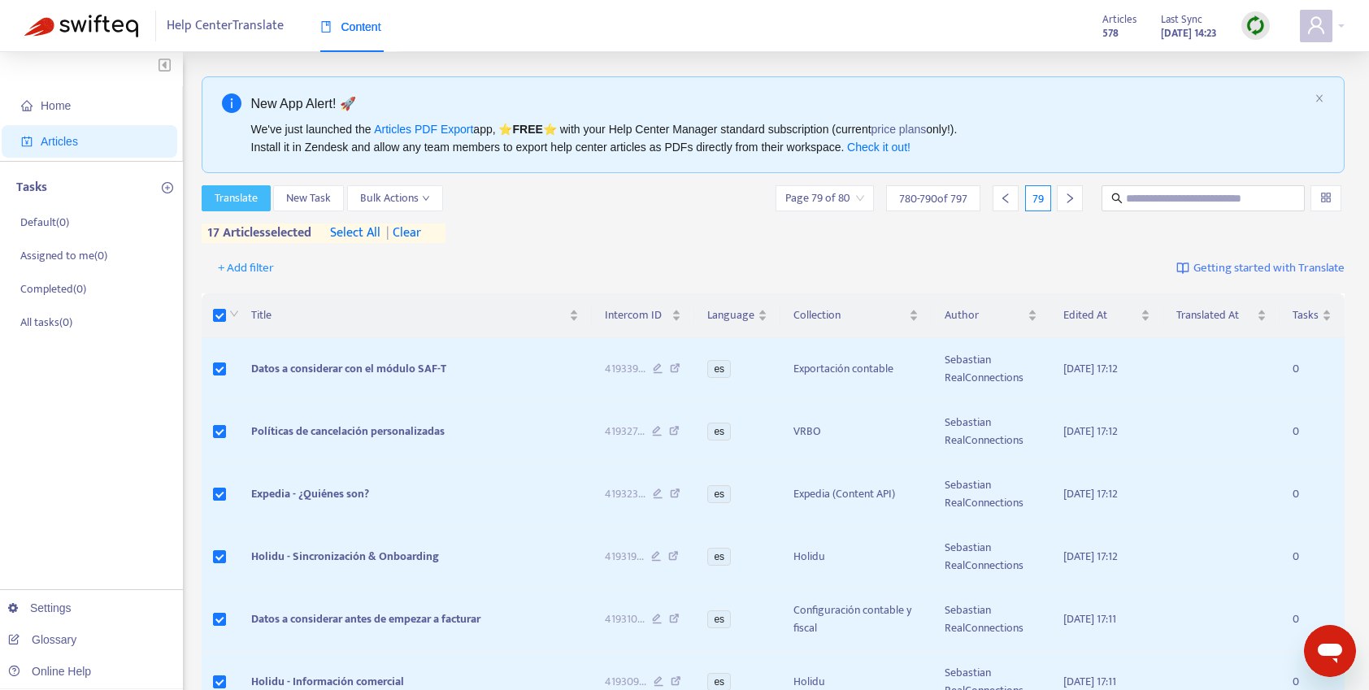
click at [232, 198] on span "Translate" at bounding box center [236, 198] width 43 height 18
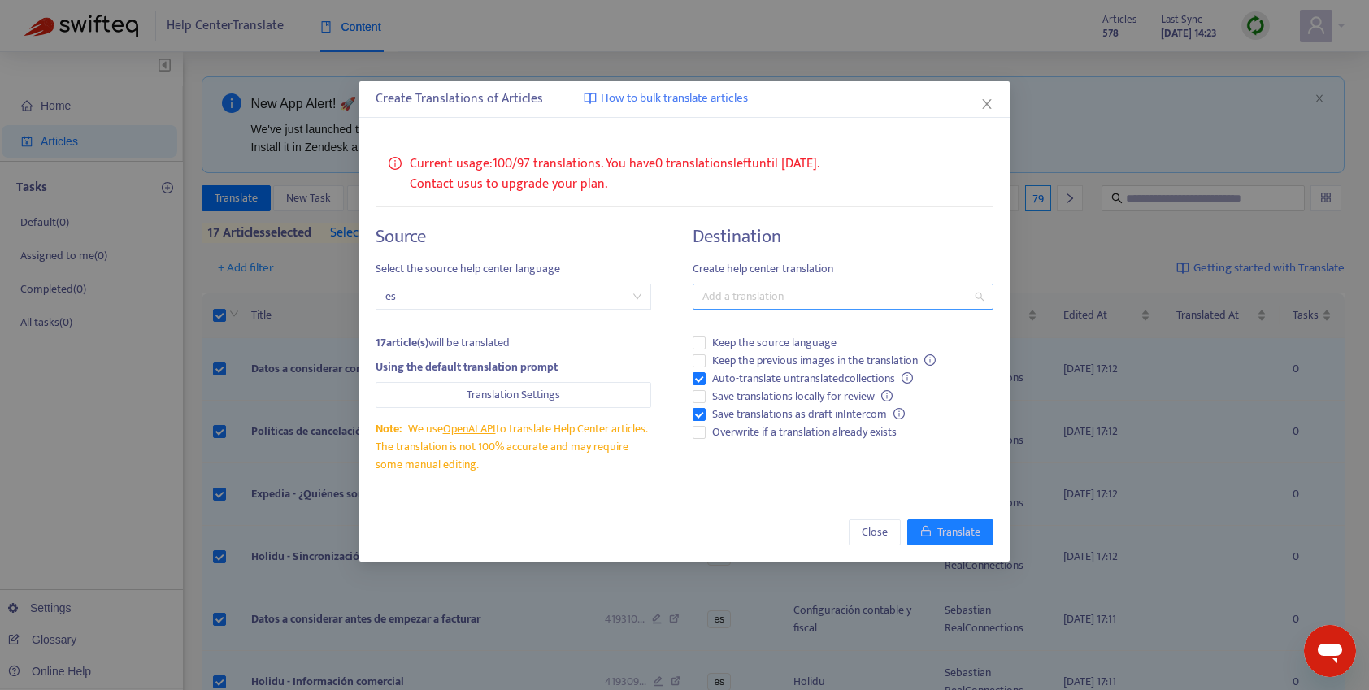
click at [725, 298] on div at bounding box center [834, 297] width 276 height 20
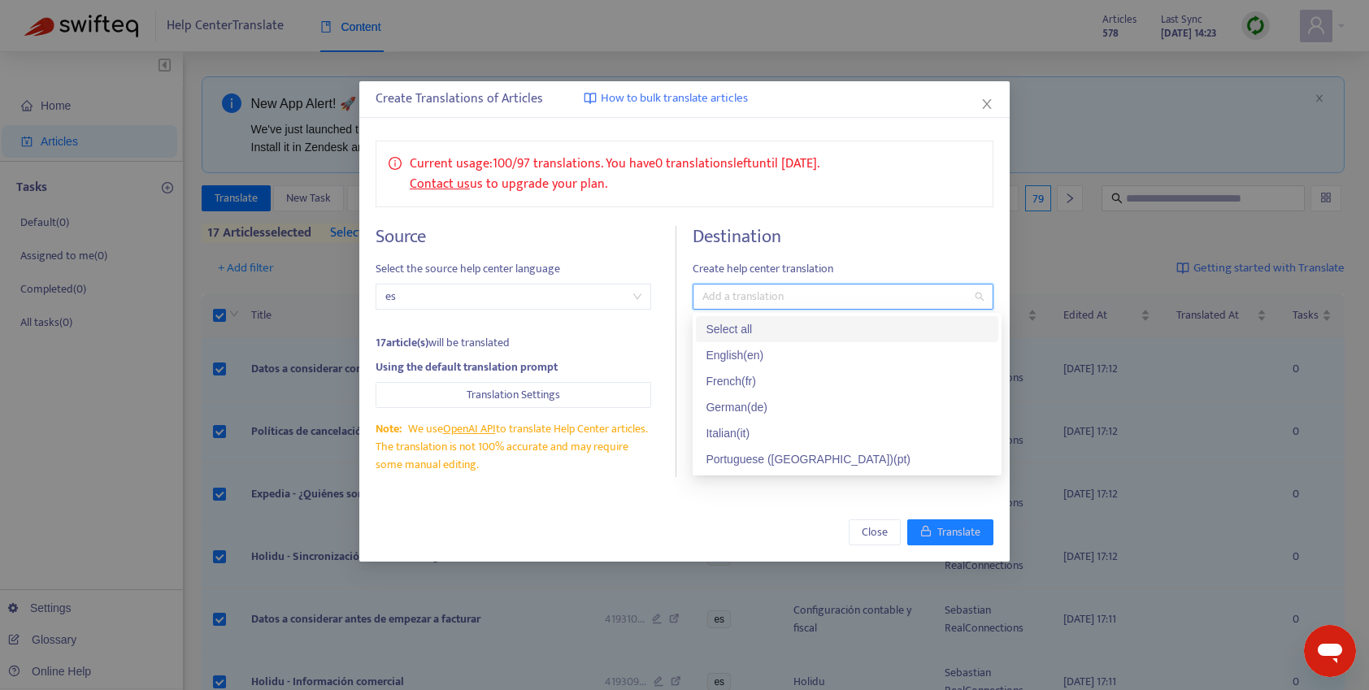
click at [732, 330] on div "Select all" at bounding box center [846, 329] width 283 height 18
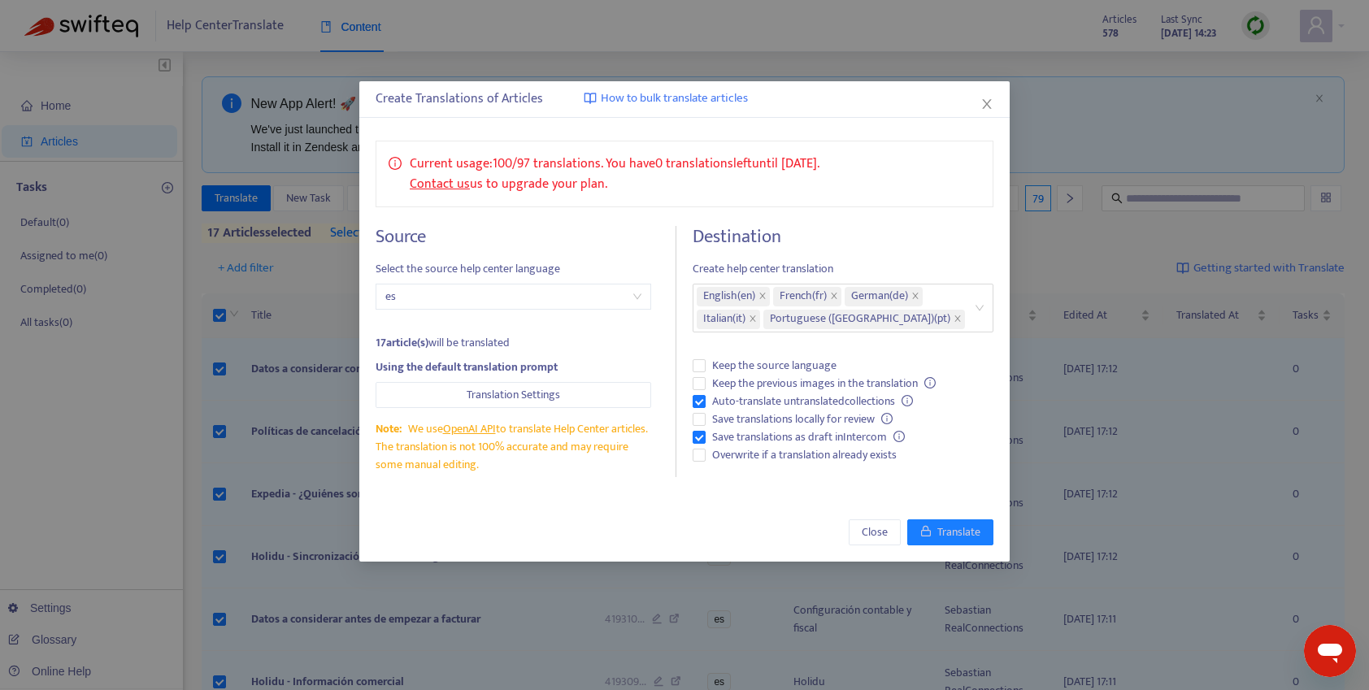
click at [958, 239] on h4 "Destination" at bounding box center [842, 237] width 301 height 22
click at [987, 103] on icon "close" at bounding box center [986, 104] width 9 height 10
